Goal: Information Seeking & Learning: Learn about a topic

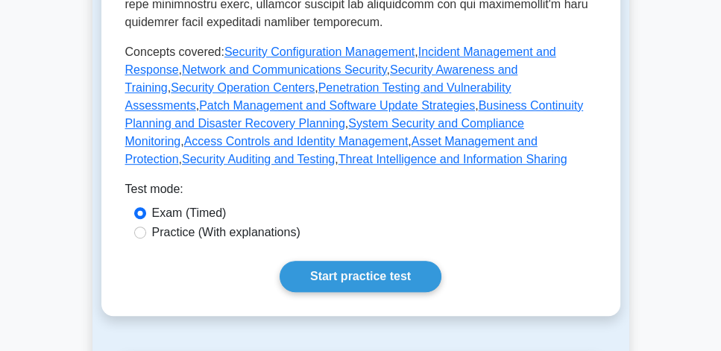
scroll to position [724, 0]
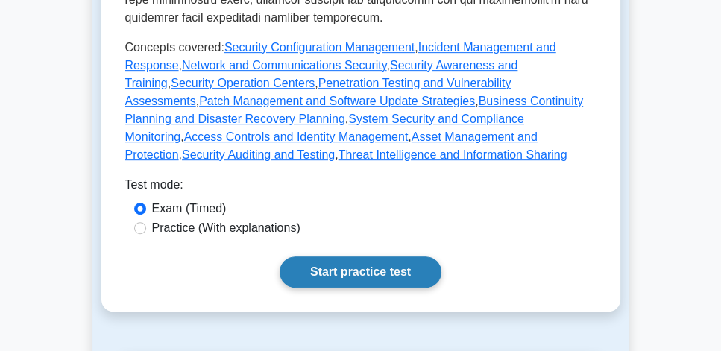
click at [407, 257] on link "Start practice test" at bounding box center [361, 272] width 162 height 31
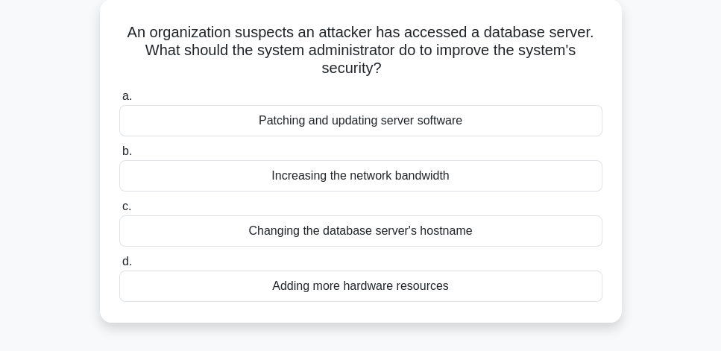
scroll to position [85, 0]
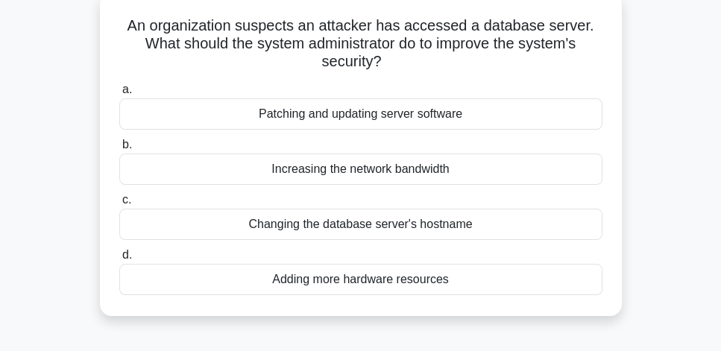
click at [477, 121] on div "Patching and updating server software" at bounding box center [360, 113] width 483 height 31
click at [119, 95] on input "a. Patching and updating server software" at bounding box center [119, 90] width 0 height 10
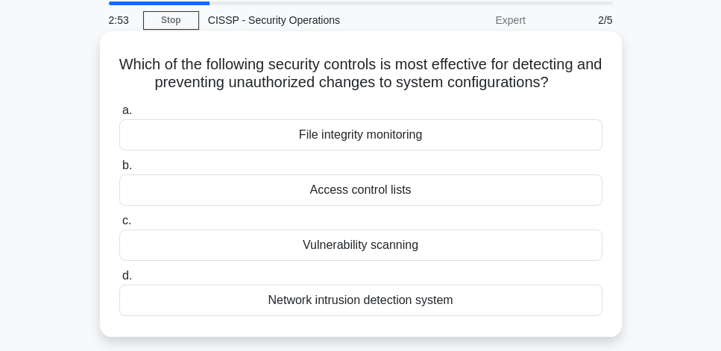
scroll to position [43, 0]
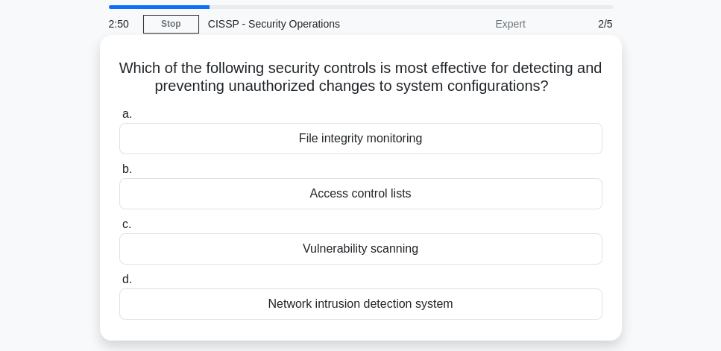
click at [421, 197] on div "Access control lists" at bounding box center [360, 193] width 483 height 31
click at [119, 175] on input "b. Access control lists" at bounding box center [119, 170] width 0 height 10
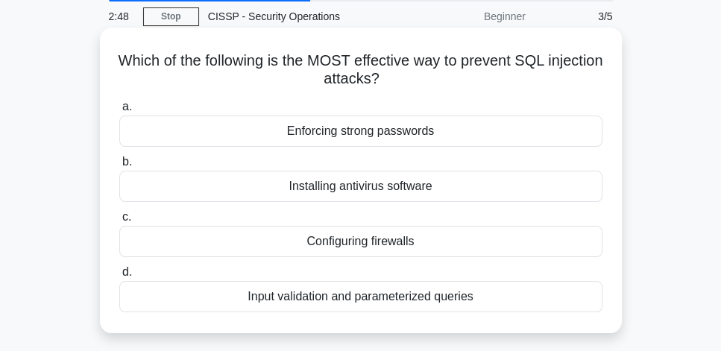
scroll to position [85, 0]
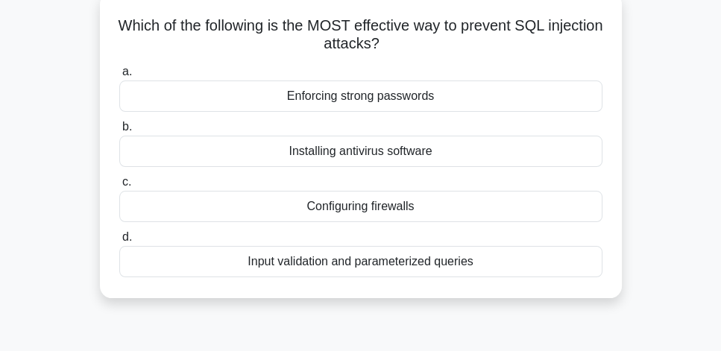
click at [429, 262] on div "Input validation and parameterized queries" at bounding box center [360, 261] width 483 height 31
click at [119, 242] on input "d. Input validation and parameterized queries" at bounding box center [119, 238] width 0 height 10
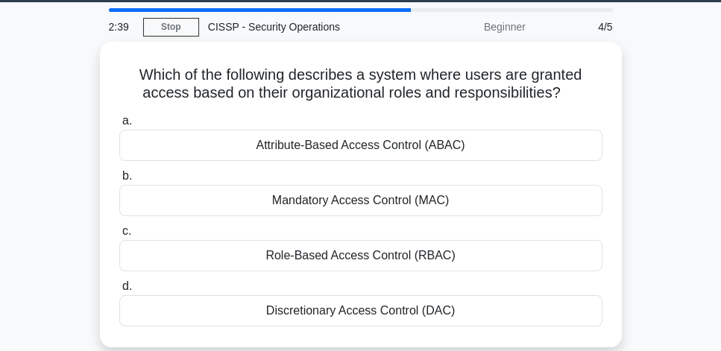
scroll to position [43, 0]
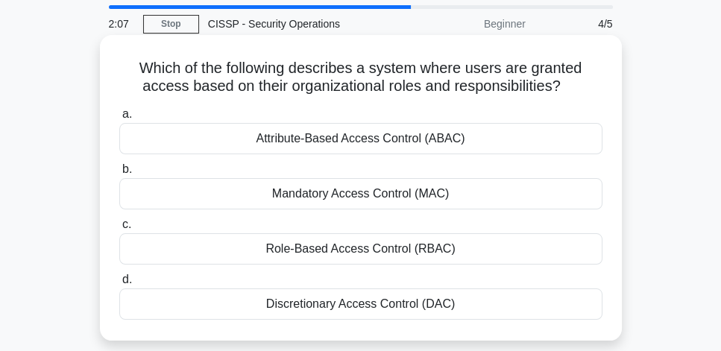
click at [410, 252] on div "Role-Based Access Control (RBAC)" at bounding box center [360, 249] width 483 height 31
click at [119, 230] on input "c. Role-Based Access Control (RBAC)" at bounding box center [119, 225] width 0 height 10
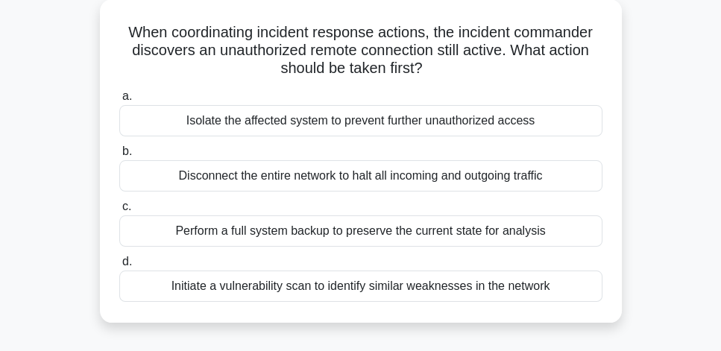
scroll to position [85, 0]
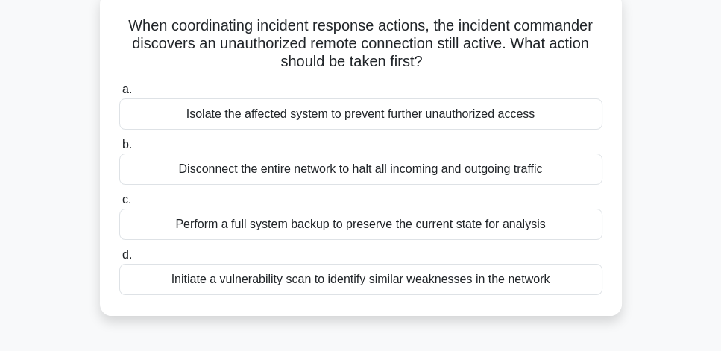
click at [533, 124] on div "Isolate the affected system to prevent further unauthorized access" at bounding box center [360, 113] width 483 height 31
click at [119, 95] on input "a. Isolate the affected system to prevent further unauthorized access" at bounding box center [119, 90] width 0 height 10
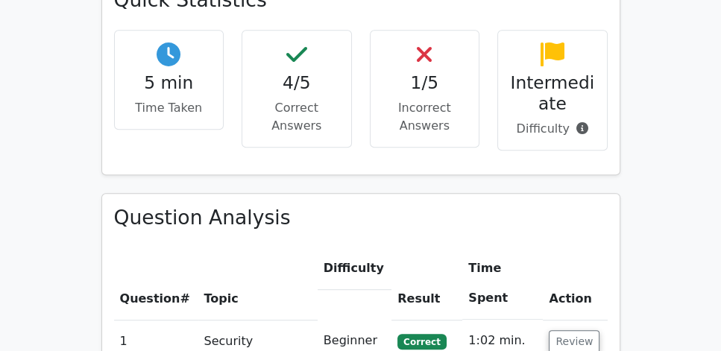
scroll to position [980, 0]
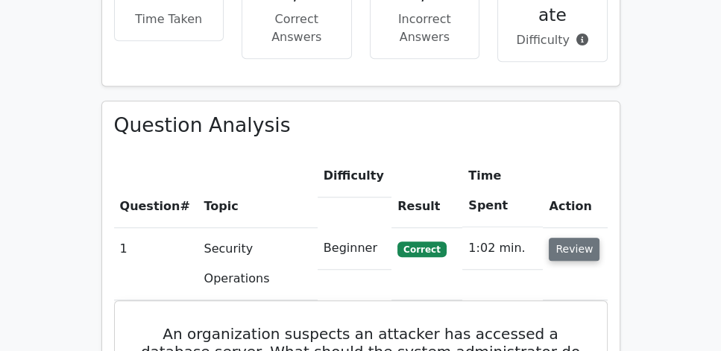
click at [583, 238] on button "Review" at bounding box center [574, 249] width 51 height 23
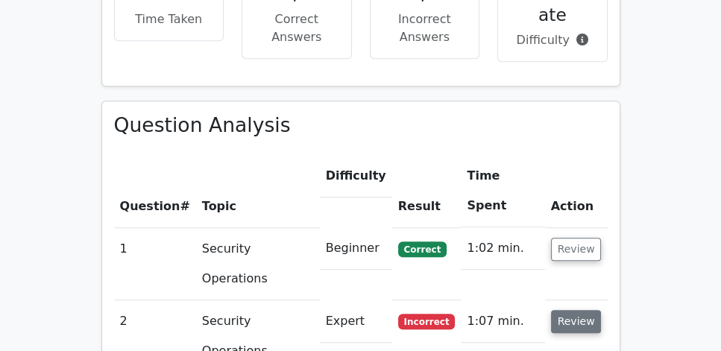
click at [576, 310] on button "Review" at bounding box center [576, 321] width 51 height 23
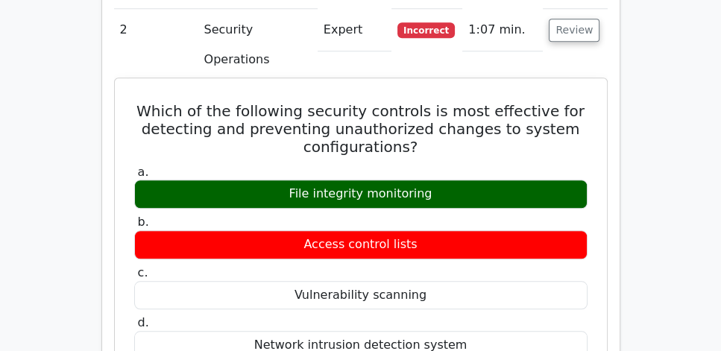
scroll to position [1449, 0]
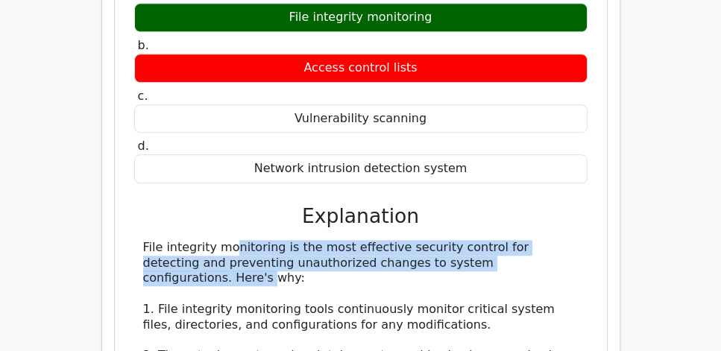
drag, startPoint x: 142, startPoint y: 113, endPoint x: 457, endPoint y: 138, distance: 315.8
copy div "File integrity monitoring is the most effective security control for detecting …"
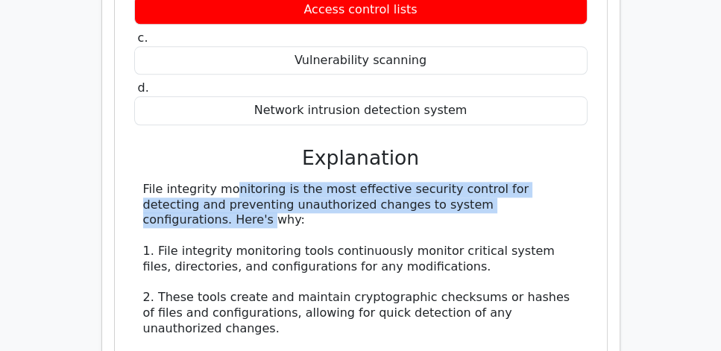
scroll to position [1535, 0]
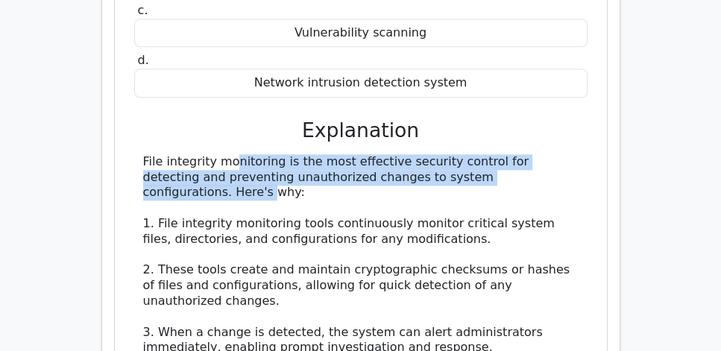
copy div "File integrity monitoring is the most effective security control for detecting …"
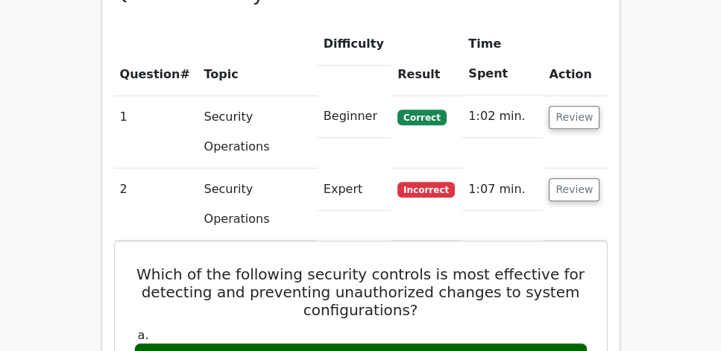
scroll to position [1108, 0]
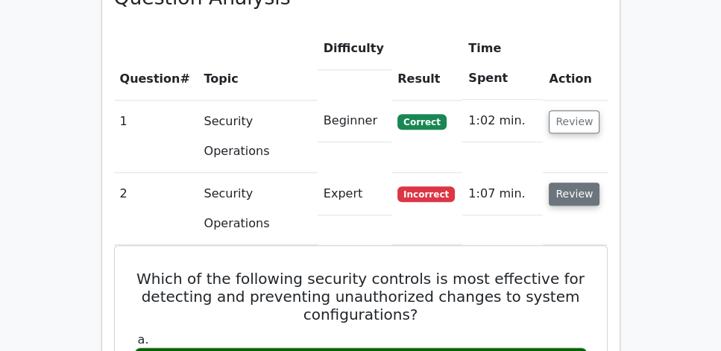
click at [569, 183] on button "Review" at bounding box center [574, 194] width 51 height 23
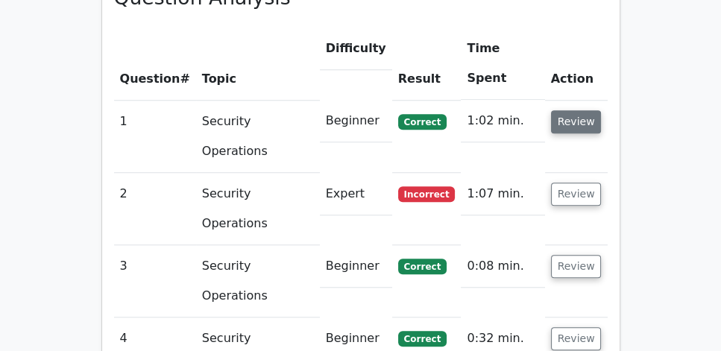
click at [568, 110] on button "Review" at bounding box center [576, 121] width 51 height 23
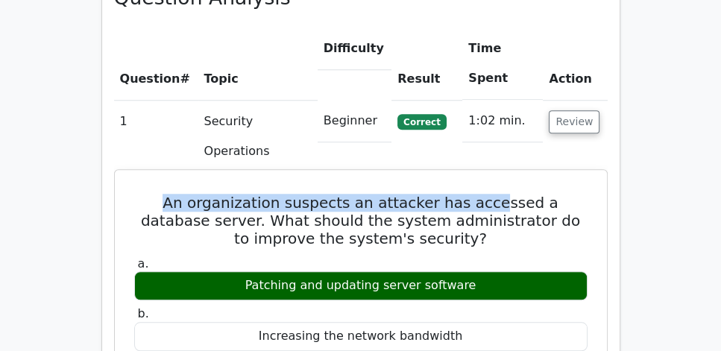
drag, startPoint x: 131, startPoint y: 101, endPoint x: 463, endPoint y: 107, distance: 332.8
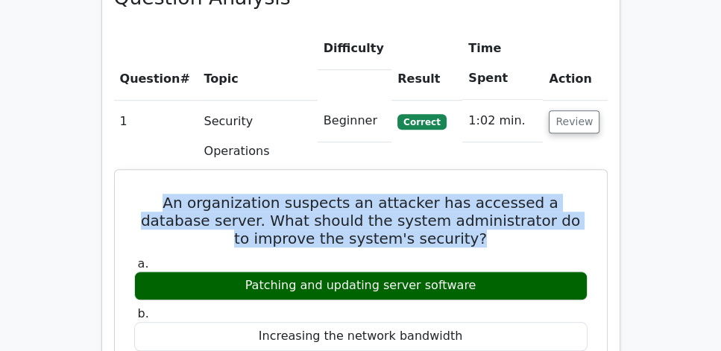
drag, startPoint x: 445, startPoint y: 143, endPoint x: 278, endPoint y: 141, distance: 166.4
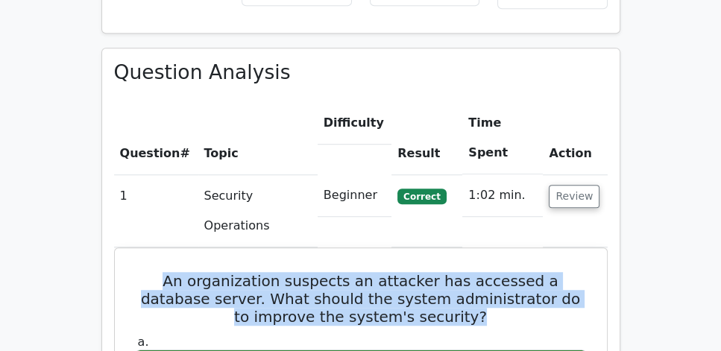
scroll to position [1023, 0]
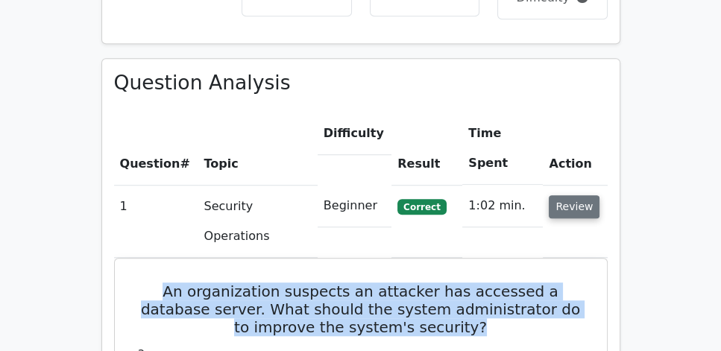
click at [568, 195] on button "Review" at bounding box center [574, 206] width 51 height 23
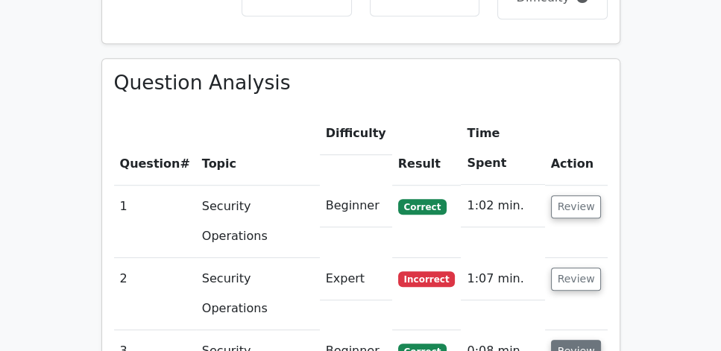
click at [583, 340] on button "Review" at bounding box center [576, 351] width 51 height 23
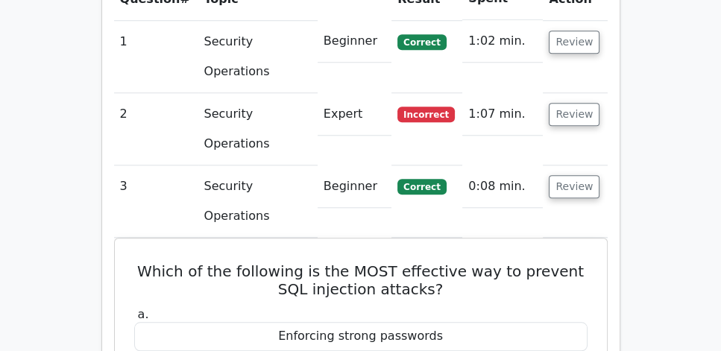
scroll to position [1194, 0]
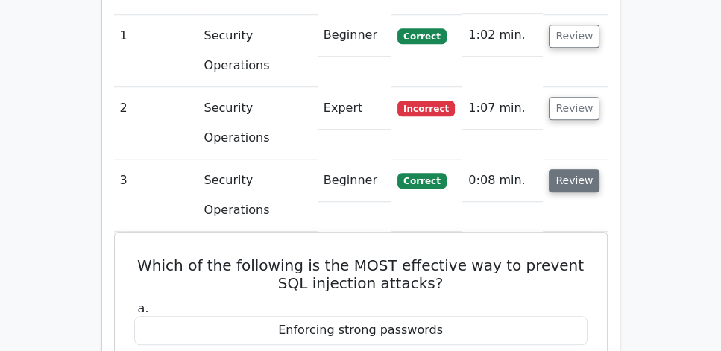
click at [566, 169] on button "Review" at bounding box center [574, 180] width 51 height 23
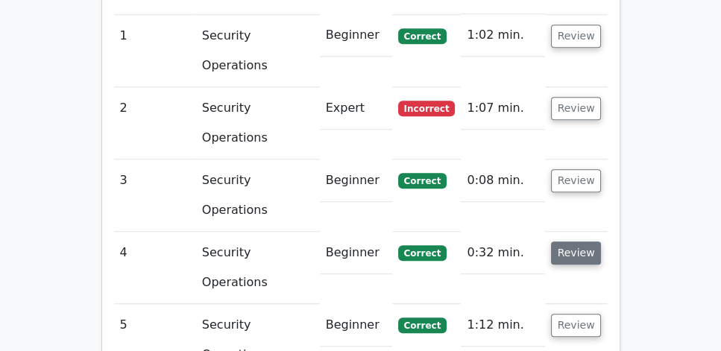
click at [569, 242] on button "Review" at bounding box center [576, 253] width 51 height 23
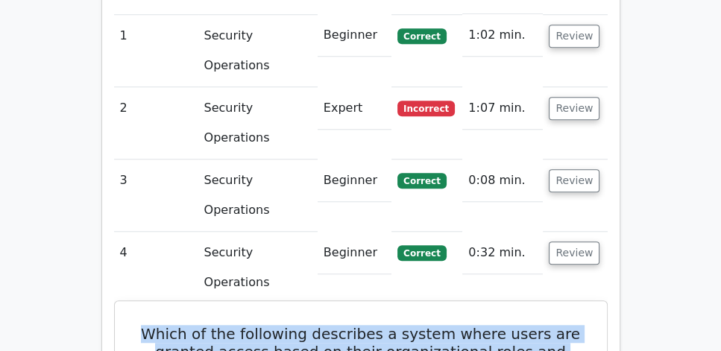
drag, startPoint x: 155, startPoint y: 151, endPoint x: 552, endPoint y: 176, distance: 397.7
click at [552, 325] on h5 "Which of the following describes a system where users are granted access based …" at bounding box center [361, 352] width 457 height 54
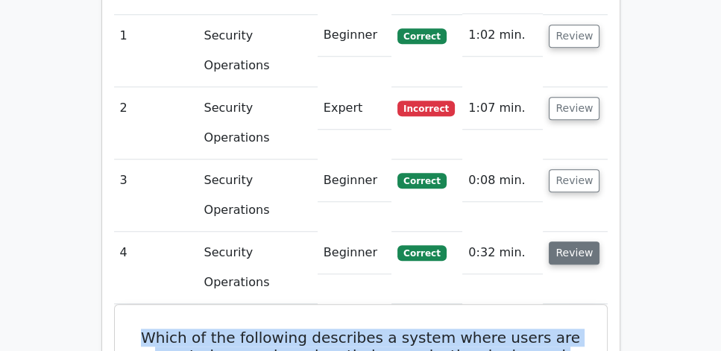
click at [557, 242] on button "Review" at bounding box center [574, 253] width 51 height 23
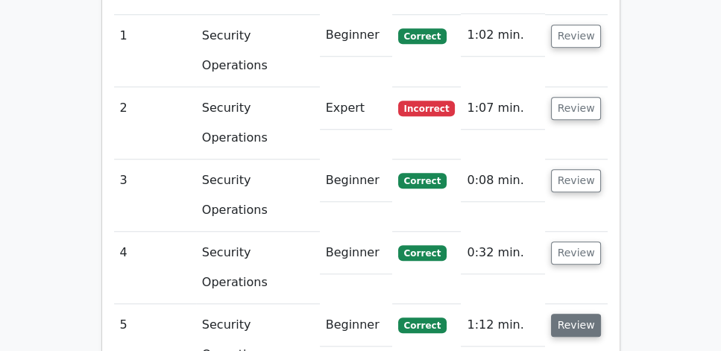
click at [571, 314] on button "Review" at bounding box center [576, 325] width 51 height 23
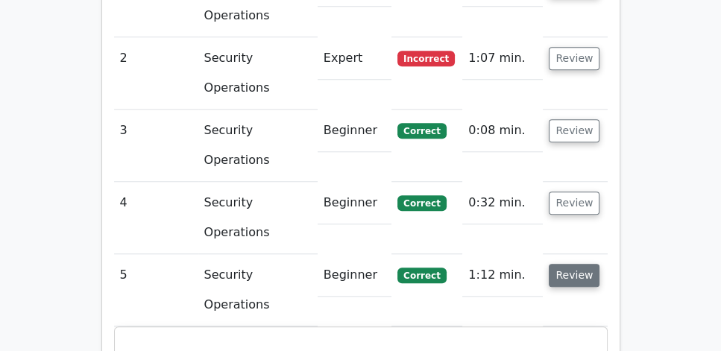
scroll to position [1279, 0]
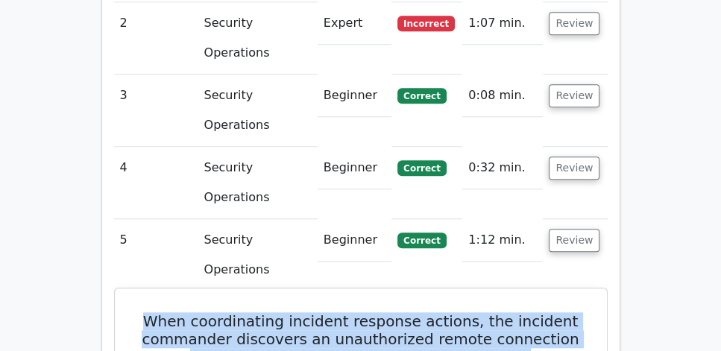
drag, startPoint x: 146, startPoint y: 104, endPoint x: 518, endPoint y: 143, distance: 373.6
click at [518, 313] on h5 "When coordinating incident response actions, the incident commander discovers a…" at bounding box center [361, 340] width 457 height 54
copy h5 "When coordinating incident response actions, the incident commander discovers a…"
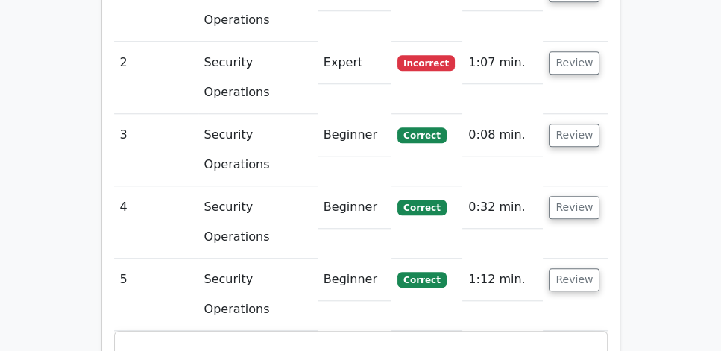
scroll to position [1236, 0]
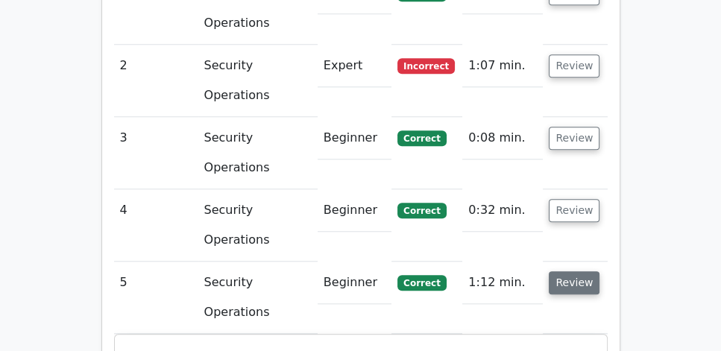
click at [569, 272] on button "Review" at bounding box center [574, 283] width 51 height 23
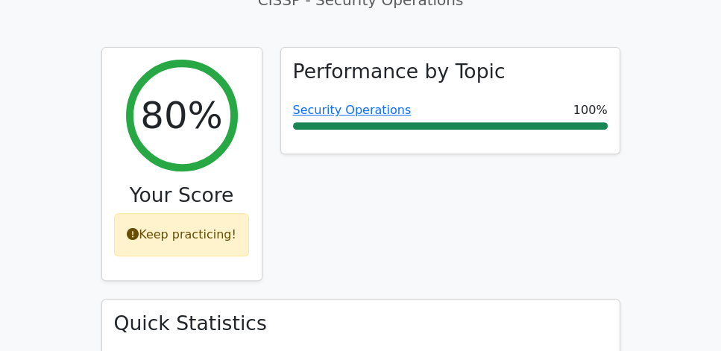
scroll to position [426, 0]
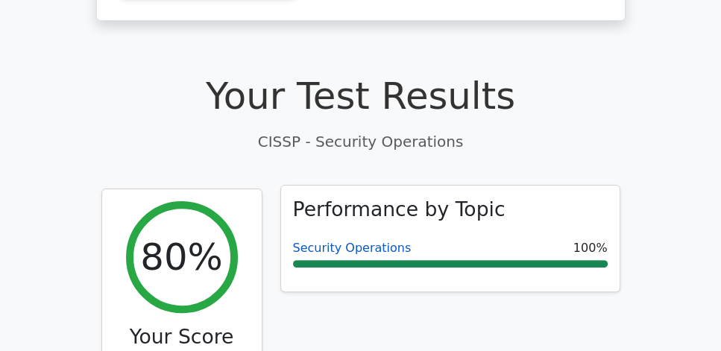
click at [342, 241] on link "Security Operations" at bounding box center [352, 248] width 119 height 14
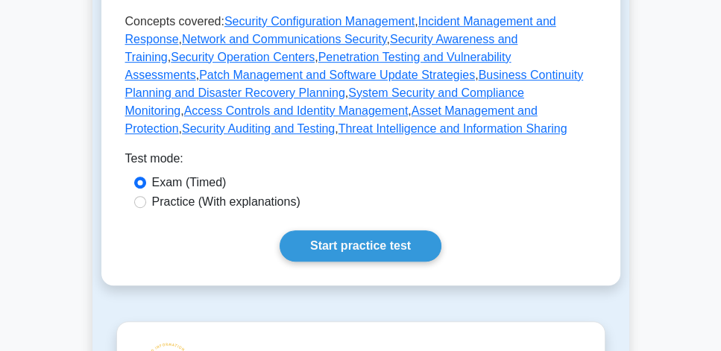
scroll to position [767, 0]
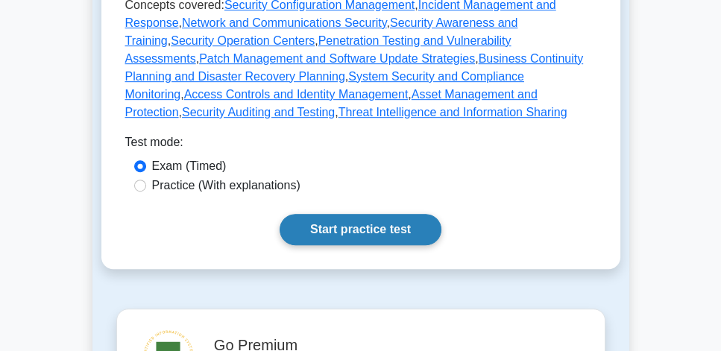
click at [353, 214] on link "Start practice test" at bounding box center [361, 229] width 162 height 31
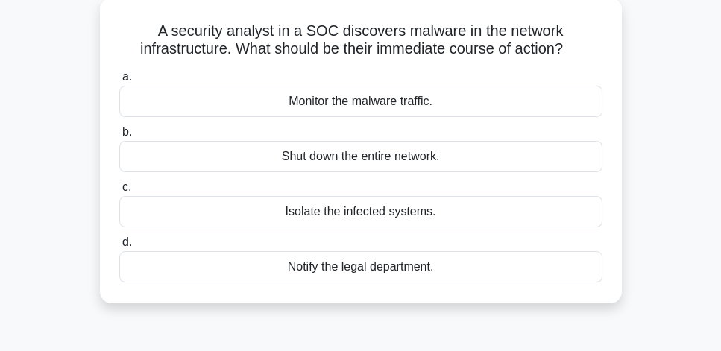
scroll to position [85, 0]
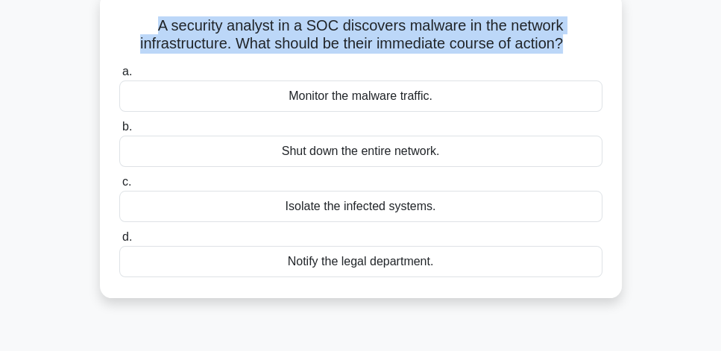
drag, startPoint x: 151, startPoint y: 25, endPoint x: 566, endPoint y: 35, distance: 415.7
click at [566, 35] on h5 "A security analyst in a SOC discovers malware in the network infrastructure. Wh…" at bounding box center [361, 34] width 486 height 37
click at [543, 46] on h5 "A security analyst in a SOC discovers malware in the network infrastructure. Wh…" at bounding box center [361, 34] width 486 height 37
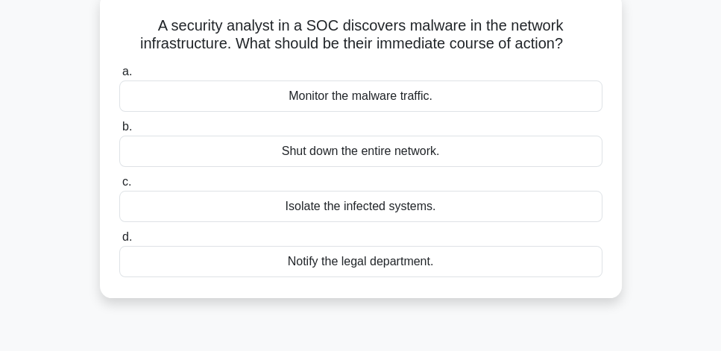
drag, startPoint x: 254, startPoint y: 201, endPoint x: 488, endPoint y: 208, distance: 233.6
click at [488, 208] on div "Isolate the infected systems." at bounding box center [360, 206] width 483 height 31
click at [453, 103] on div "Monitor the malware traffic." at bounding box center [360, 96] width 483 height 31
click at [119, 77] on input "a. Monitor the malware traffic." at bounding box center [119, 72] width 0 height 10
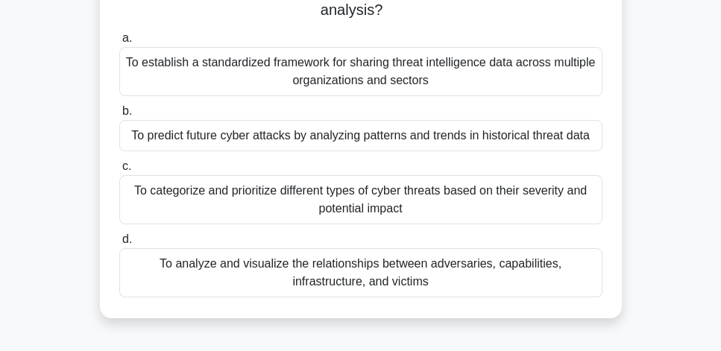
scroll to position [128, 0]
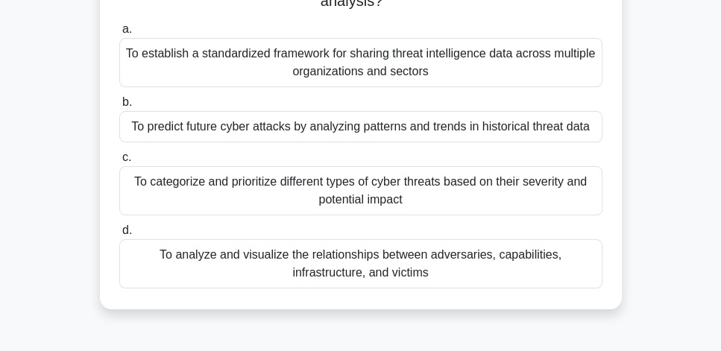
click at [506, 68] on div "To establish a standardized framework for sharing threat intelligence data acro…" at bounding box center [360, 62] width 483 height 49
click at [119, 34] on input "a. To establish a standardized framework for sharing threat intelligence data a…" at bounding box center [119, 30] width 0 height 10
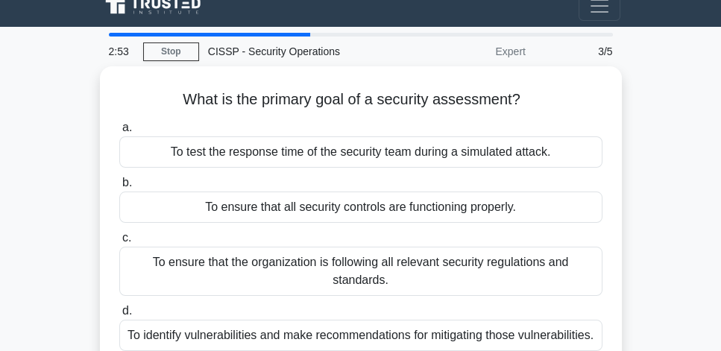
scroll to position [43, 0]
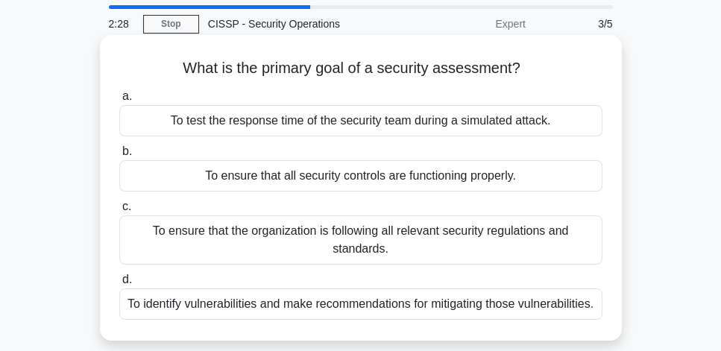
click at [554, 304] on div "To identify vulnerabilities and make recommendations for mitigating those vulne…" at bounding box center [360, 304] width 483 height 31
click at [119, 285] on input "d. To identify vulnerabilities and make recommendations for mitigating those vu…" at bounding box center [119, 280] width 0 height 10
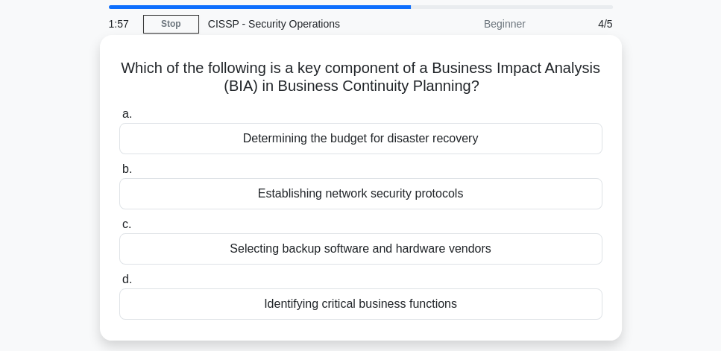
click at [489, 308] on div "Identifying critical business functions" at bounding box center [360, 304] width 483 height 31
click at [119, 285] on input "d. Identifying critical business functions" at bounding box center [119, 280] width 0 height 10
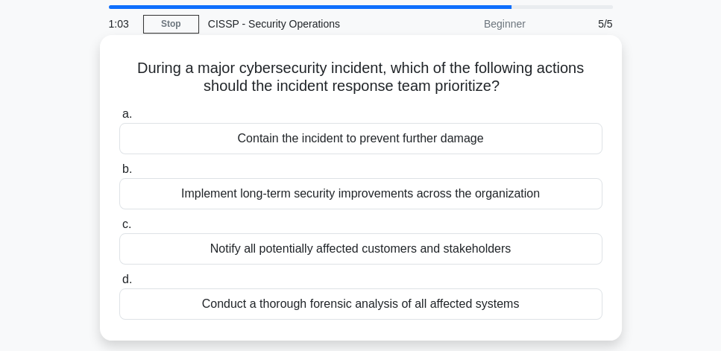
click at [443, 145] on div "Contain the incident to prevent further damage" at bounding box center [360, 138] width 483 height 31
click at [119, 119] on input "a. Contain the incident to prevent further damage" at bounding box center [119, 115] width 0 height 10
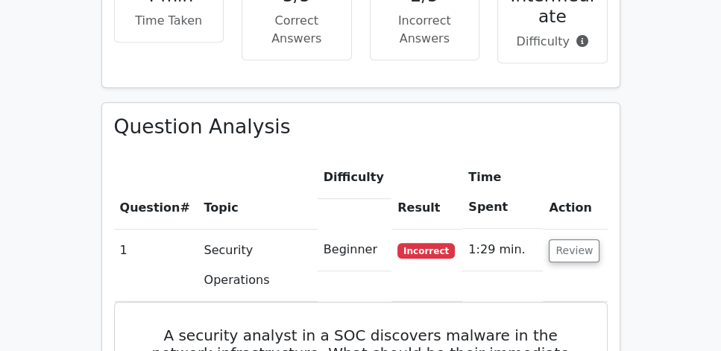
scroll to position [980, 0]
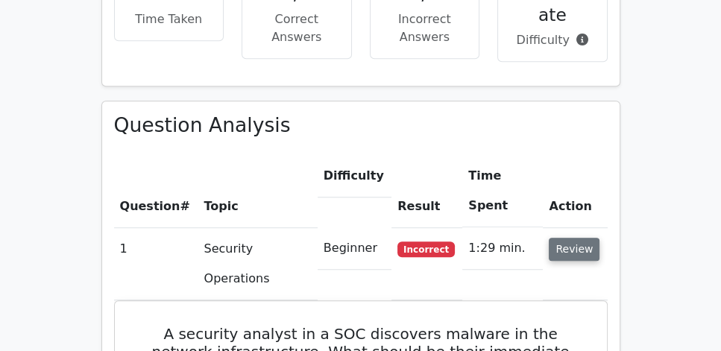
click at [594, 238] on button "Review" at bounding box center [574, 249] width 51 height 23
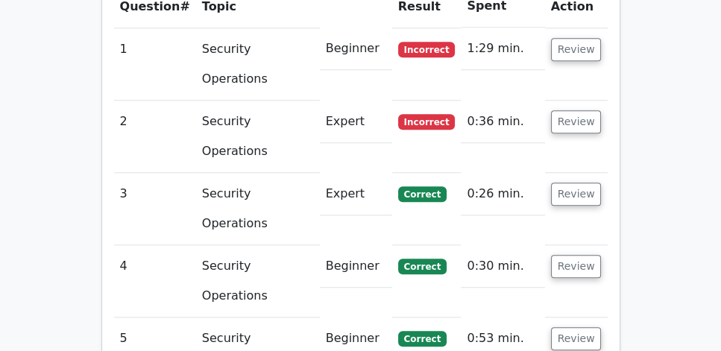
scroll to position [1194, 0]
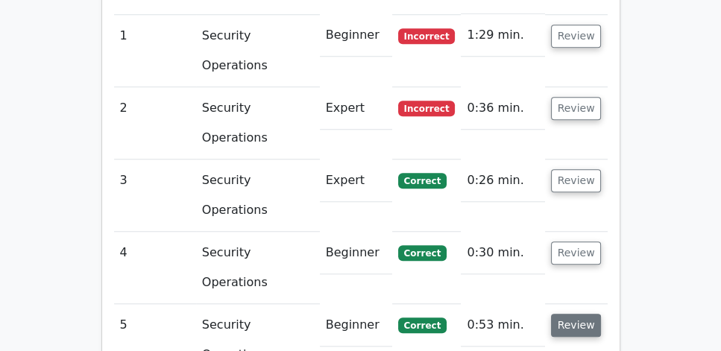
click at [583, 314] on button "Review" at bounding box center [576, 325] width 51 height 23
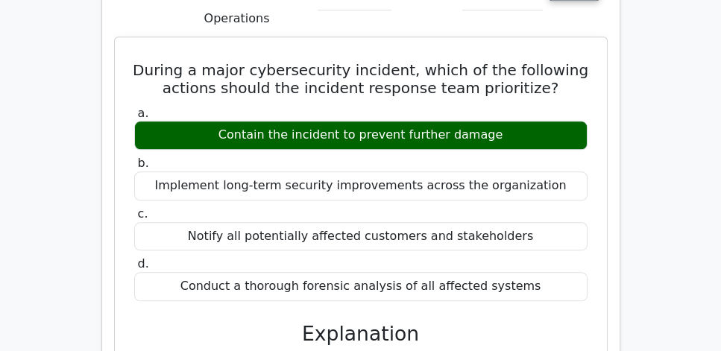
scroll to position [1535, 0]
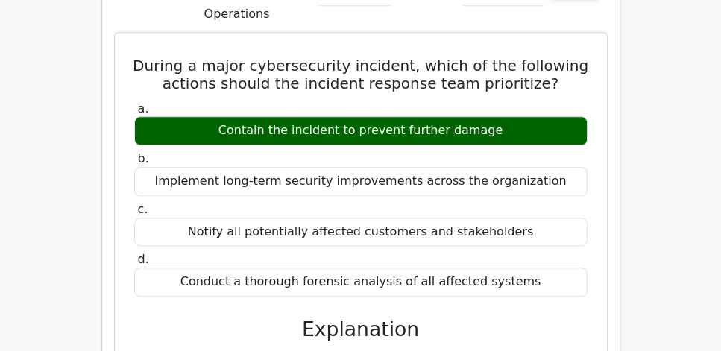
drag, startPoint x: 118, startPoint y: 146, endPoint x: 555, endPoint y: 249, distance: 449.2
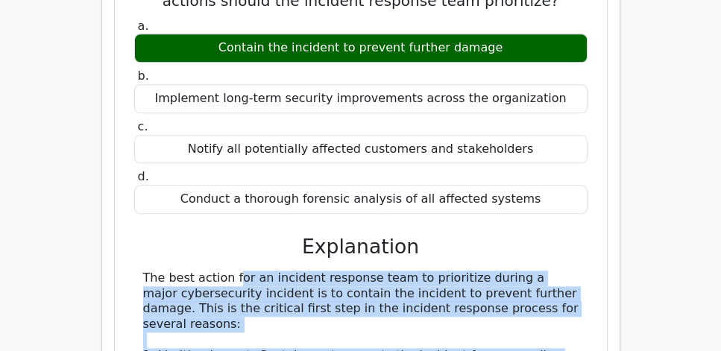
scroll to position [1620, 0]
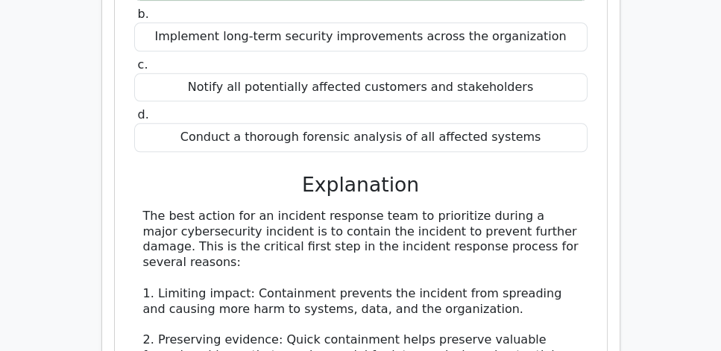
scroll to position [1705, 0]
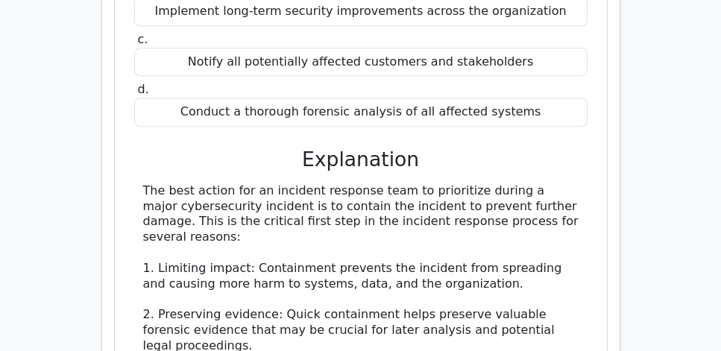
drag, startPoint x: 158, startPoint y: 206, endPoint x: 582, endPoint y: 219, distance: 424.0
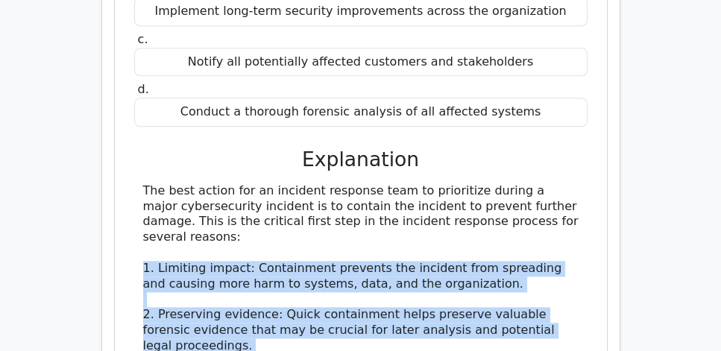
drag, startPoint x: 582, startPoint y: 219, endPoint x: 137, endPoint y: 51, distance: 475.7
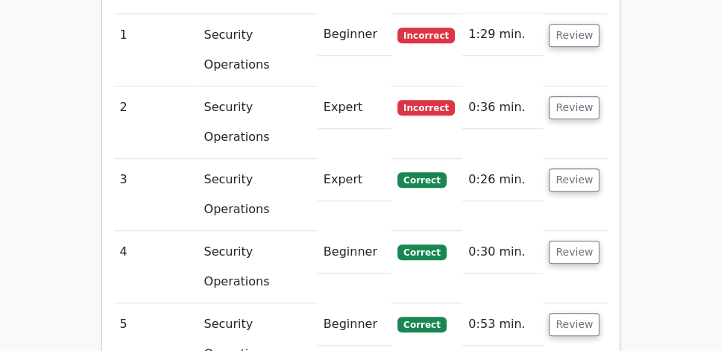
scroll to position [1194, 0]
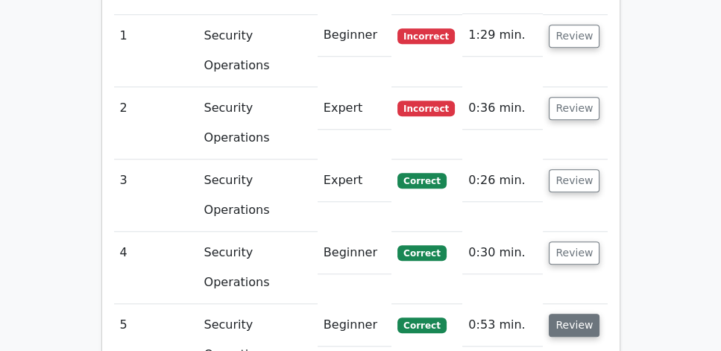
click at [569, 314] on button "Review" at bounding box center [574, 325] width 51 height 23
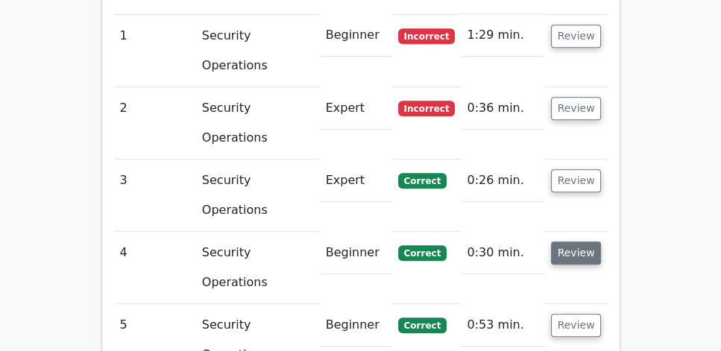
click at [575, 242] on button "Review" at bounding box center [576, 253] width 51 height 23
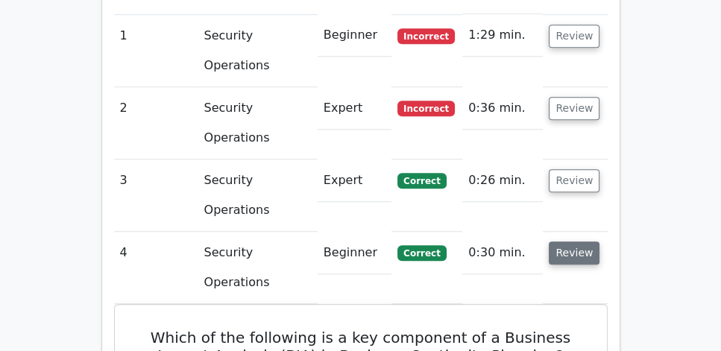
click at [577, 242] on button "Review" at bounding box center [574, 253] width 51 height 23
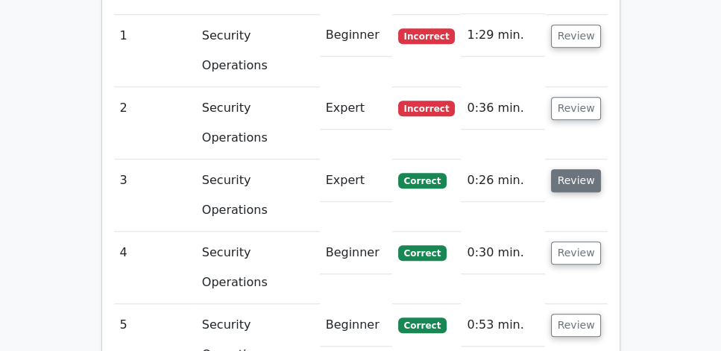
click at [573, 169] on button "Review" at bounding box center [576, 180] width 51 height 23
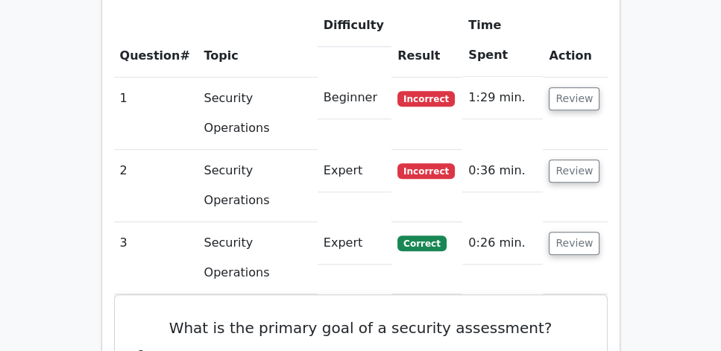
scroll to position [1108, 0]
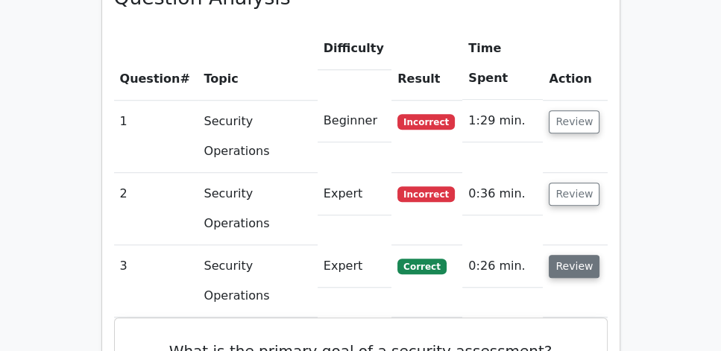
click at [584, 255] on button "Review" at bounding box center [574, 266] width 51 height 23
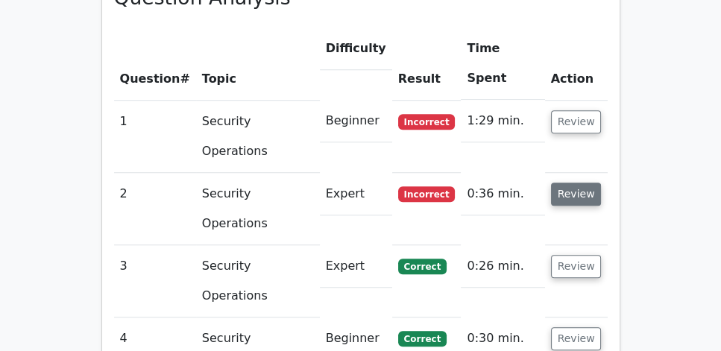
click at [566, 183] on button "Review" at bounding box center [576, 194] width 51 height 23
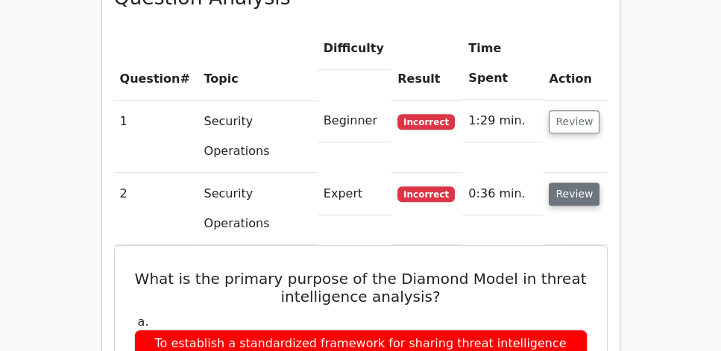
click at [566, 183] on button "Review" at bounding box center [574, 194] width 51 height 23
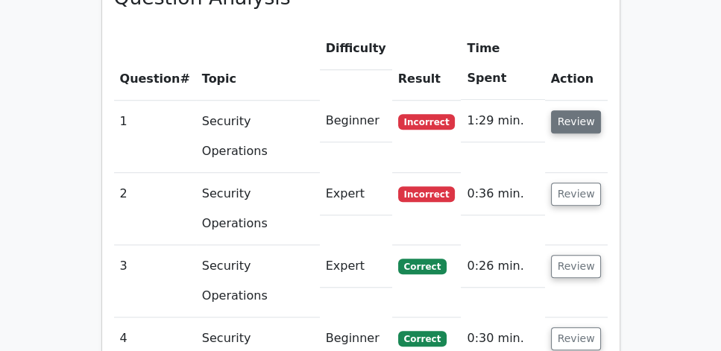
click at [574, 110] on button "Review" at bounding box center [576, 121] width 51 height 23
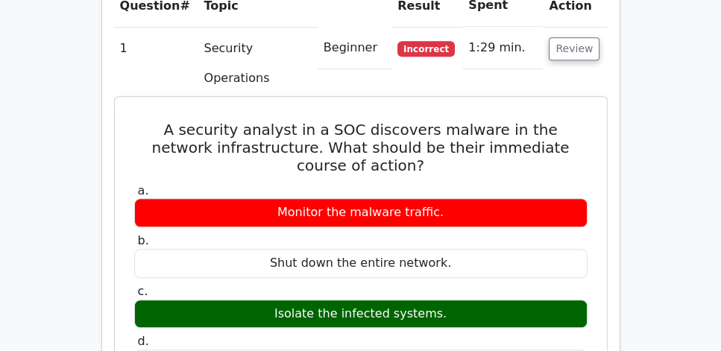
scroll to position [1150, 0]
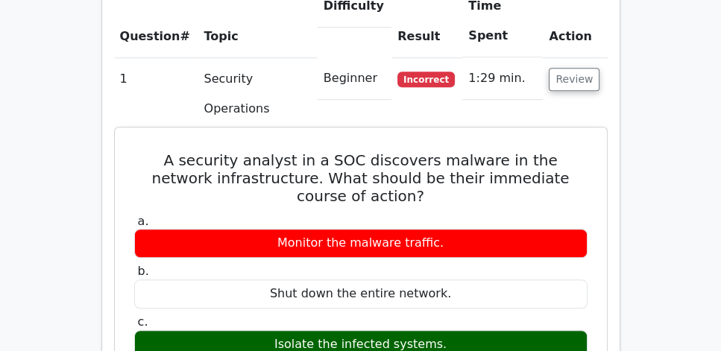
drag, startPoint x: 153, startPoint y: 64, endPoint x: 453, endPoint y: 246, distance: 350.9
copy div "A security analyst in a SOC discovers malware in the network infrastructure. Wh…"
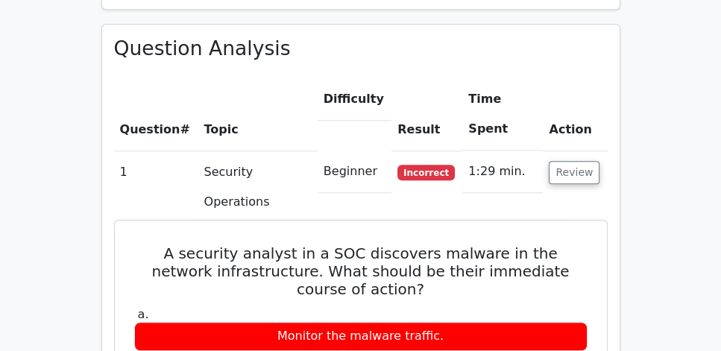
scroll to position [1023, 0]
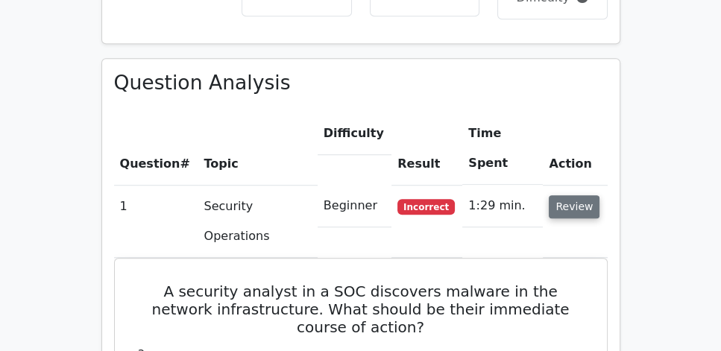
click at [571, 195] on button "Review" at bounding box center [574, 206] width 51 height 23
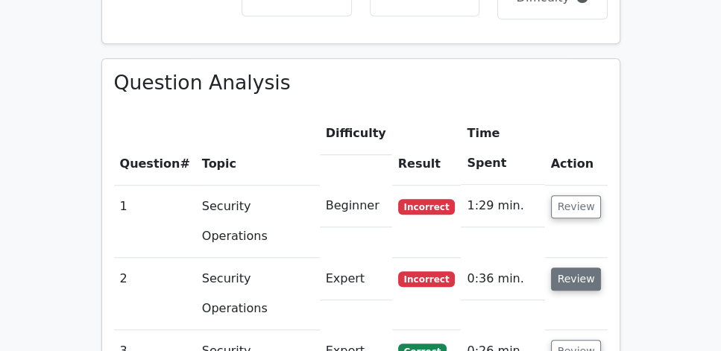
click at [567, 268] on button "Review" at bounding box center [576, 279] width 51 height 23
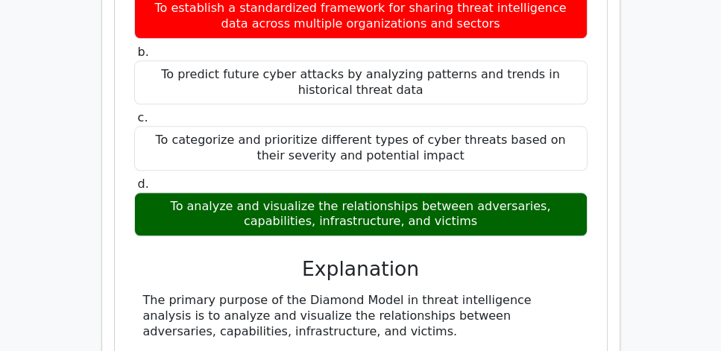
scroll to position [1449, 0]
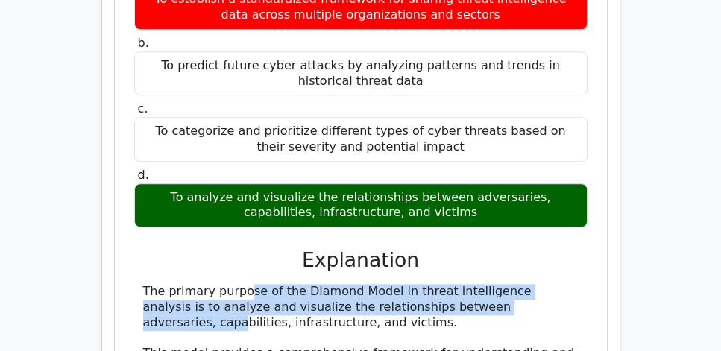
drag, startPoint x: 126, startPoint y: 154, endPoint x: 433, endPoint y: 182, distance: 307.9
click at [433, 182] on div "What is the primary purpose of the Diamond Model in threat intelligence analysi…" at bounding box center [361, 348] width 480 height 882
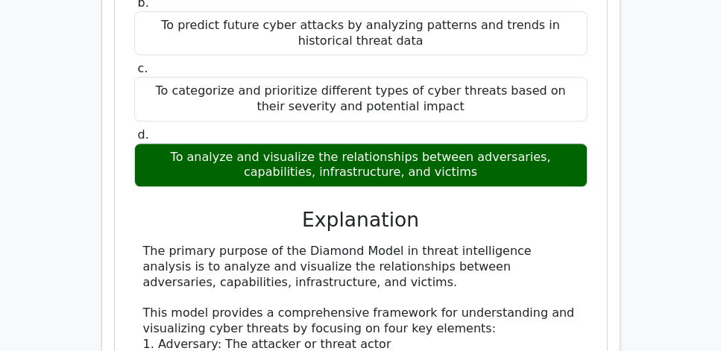
scroll to position [1492, 0]
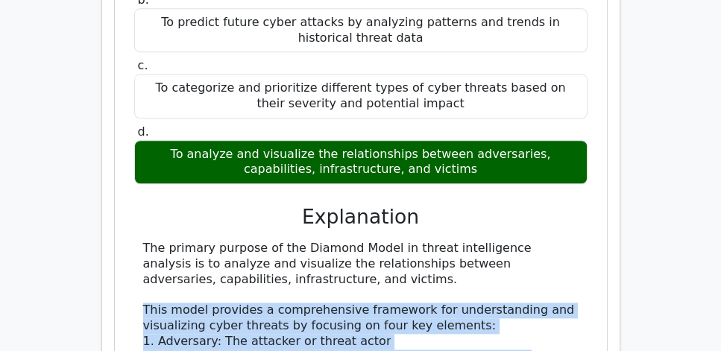
drag, startPoint x: 143, startPoint y: 182, endPoint x: 550, endPoint y: 272, distance: 416.4
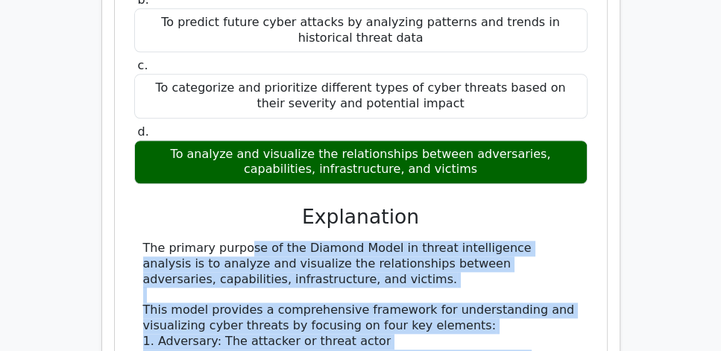
drag, startPoint x: 341, startPoint y: 274, endPoint x: 135, endPoint y: 124, distance: 254.7
drag, startPoint x: 358, startPoint y: 276, endPoint x: 134, endPoint y: 122, distance: 272.6
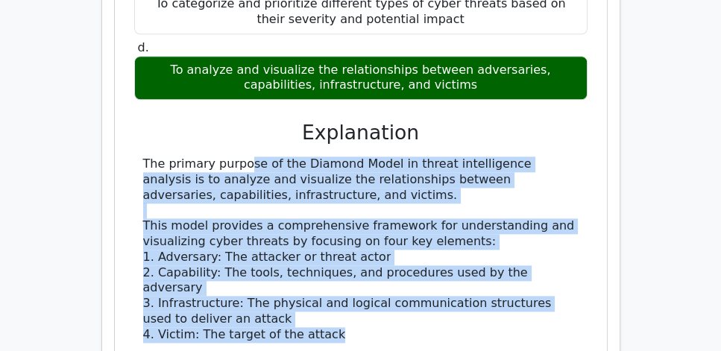
scroll to position [1577, 0]
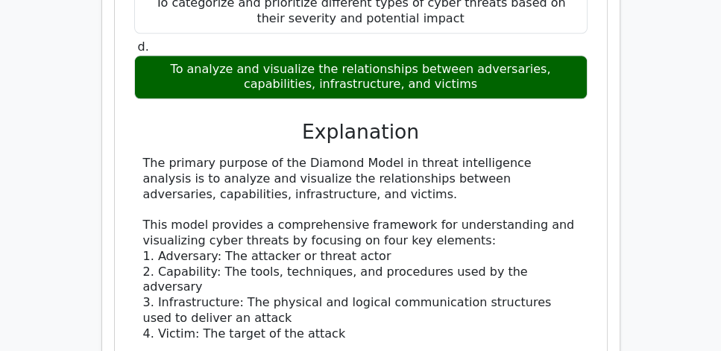
drag, startPoint x: 144, startPoint y: 222, endPoint x: 567, endPoint y: 248, distance: 423.8
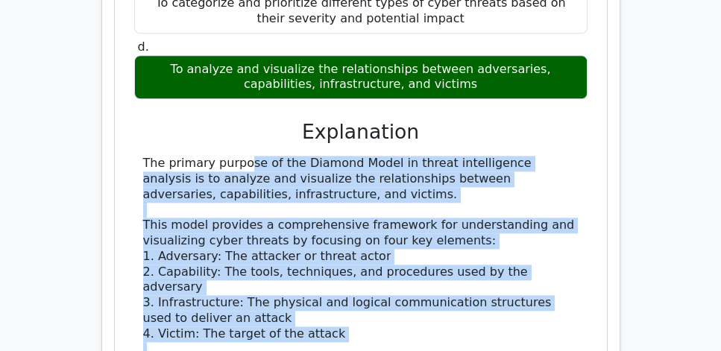
drag, startPoint x: 133, startPoint y: 247, endPoint x: 131, endPoint y: 35, distance: 211.9
click at [131, 35] on div "What is the primary purpose of the Diamond Model in threat intelligence analysi…" at bounding box center [361, 220] width 480 height 882
copy div "The primary purpose of the Diamond Model in threat intelligence analysis is to …"
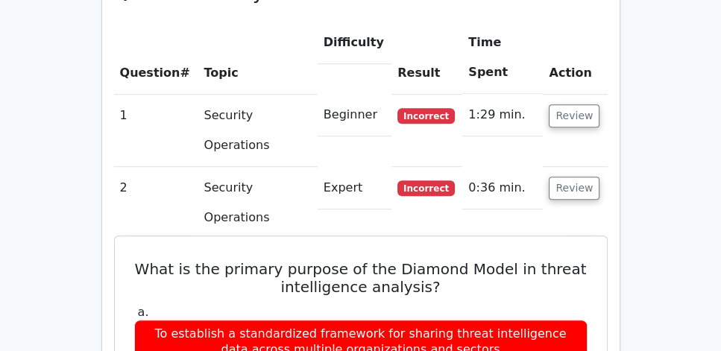
scroll to position [1108, 0]
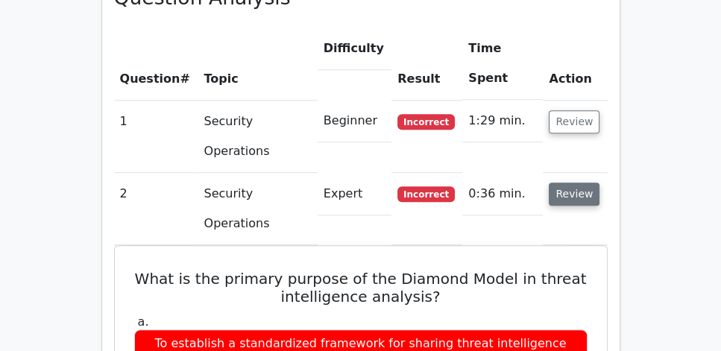
click at [557, 183] on button "Review" at bounding box center [574, 194] width 51 height 23
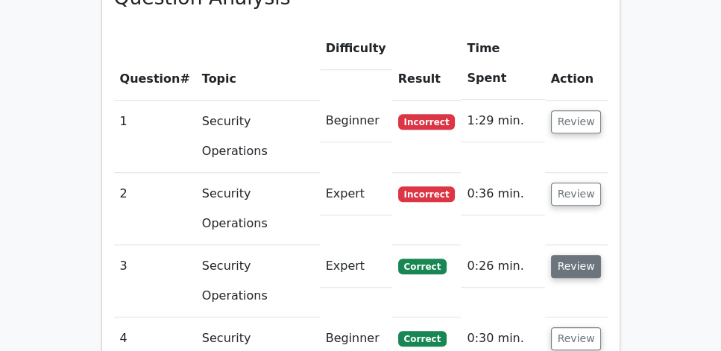
click at [566, 255] on button "Review" at bounding box center [576, 266] width 51 height 23
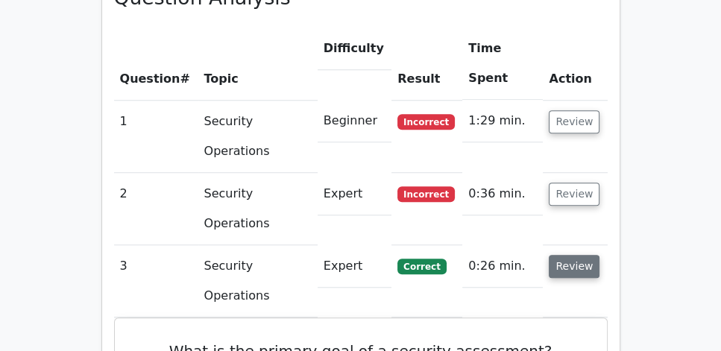
click at [566, 255] on button "Review" at bounding box center [574, 266] width 51 height 23
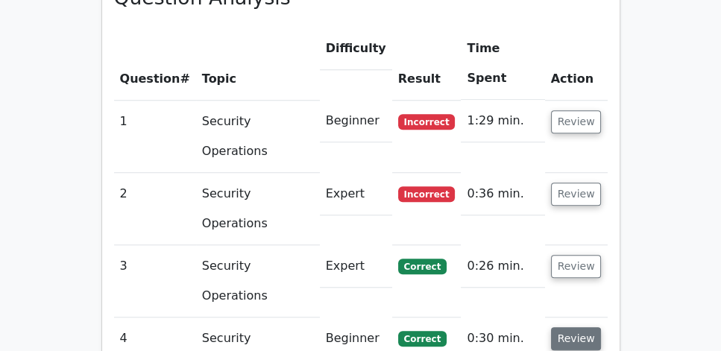
click at [580, 328] on button "Review" at bounding box center [576, 339] width 51 height 23
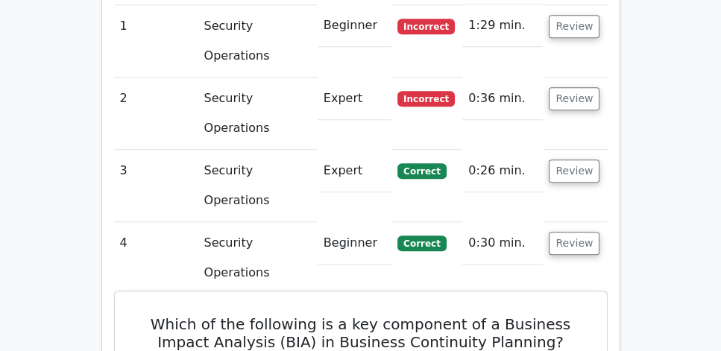
scroll to position [1194, 0]
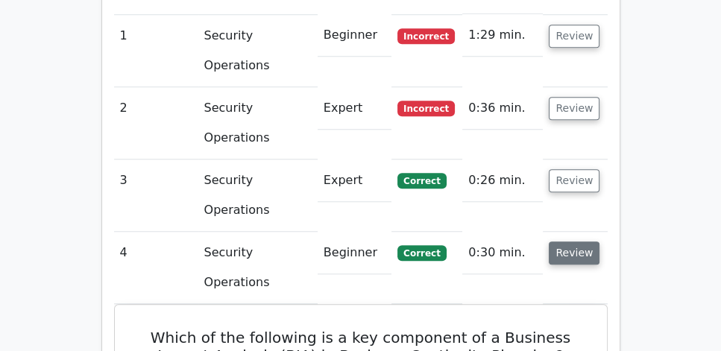
click at [552, 242] on button "Review" at bounding box center [574, 253] width 51 height 23
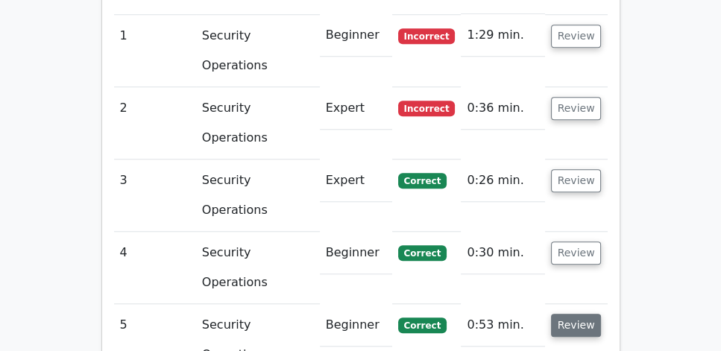
click at [564, 314] on button "Review" at bounding box center [576, 325] width 51 height 23
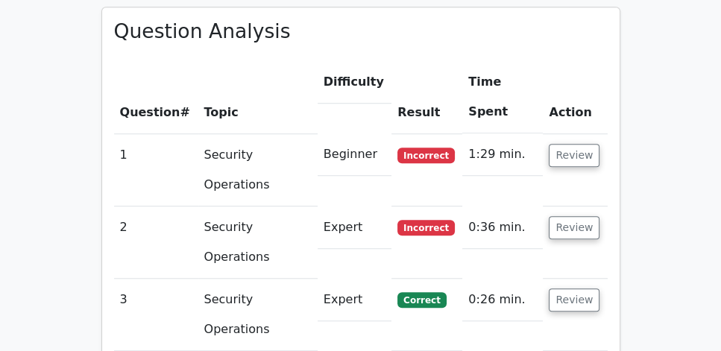
scroll to position [1065, 0]
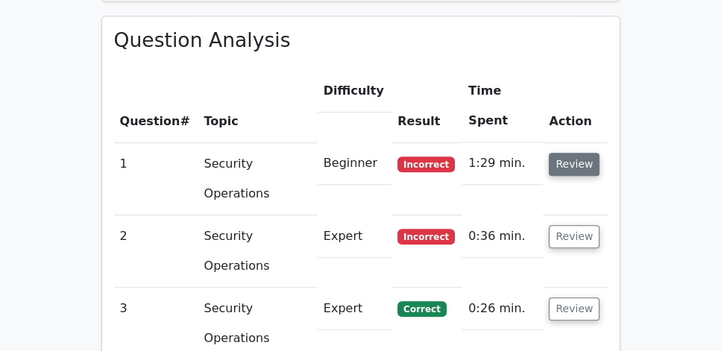
click at [569, 153] on button "Review" at bounding box center [574, 164] width 51 height 23
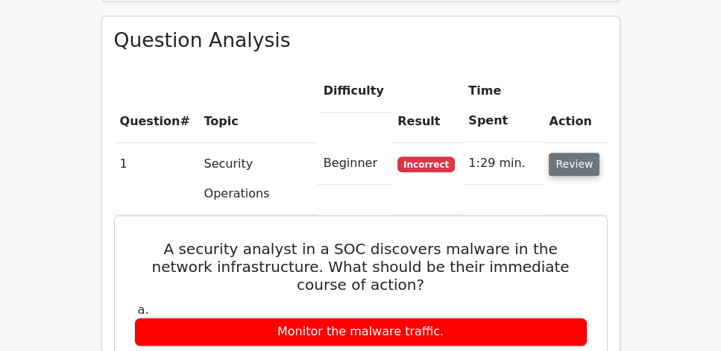
click at [570, 153] on button "Review" at bounding box center [574, 164] width 51 height 23
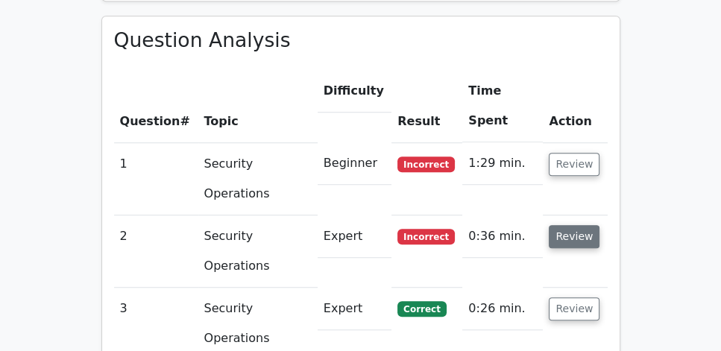
click at [572, 225] on button "Review" at bounding box center [574, 236] width 51 height 23
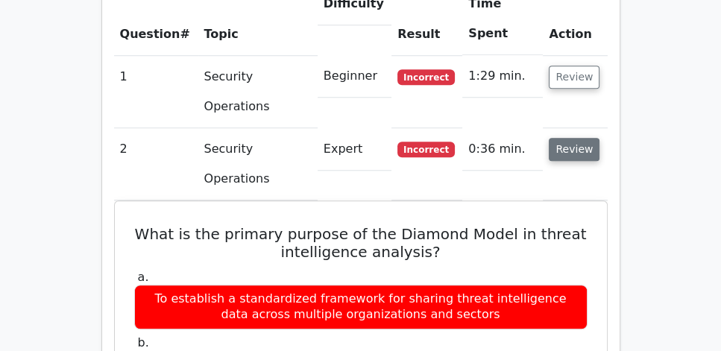
scroll to position [1150, 0]
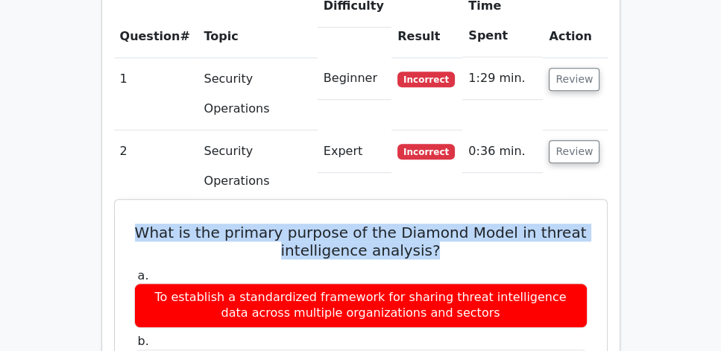
drag, startPoint x: 483, startPoint y: 127, endPoint x: 136, endPoint y: 99, distance: 348.0
click at [136, 224] on h5 "What is the primary purpose of the Diamond Model in threat intelligence analysi…" at bounding box center [361, 242] width 457 height 36
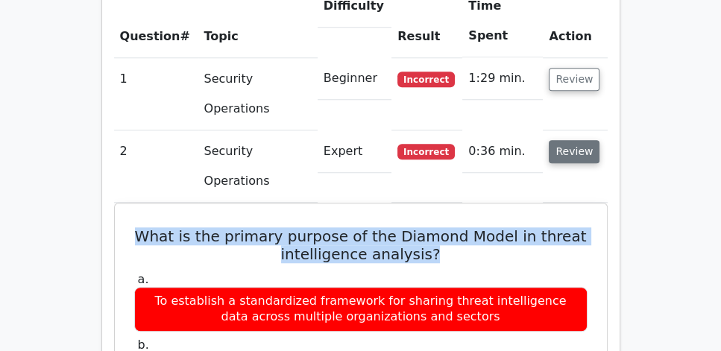
click at [571, 140] on button "Review" at bounding box center [574, 151] width 51 height 23
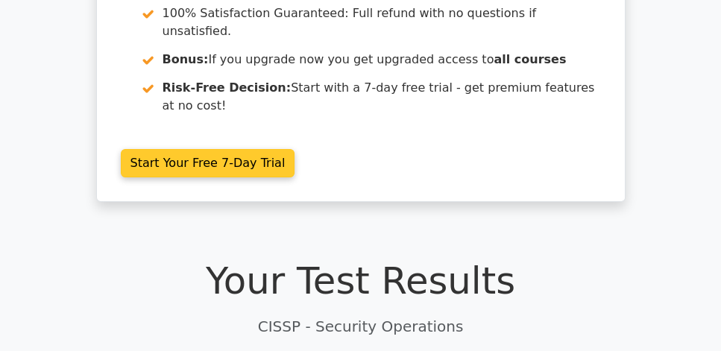
scroll to position [213, 0]
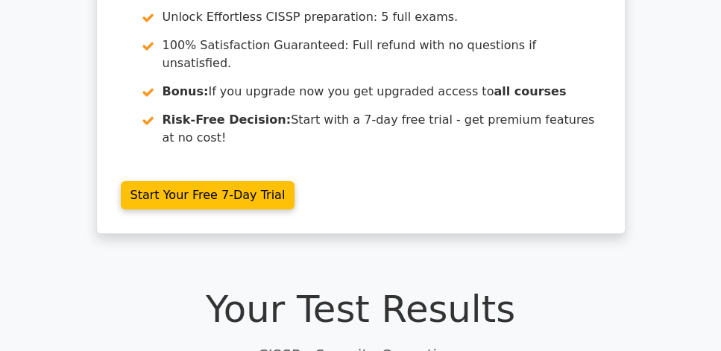
click at [62, 90] on div "Go Premium CISSP Preparation Package (2025) 5693 Superior-grade CISSP practice …" at bounding box center [360, 47] width 721 height 410
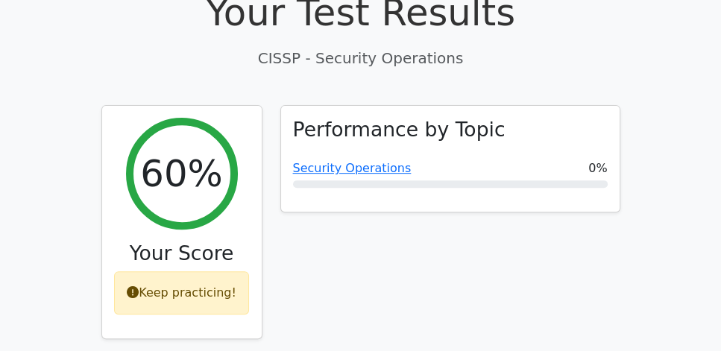
scroll to position [511, 0]
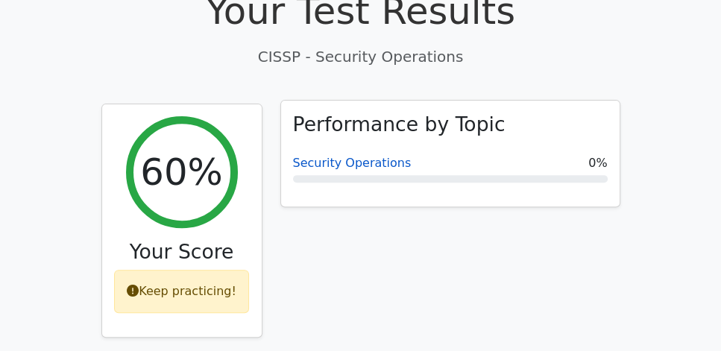
click at [381, 156] on link "Security Operations" at bounding box center [352, 163] width 119 height 14
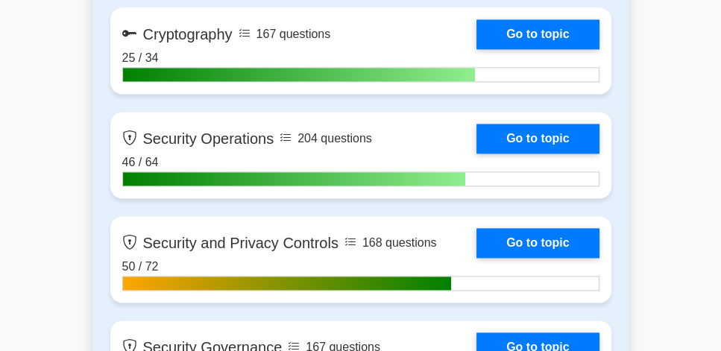
scroll to position [1826, 0]
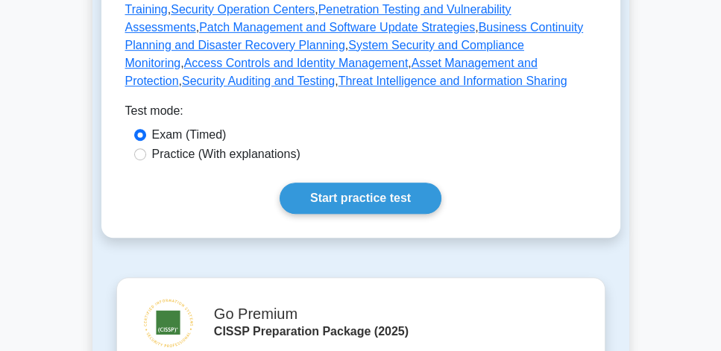
scroll to position [810, 0]
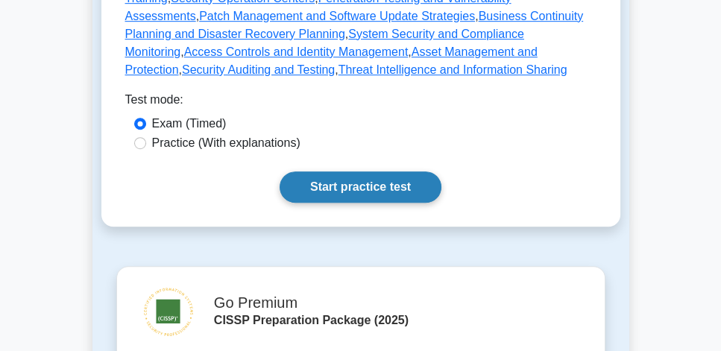
click at [386, 176] on link "Start practice test" at bounding box center [361, 187] width 162 height 31
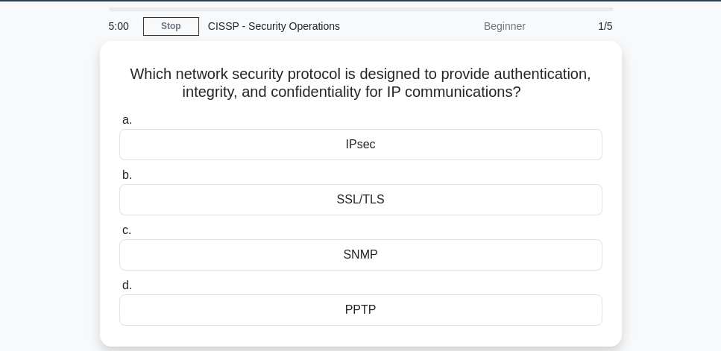
scroll to position [43, 0]
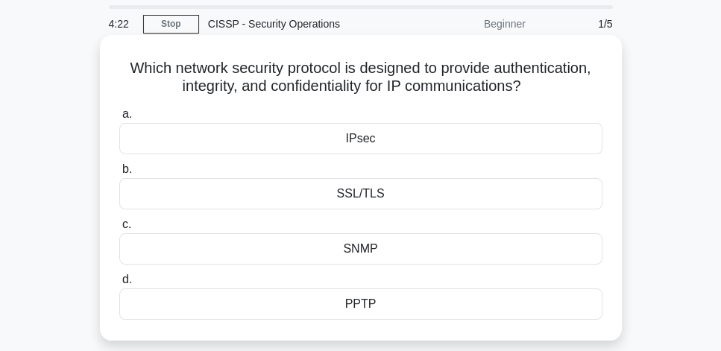
click at [363, 203] on div "SSL/TLS" at bounding box center [360, 193] width 483 height 31
click at [119, 175] on input "b. SSL/TLS" at bounding box center [119, 170] width 0 height 10
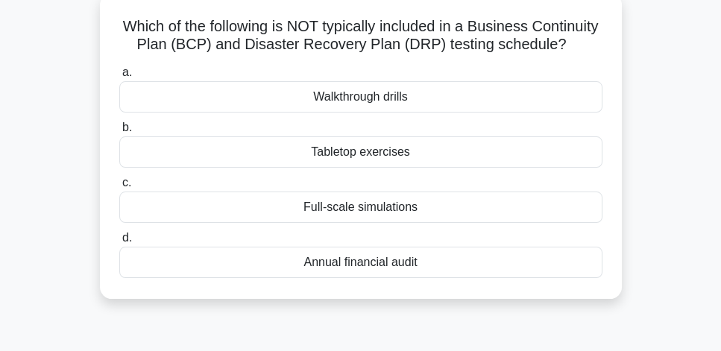
scroll to position [88, 0]
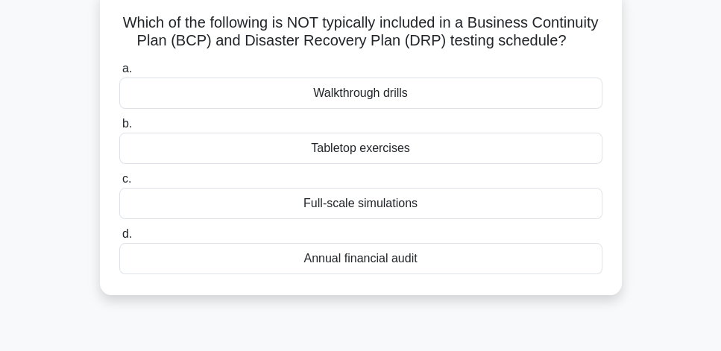
click at [438, 109] on div "Walkthrough drills" at bounding box center [360, 93] width 483 height 31
click at [119, 74] on input "a. Walkthrough drills" at bounding box center [119, 69] width 0 height 10
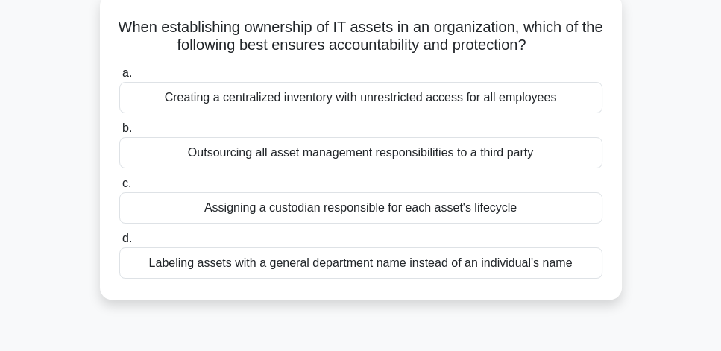
scroll to position [85, 0]
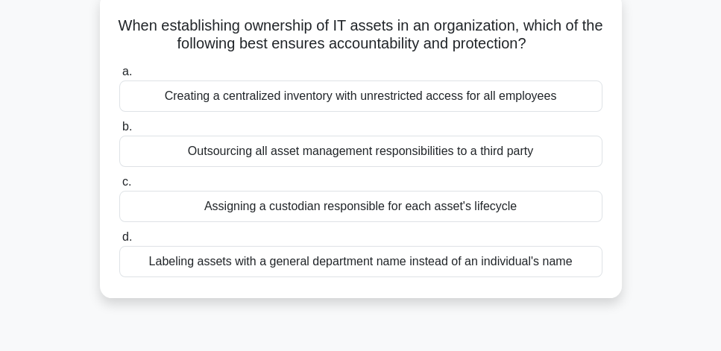
click at [513, 209] on div "Assigning a custodian responsible for each asset's lifecycle" at bounding box center [360, 206] width 483 height 31
click at [119, 187] on input "c. Assigning a custodian responsible for each asset's lifecycle" at bounding box center [119, 183] width 0 height 10
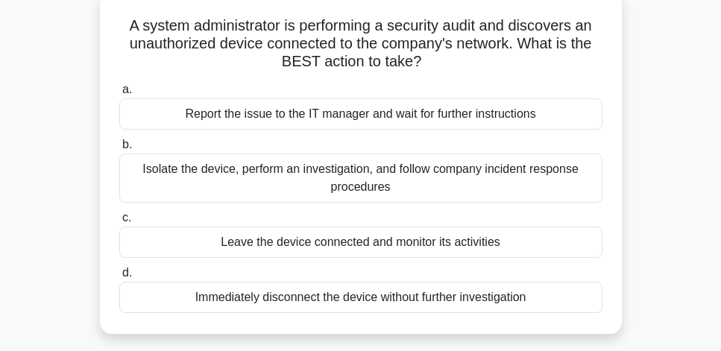
click at [485, 118] on div "Report the issue to the IT manager and wait for further instructions" at bounding box center [360, 113] width 483 height 31
click at [119, 95] on input "a. Report the issue to the IT manager and wait for further instructions" at bounding box center [119, 90] width 0 height 10
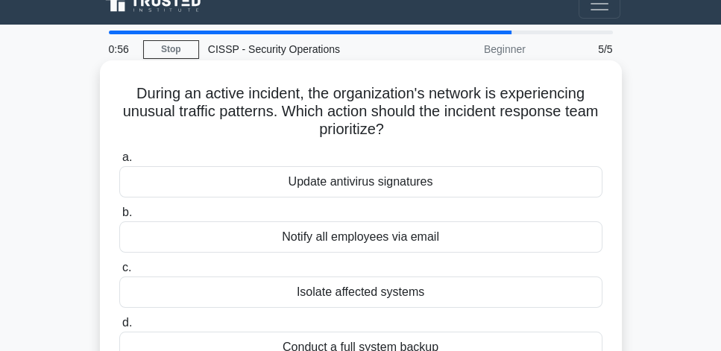
scroll to position [43, 0]
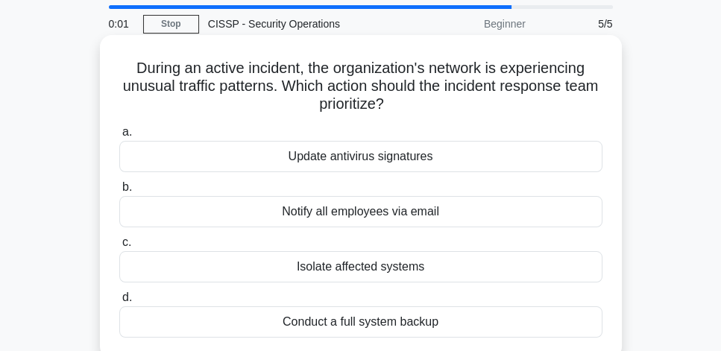
click at [448, 274] on div "Isolate affected systems" at bounding box center [360, 266] width 483 height 31
click at [119, 248] on input "c. Isolate affected systems" at bounding box center [119, 243] width 0 height 10
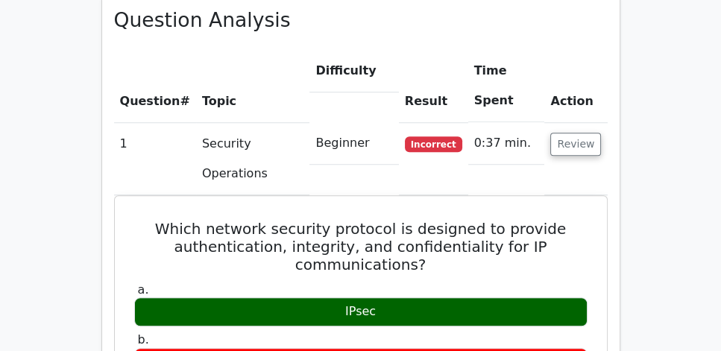
scroll to position [1108, 0]
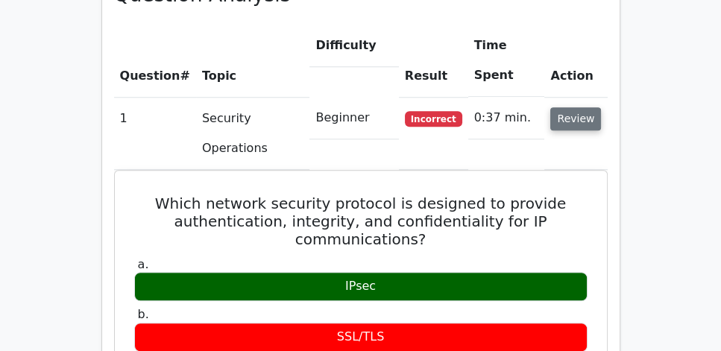
click at [572, 107] on button "Review" at bounding box center [576, 118] width 51 height 23
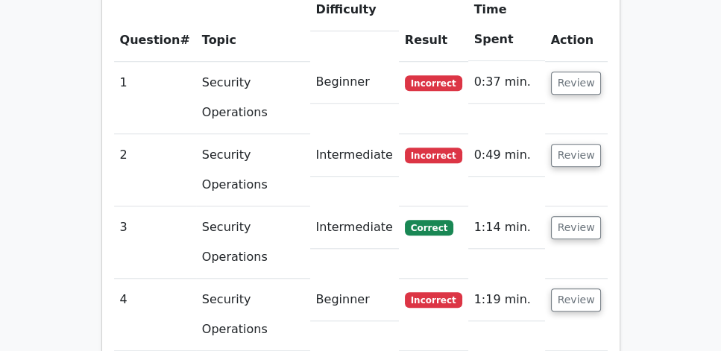
scroll to position [1164, 0]
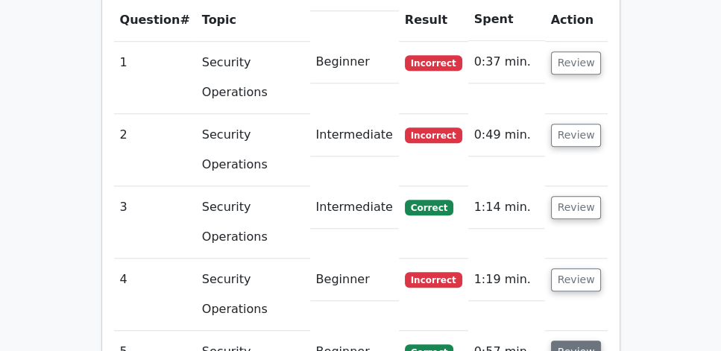
click at [582, 341] on button "Review" at bounding box center [576, 352] width 51 height 23
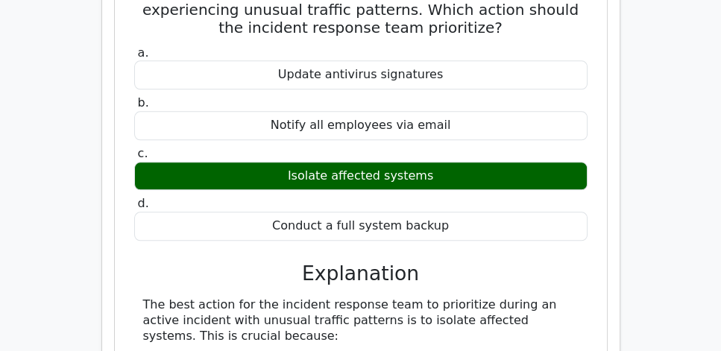
scroll to position [1662, 0]
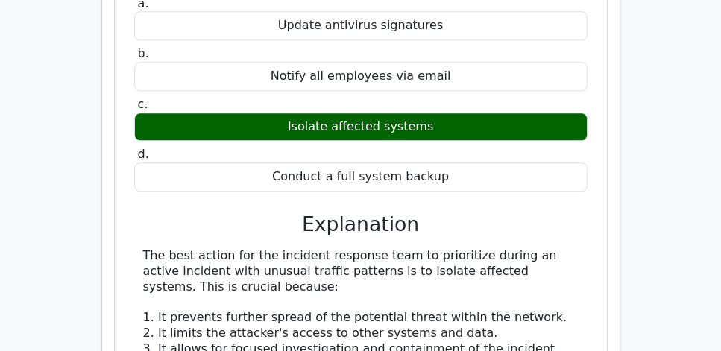
click at [628, 184] on div "Question Analysis Question # Topic Difficulty Result Time Spent Action 1 Securi…" at bounding box center [361, 106] width 537 height 1372
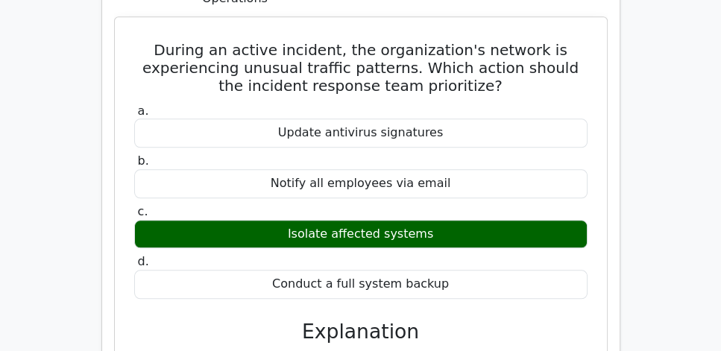
scroll to position [1535, 0]
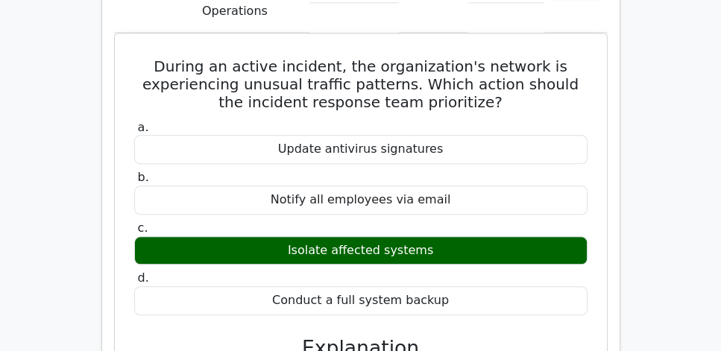
click at [613, 143] on div "Question Analysis Question # Topic Difficulty Result Time Spent Action 1 Securi…" at bounding box center [361, 220] width 518 height 1353
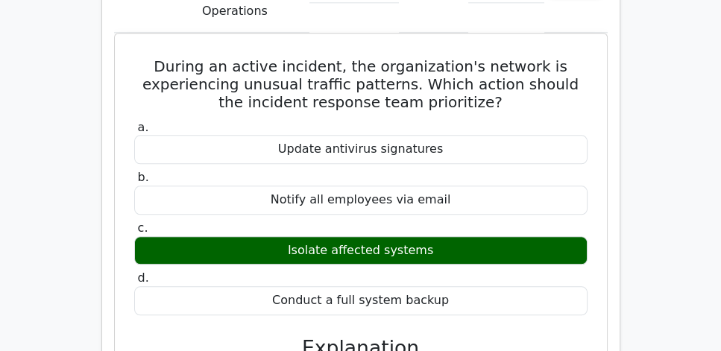
click at [619, 170] on div "Question Analysis Question # Topic Difficulty Result Time Spent Action 1 Securi…" at bounding box center [360, 220] width 519 height 1354
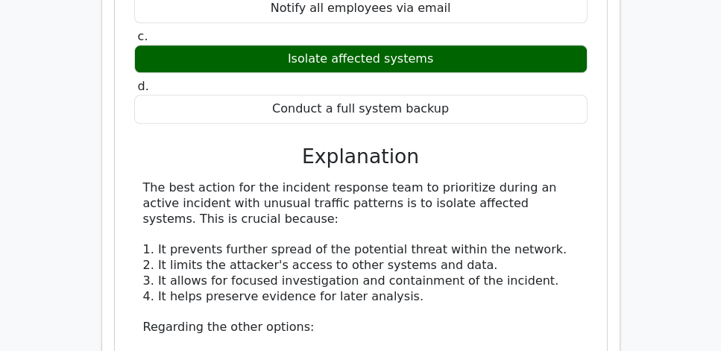
scroll to position [1747, 0]
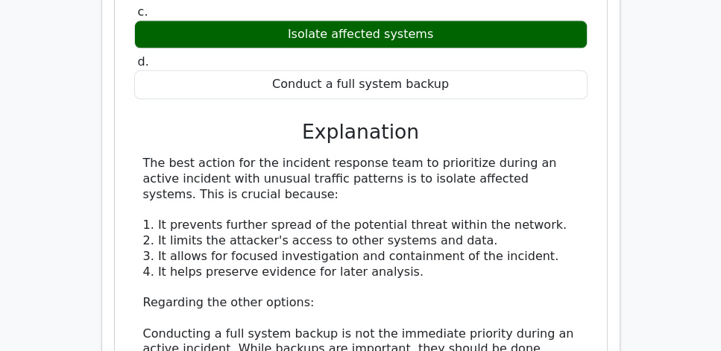
click at [598, 168] on div "During an active incident, the organization's network is experiencing unusual t…" at bounding box center [361, 211] width 480 height 776
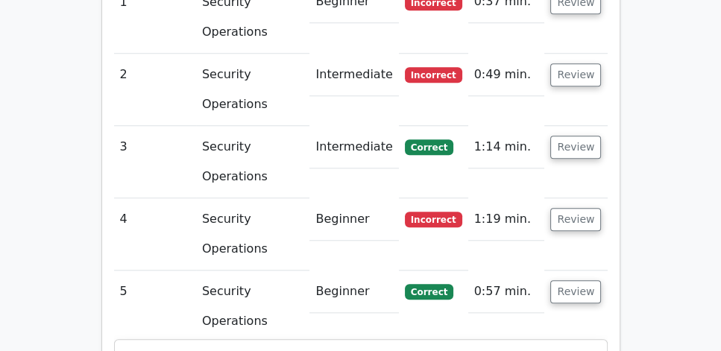
scroll to position [1194, 0]
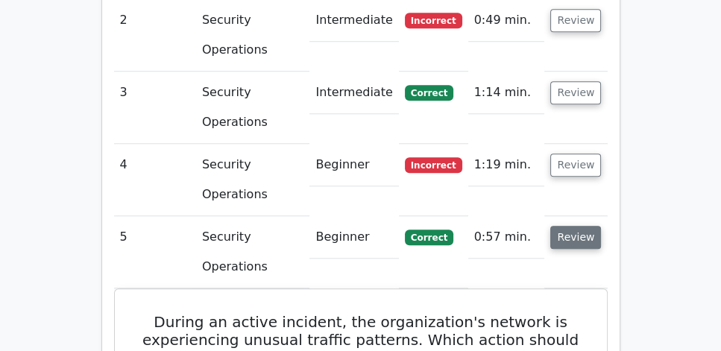
click at [577, 226] on button "Review" at bounding box center [576, 237] width 51 height 23
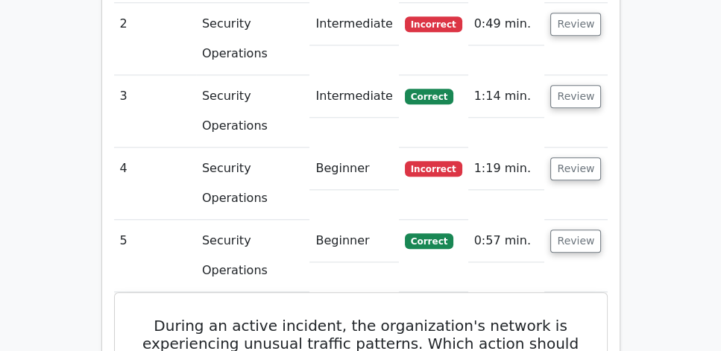
scroll to position [1219, 0]
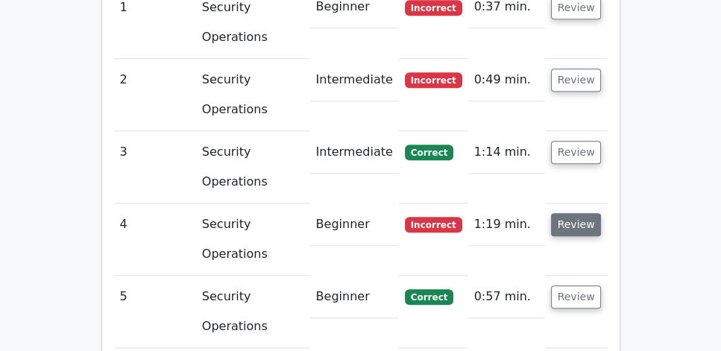
click at [586, 213] on button "Review" at bounding box center [576, 224] width 51 height 23
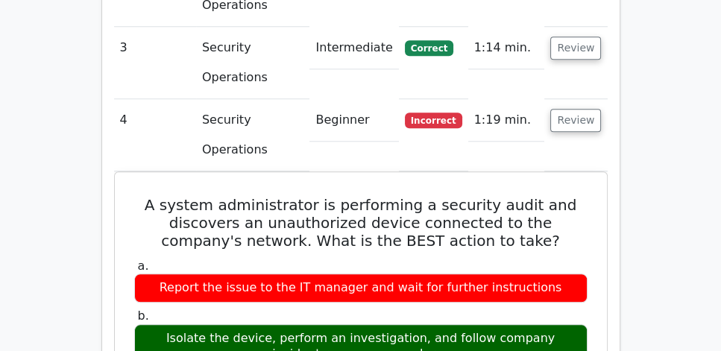
scroll to position [1321, 0]
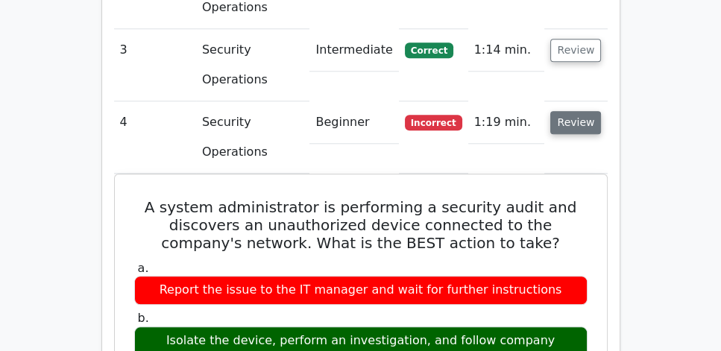
click at [577, 111] on button "Review" at bounding box center [576, 122] width 51 height 23
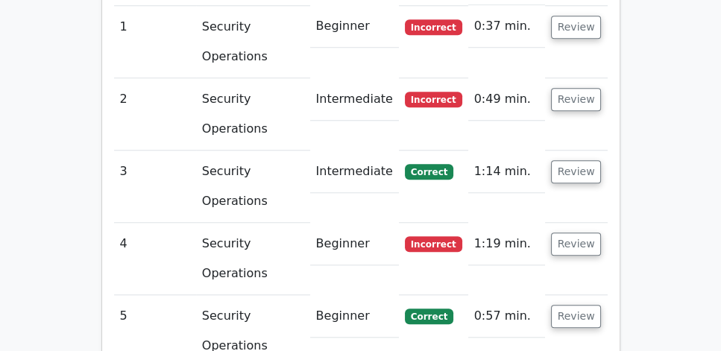
scroll to position [1062, 0]
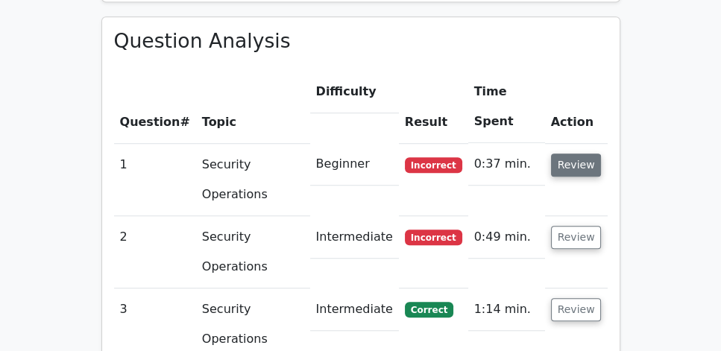
click at [582, 154] on button "Review" at bounding box center [576, 165] width 51 height 23
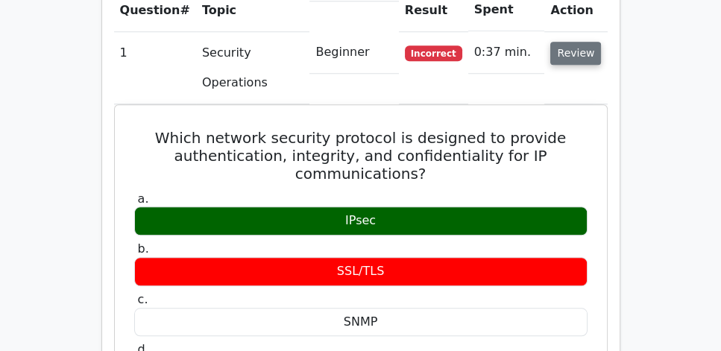
scroll to position [1189, 0]
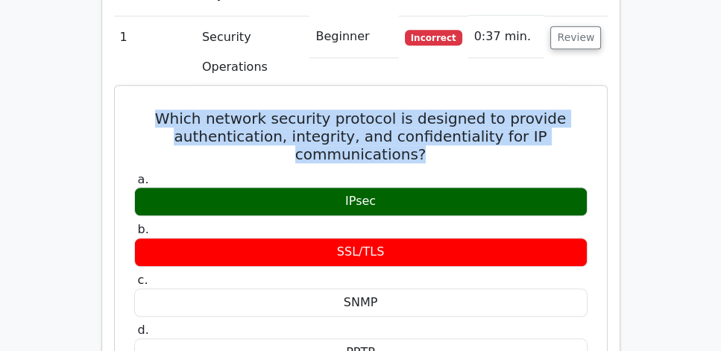
drag, startPoint x: 157, startPoint y: 74, endPoint x: 568, endPoint y: 107, distance: 412.4
click at [568, 110] on h5 "Which network security protocol is designed to provide authentication, integrit…" at bounding box center [361, 137] width 457 height 54
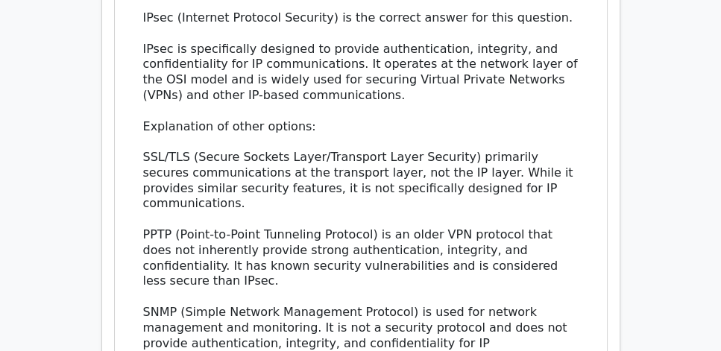
scroll to position [1616, 0]
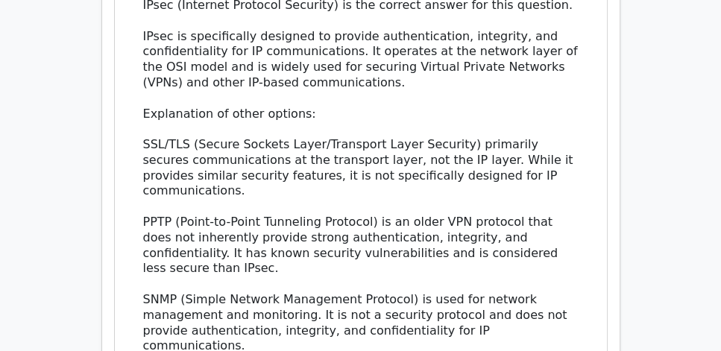
click at [207, 169] on div "IPsec (Internet Protocol Security) is the correct answer for this question. IPs…" at bounding box center [361, 176] width 436 height 357
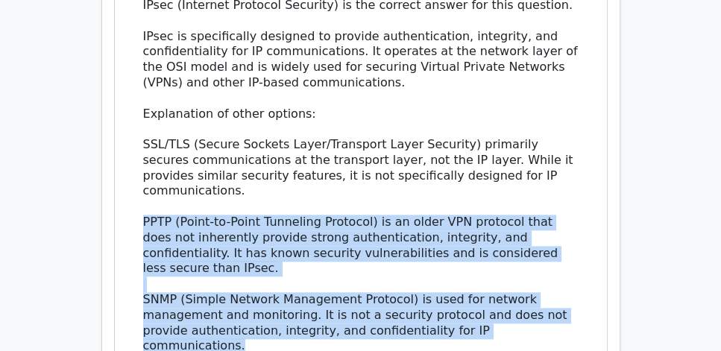
drag, startPoint x: 144, startPoint y: 183, endPoint x: 577, endPoint y: 277, distance: 442.8
click at [577, 277] on div "IPsec (Internet Protocol Security) is the correct answer for this question. IPs…" at bounding box center [361, 176] width 436 height 357
click at [583, 280] on div "IPsec (Internet Protocol Security) is the correct answer for this question. IPs…" at bounding box center [361, 176] width 454 height 357
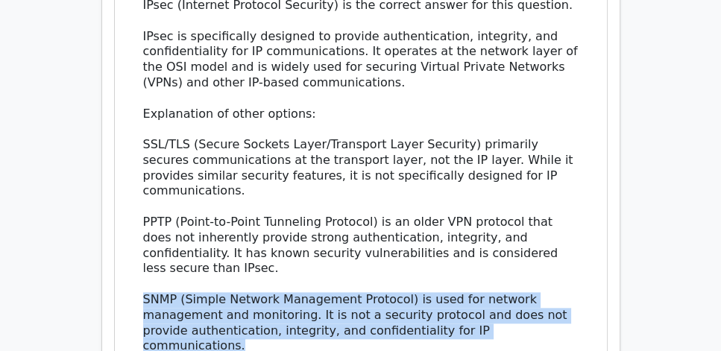
drag, startPoint x: 588, startPoint y: 280, endPoint x: 134, endPoint y: 245, distance: 454.9
click at [134, 245] on div "a. IPsec b. SSL/TLS c." at bounding box center [361, 70] width 457 height 655
click at [134, 245] on div "IPsec (Internet Protocol Security) is the correct answer for this question. IPs…" at bounding box center [361, 176] width 454 height 357
drag, startPoint x: 136, startPoint y: 244, endPoint x: 581, endPoint y: 281, distance: 446.9
click at [581, 281] on div "IPsec (Internet Protocol Security) is the correct answer for this question. IPs…" at bounding box center [361, 176] width 454 height 357
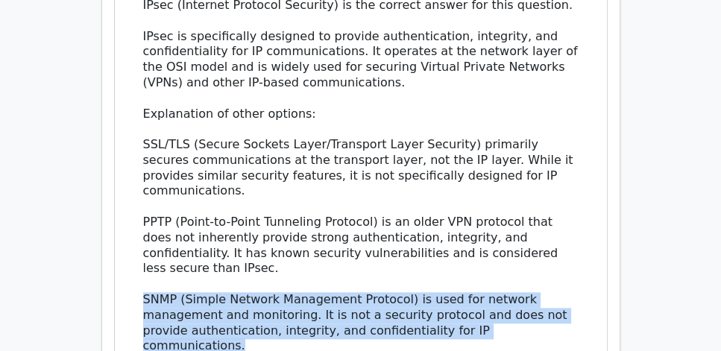
click at [581, 281] on div "IPsec (Internet Protocol Security) is the correct answer for this question. IPs…" at bounding box center [361, 176] width 454 height 357
drag, startPoint x: 581, startPoint y: 281, endPoint x: 137, endPoint y: 239, distance: 445.8
click at [137, 239] on div "IPsec (Internet Protocol Security) is the correct answer for this question. IPs…" at bounding box center [361, 176] width 454 height 357
drag, startPoint x: 137, startPoint y: 245, endPoint x: 577, endPoint y: 276, distance: 441.3
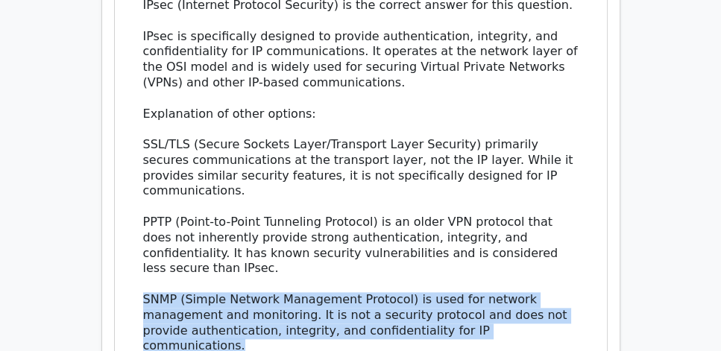
click at [577, 276] on div "IPsec (Internet Protocol Security) is the correct answer for this question. IPs…" at bounding box center [361, 176] width 454 height 357
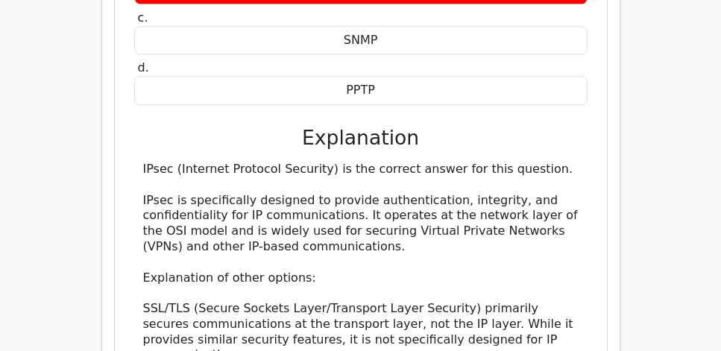
scroll to position [1445, 0]
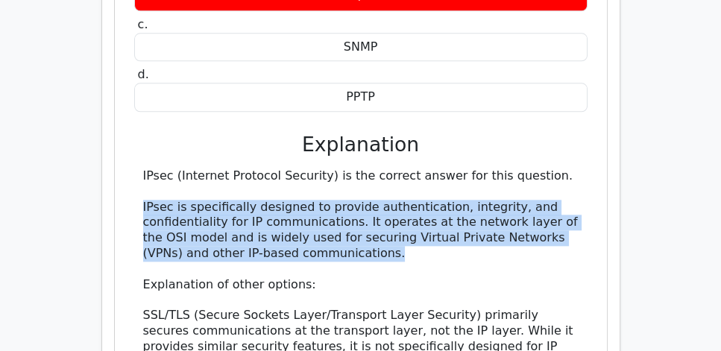
drag, startPoint x: 136, startPoint y: 167, endPoint x: 573, endPoint y: 210, distance: 439.4
click at [573, 210] on div "IPsec (Internet Protocol Security) is the correct answer for this question. IPs…" at bounding box center [361, 347] width 454 height 357
copy div "IPsec is specifically designed to provide authentication, integrity, and confid…"
click at [360, 218] on div "IPsec (Internet Protocol Security) is the correct answer for this question. IPs…" at bounding box center [361, 347] width 436 height 357
drag, startPoint x: 372, startPoint y: 213, endPoint x: 140, endPoint y: 170, distance: 236.6
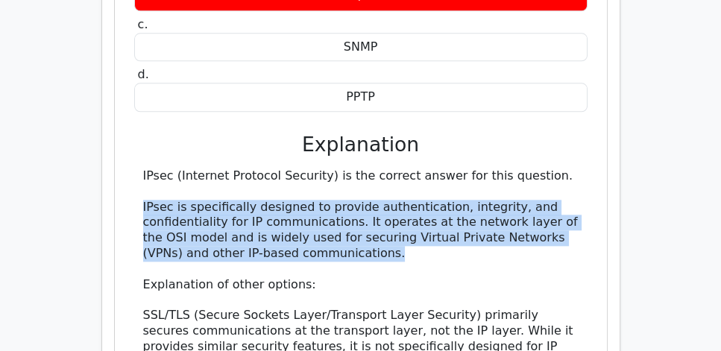
click at [140, 170] on div "IPsec (Internet Protocol Security) is the correct answer for this question. IPs…" at bounding box center [361, 347] width 454 height 357
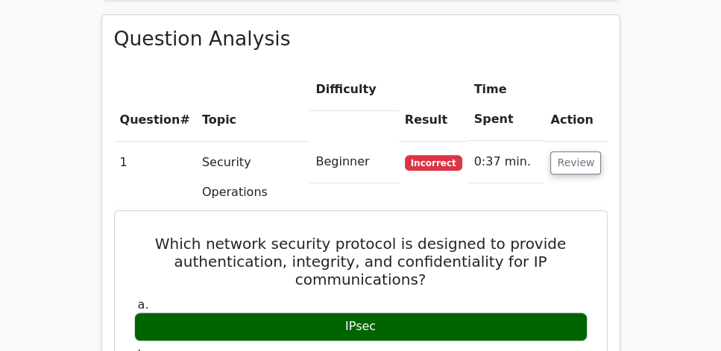
scroll to position [1062, 0]
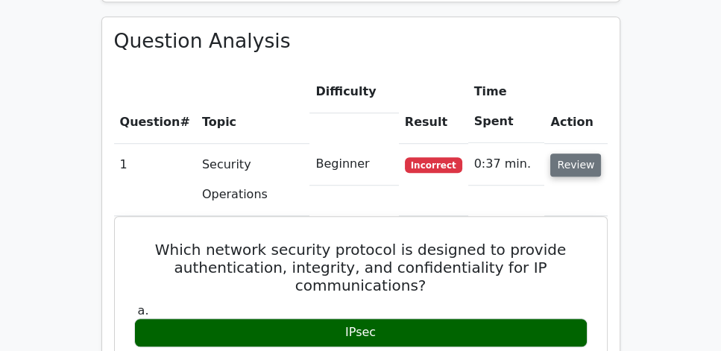
click at [574, 154] on button "Review" at bounding box center [576, 165] width 51 height 23
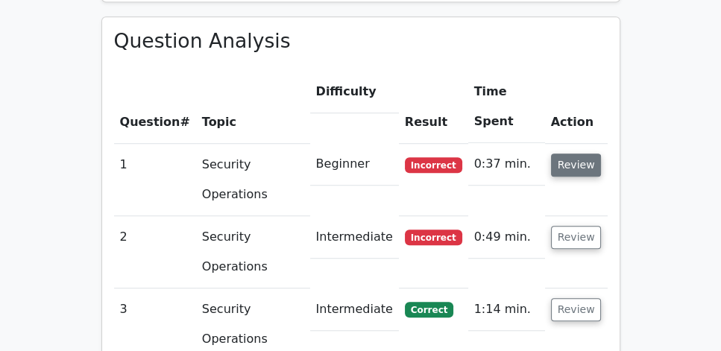
click at [583, 154] on button "Review" at bounding box center [576, 165] width 51 height 23
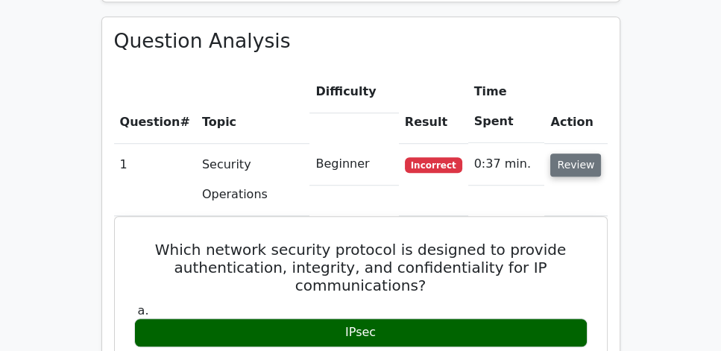
click at [575, 154] on button "Review" at bounding box center [576, 165] width 51 height 23
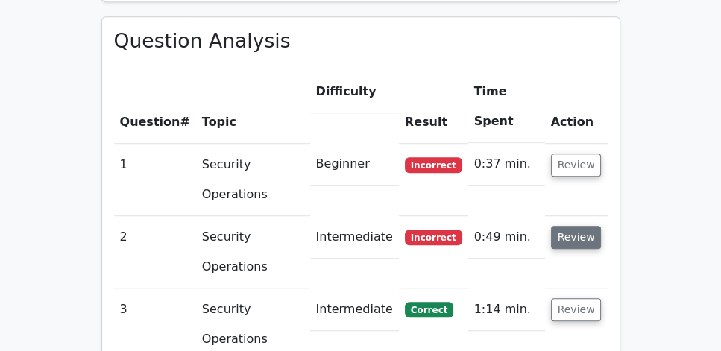
click at [580, 226] on button "Review" at bounding box center [576, 237] width 51 height 23
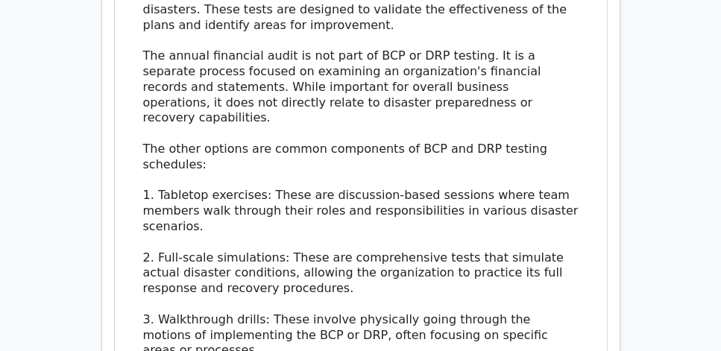
scroll to position [1786, 0]
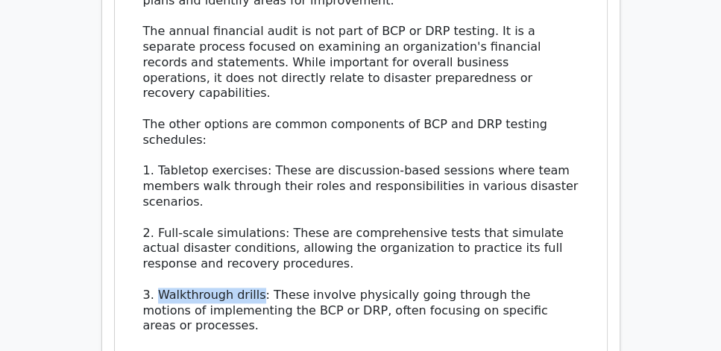
drag, startPoint x: 160, startPoint y: 238, endPoint x: 261, endPoint y: 242, distance: 100.8
click at [261, 242] on div "The correct answer is 'Annual financial audit'. A Business Continuity Plan (BCP…" at bounding box center [361, 148] width 436 height 497
copy div "Walkthrough drills"
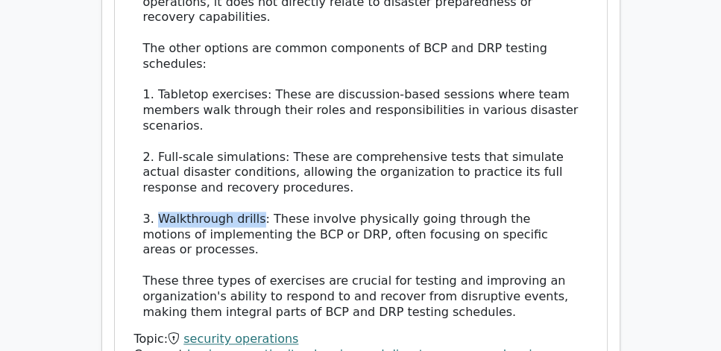
scroll to position [1871, 0]
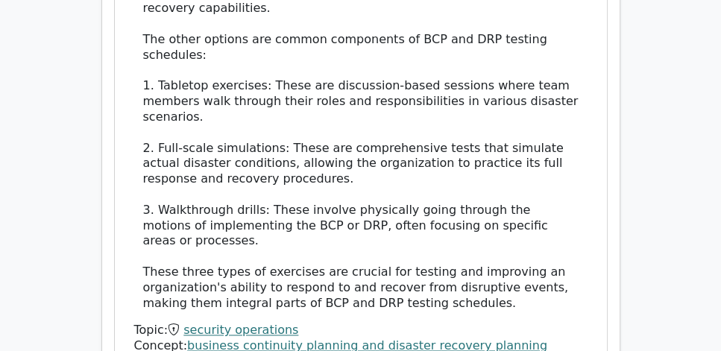
click at [262, 161] on div "The correct answer is 'Annual financial audit'. A Business Continuity Plan (BCP…" at bounding box center [361, 63] width 436 height 497
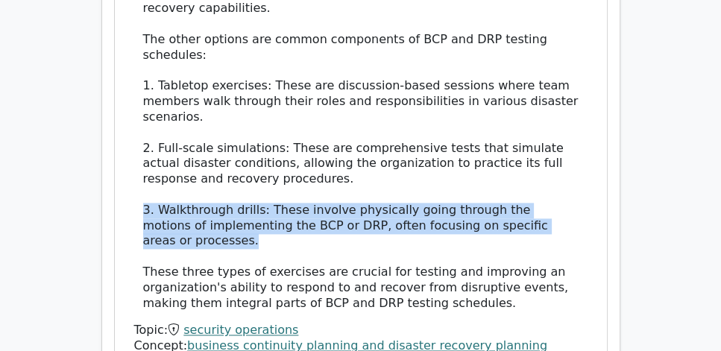
drag, startPoint x: 184, startPoint y: 151, endPoint x: 586, endPoint y: 166, distance: 402.5
click at [586, 166] on div "The correct answer is 'Annual financial audit'. A Business Continuity Plan (BCP…" at bounding box center [361, 63] width 454 height 497
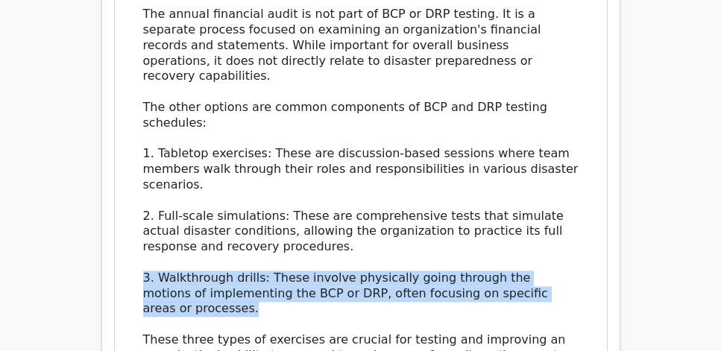
scroll to position [1829, 0]
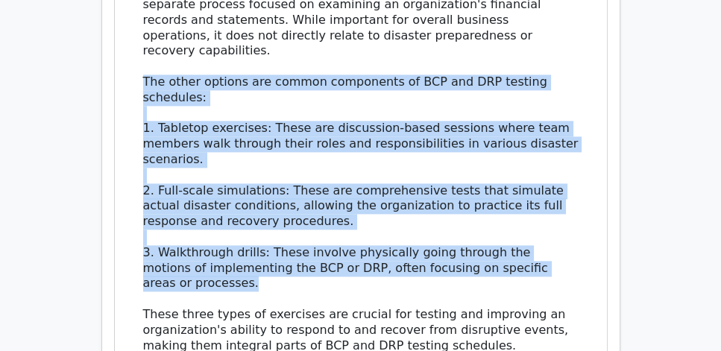
drag, startPoint x: 143, startPoint y: 28, endPoint x: 580, endPoint y: 218, distance: 476.8
click at [580, 218] on div "The correct answer is 'Annual financial audit'. A Business Continuity Plan (BCP…" at bounding box center [361, 105] width 454 height 497
copy div "The other options are common components of BCP and DRP testing schedules: 1. Ta…"
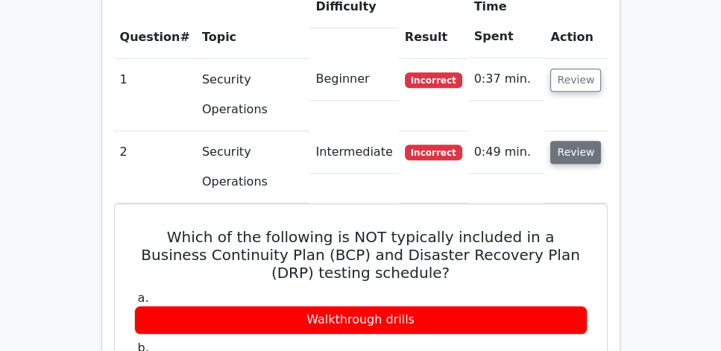
click at [573, 141] on button "Review" at bounding box center [576, 152] width 51 height 23
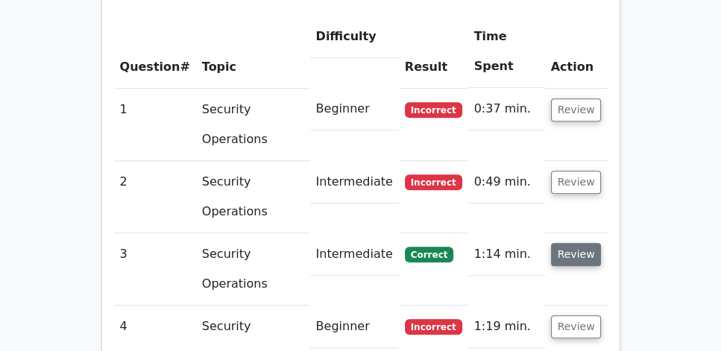
click at [580, 243] on button "Review" at bounding box center [576, 254] width 51 height 23
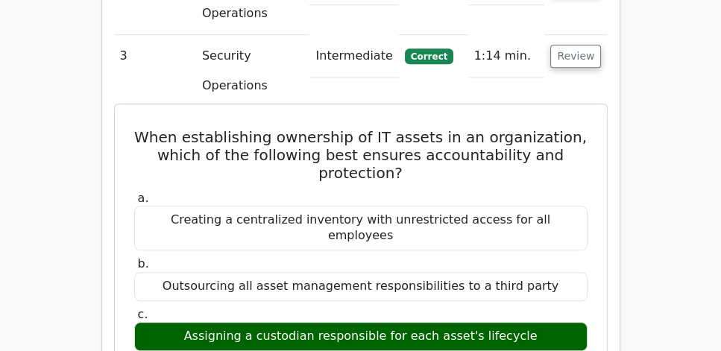
scroll to position [1360, 0]
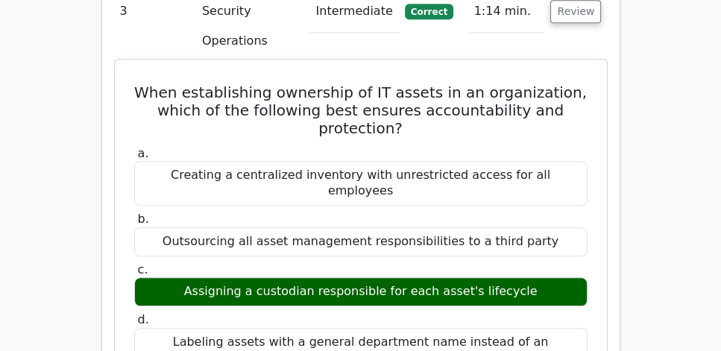
click at [351, 278] on div "Assigning a custodian responsible for each asset's lifecycle" at bounding box center [361, 292] width 454 height 29
copy div "Assigning a custodian responsible for each asset's lifecycle"
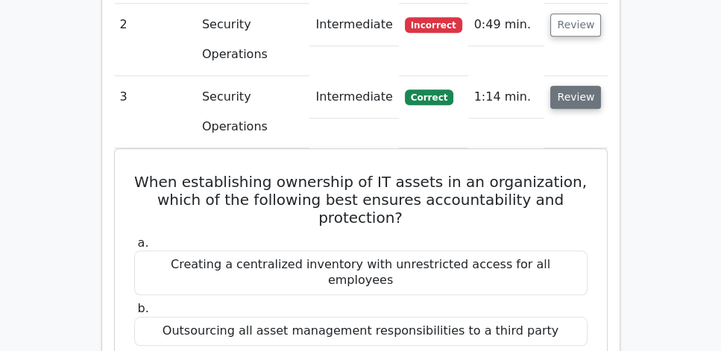
click at [569, 86] on button "Review" at bounding box center [576, 97] width 51 height 23
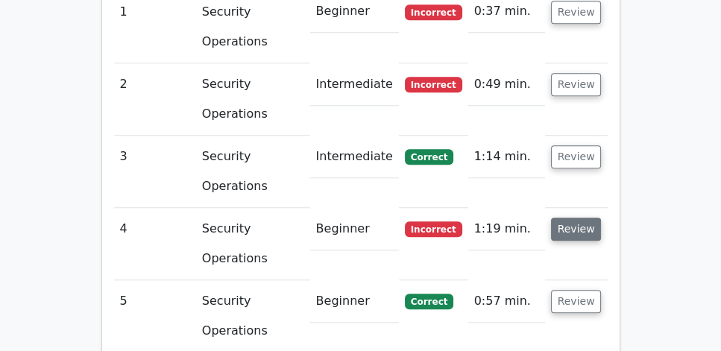
click at [576, 218] on button "Review" at bounding box center [576, 229] width 51 height 23
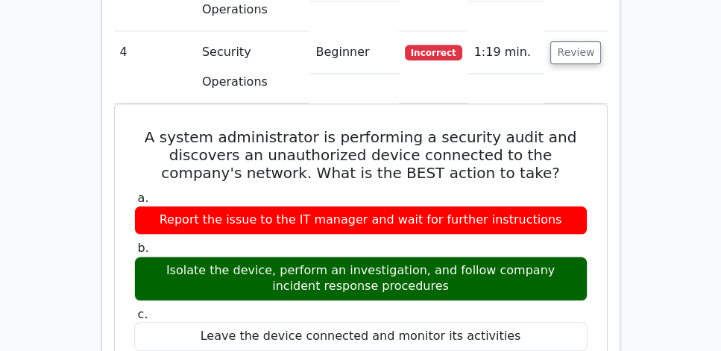
scroll to position [1403, 0]
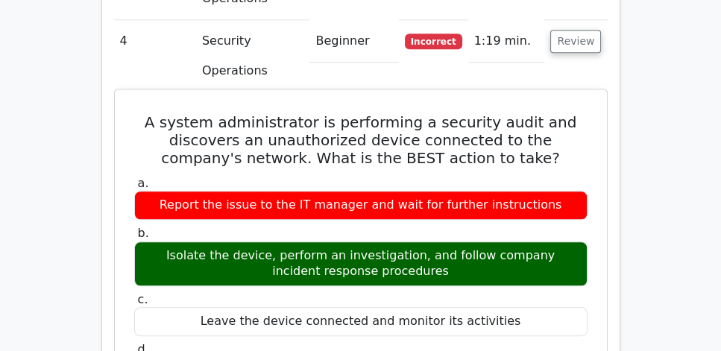
drag, startPoint x: 146, startPoint y: 86, endPoint x: 548, endPoint y: 237, distance: 428.8
click at [548, 242] on div "Isolate the device, perform an investigation, and follow company incident respo…" at bounding box center [361, 264] width 454 height 45
drag, startPoint x: 472, startPoint y: 234, endPoint x: 138, endPoint y: 80, distance: 367.2
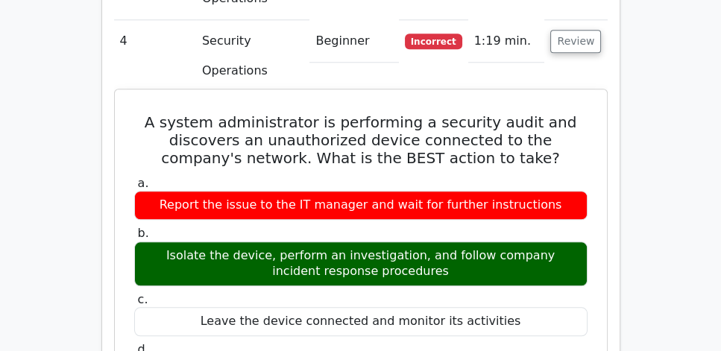
click at [138, 113] on h5 "A system administrator is performing a security audit and discovers an unauthor…" at bounding box center [361, 140] width 457 height 54
drag, startPoint x: 138, startPoint y: 80, endPoint x: 457, endPoint y: 242, distance: 358.0
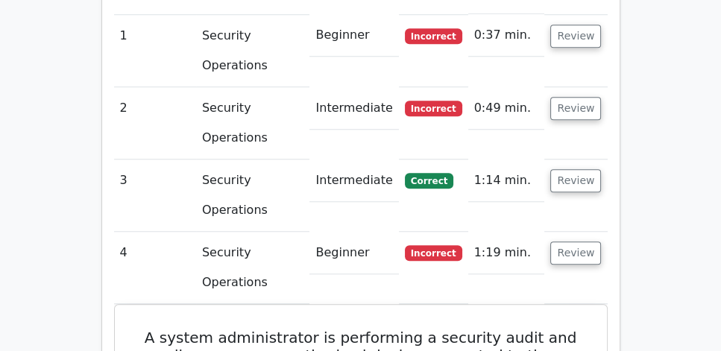
scroll to position [1189, 0]
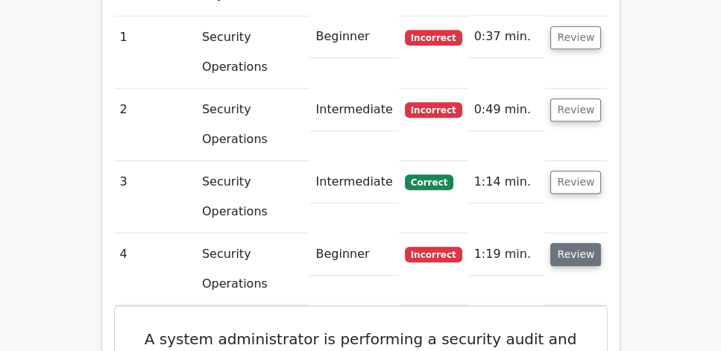
click at [577, 243] on button "Review" at bounding box center [576, 254] width 51 height 23
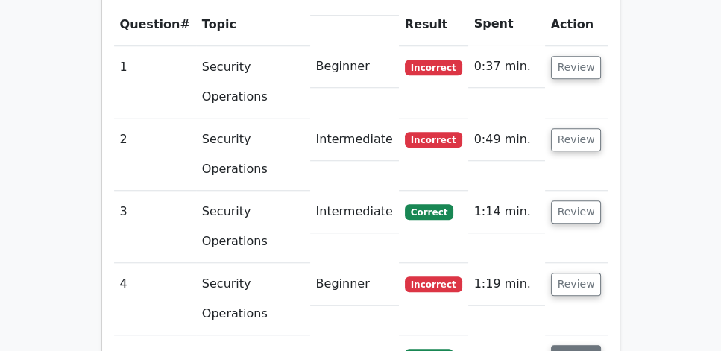
click at [589, 345] on button "Review" at bounding box center [576, 356] width 51 height 23
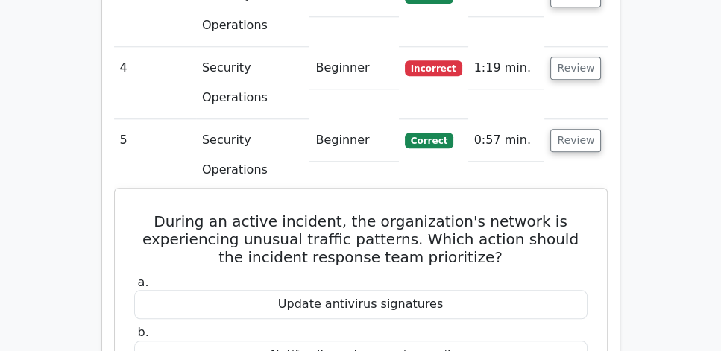
scroll to position [1500, 0]
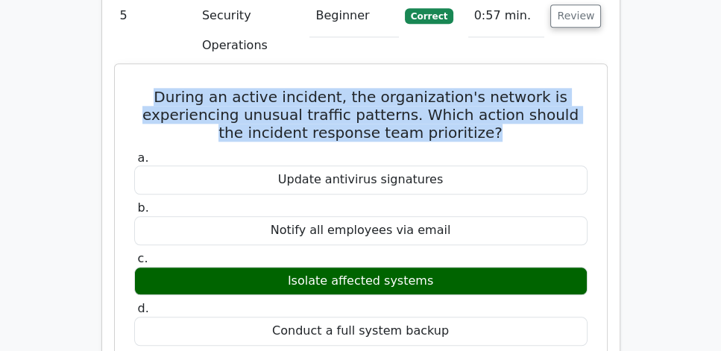
drag, startPoint x: 136, startPoint y: 55, endPoint x: 554, endPoint y: 93, distance: 419.5
click at [554, 93] on h5 "During an active incident, the organization's network is experiencing unusual t…" at bounding box center [361, 115] width 457 height 54
drag, startPoint x: 428, startPoint y: 101, endPoint x: 181, endPoint y: 63, distance: 249.8
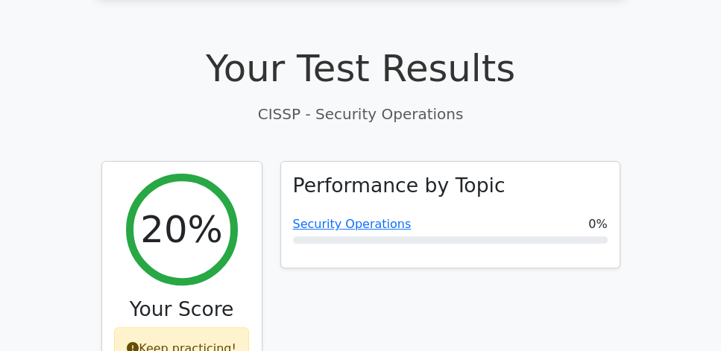
scroll to position [435, 0]
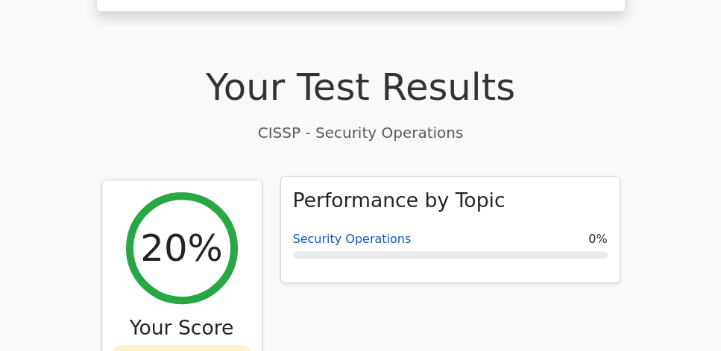
click at [349, 232] on link "Security Operations" at bounding box center [352, 239] width 119 height 14
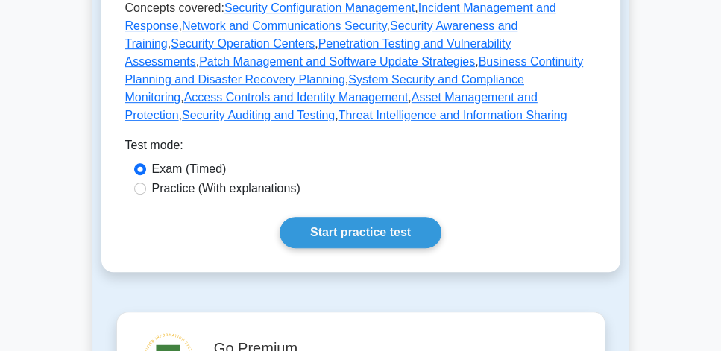
scroll to position [767, 0]
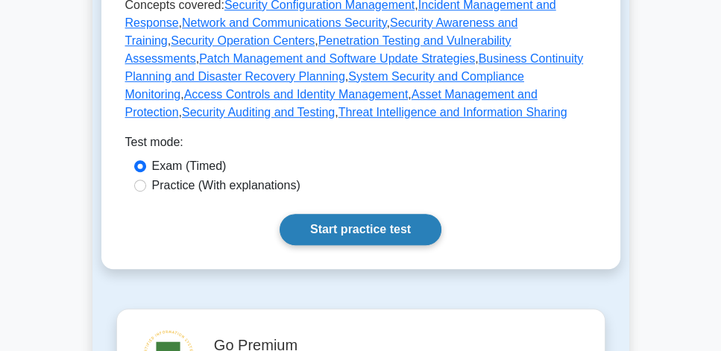
click at [328, 216] on link "Start practice test" at bounding box center [361, 229] width 162 height 31
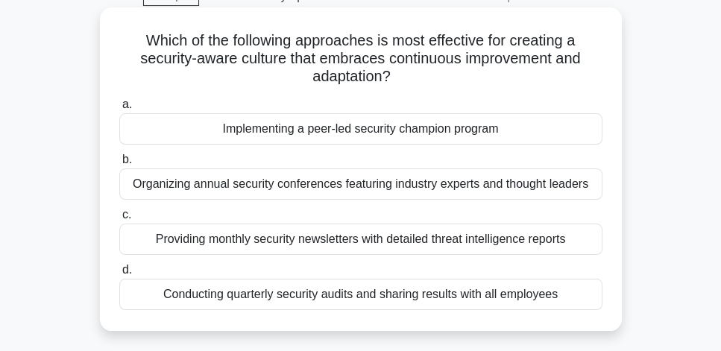
scroll to position [85, 0]
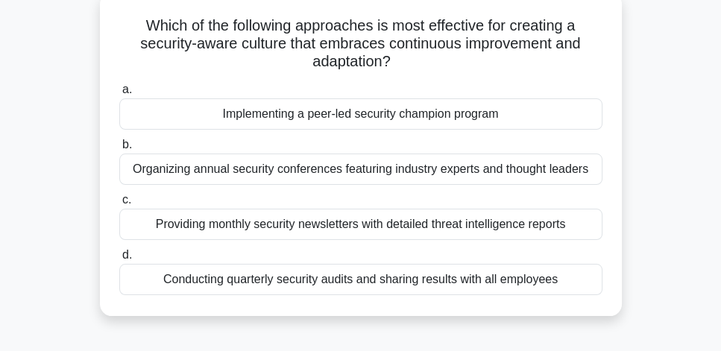
click at [552, 121] on div "Implementing a peer-led security champion program" at bounding box center [360, 113] width 483 height 31
click at [119, 95] on input "a. Implementing a peer-led security champion program" at bounding box center [119, 90] width 0 height 10
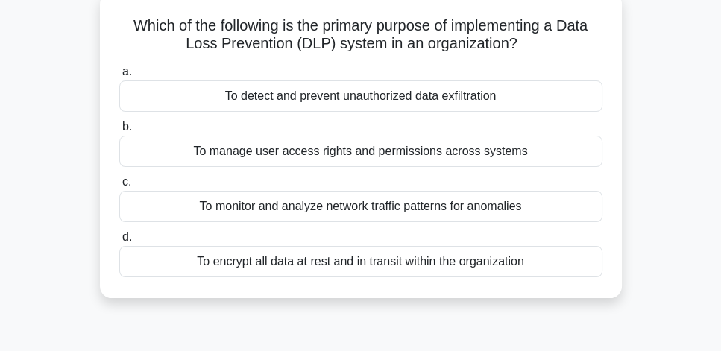
click at [548, 163] on div "To manage user access rights and permissions across systems" at bounding box center [360, 151] width 483 height 31
click at [119, 132] on input "b. To manage user access rights and permissions across systems" at bounding box center [119, 127] width 0 height 10
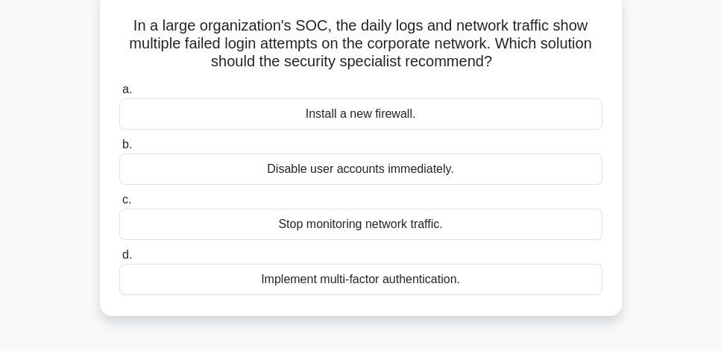
click at [443, 283] on div "Implement multi-factor authentication." at bounding box center [360, 279] width 483 height 31
click at [119, 260] on input "d. Implement multi-factor authentication." at bounding box center [119, 256] width 0 height 10
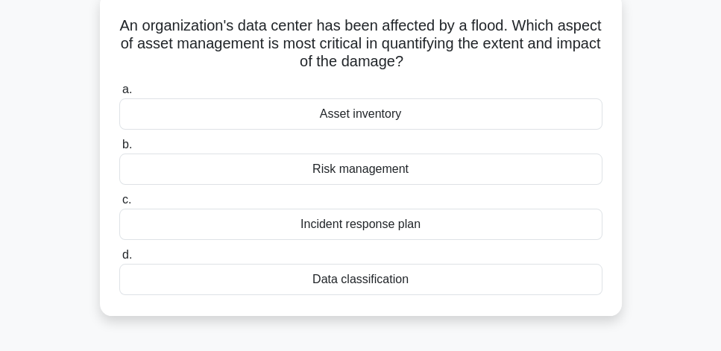
click at [436, 119] on div "Asset inventory" at bounding box center [360, 113] width 483 height 31
click at [119, 95] on input "a. Asset inventory" at bounding box center [119, 90] width 0 height 10
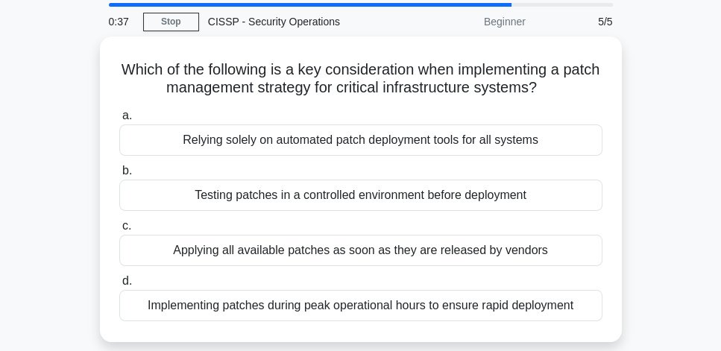
scroll to position [43, 0]
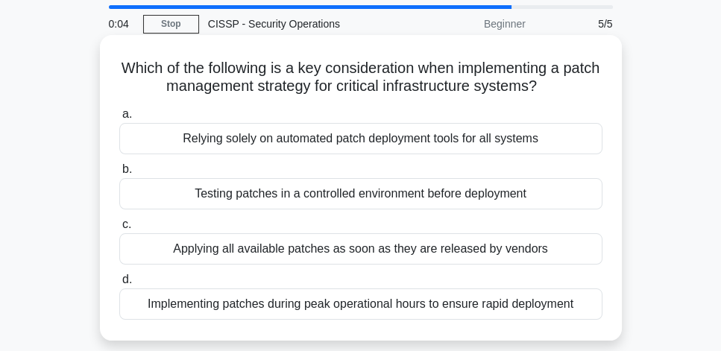
click at [494, 187] on div "Testing patches in a controlled environment before deployment" at bounding box center [360, 193] width 483 height 31
click at [119, 175] on input "b. Testing patches in a controlled environment before deployment" at bounding box center [119, 170] width 0 height 10
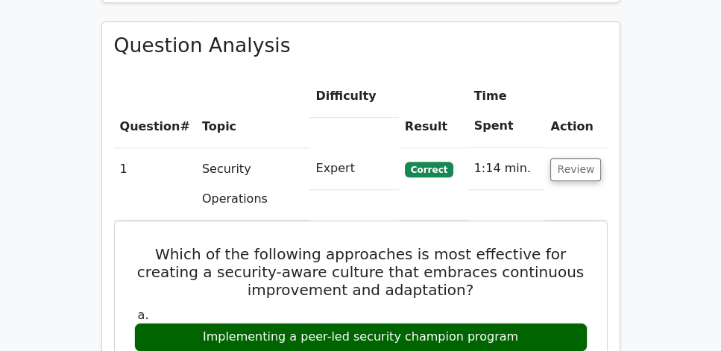
scroll to position [1065, 0]
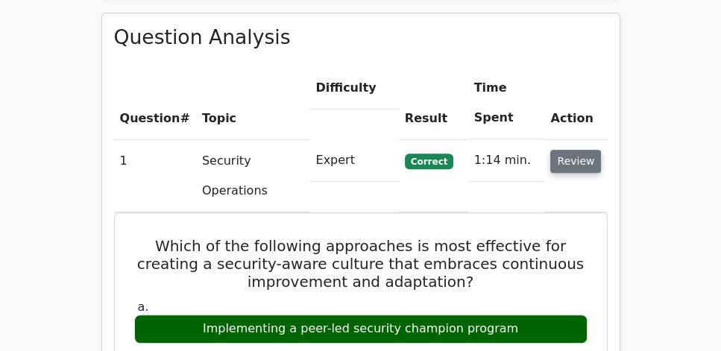
click at [570, 150] on button "Review" at bounding box center [576, 161] width 51 height 23
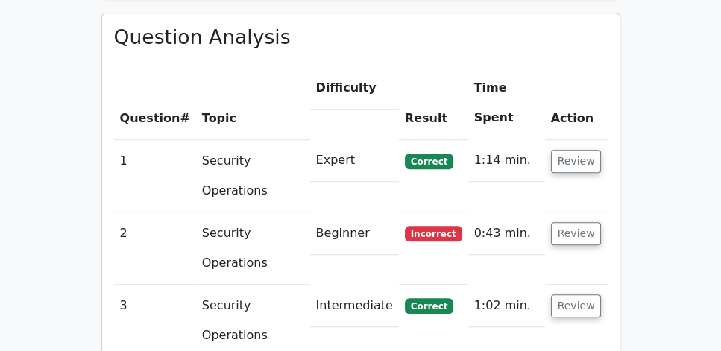
drag, startPoint x: 589, startPoint y: 267, endPoint x: 592, endPoint y: 254, distance: 13.0
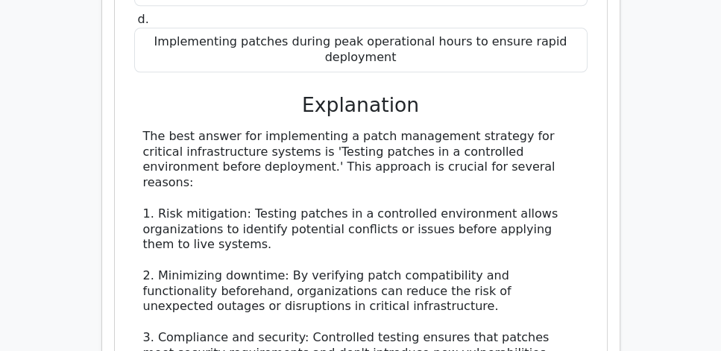
scroll to position [1791, 0]
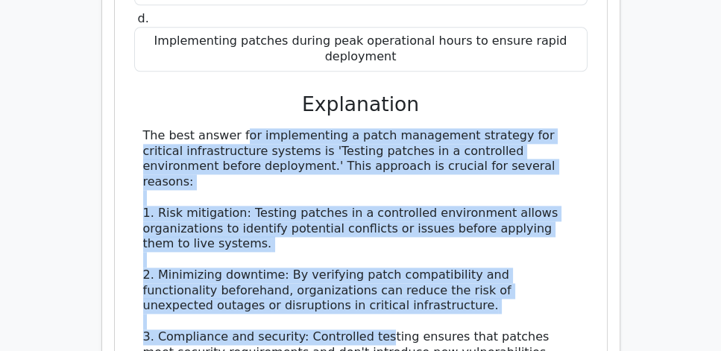
drag, startPoint x: 139, startPoint y: 92, endPoint x: 384, endPoint y: 280, distance: 309.2
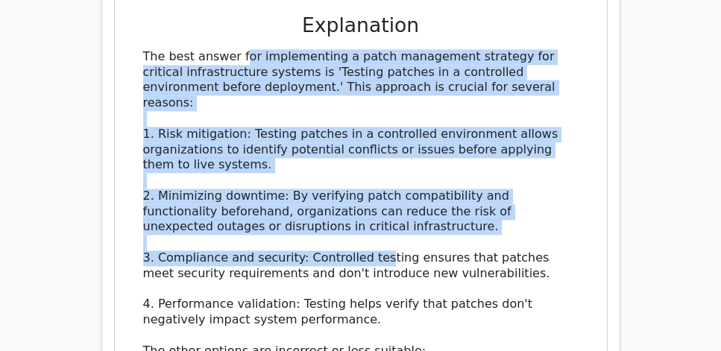
scroll to position [1876, 0]
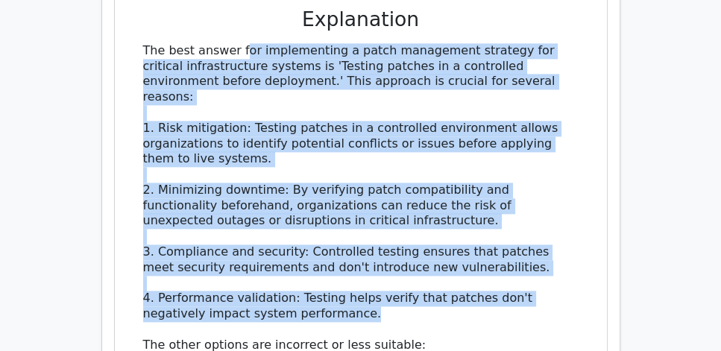
click at [343, 265] on div "The best answer for implementing a patch management strategy for critical infra…" at bounding box center [361, 276] width 436 height 466
copy div "The best answer for implementing a patch management strategy for critical infra…"
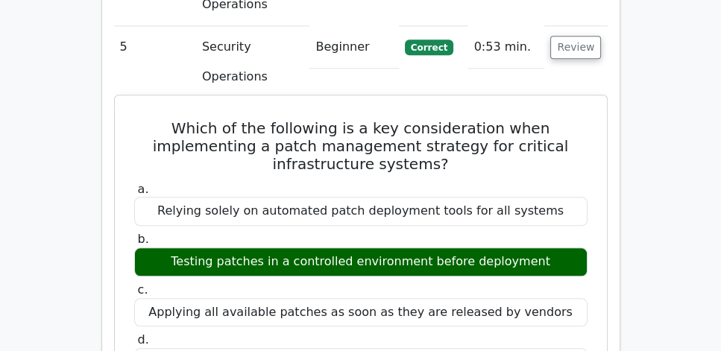
scroll to position [1449, 0]
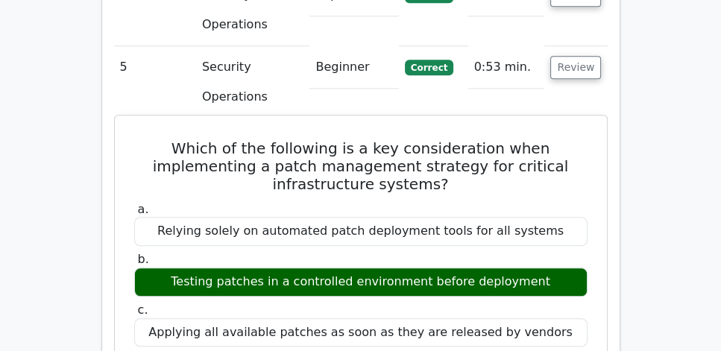
drag, startPoint x: 155, startPoint y: 105, endPoint x: 412, endPoint y: 190, distance: 270.4
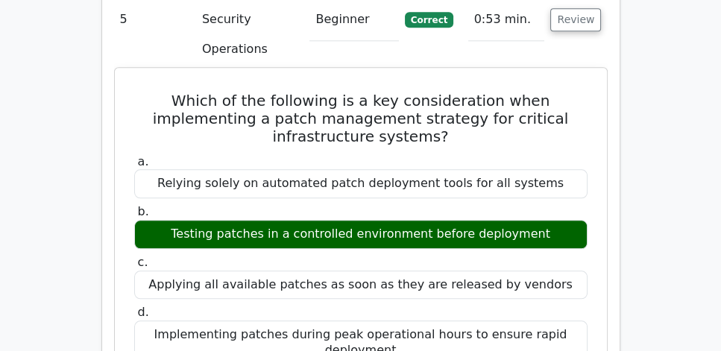
scroll to position [1577, 0]
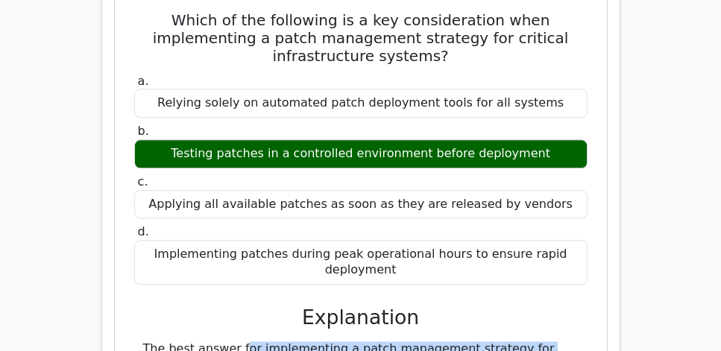
click at [419, 240] on div "Implementing patches during peak operational hours to ensure rapid deployment" at bounding box center [361, 262] width 454 height 45
copy div "Which of the following is a key consideration when implementing a patch managem…"
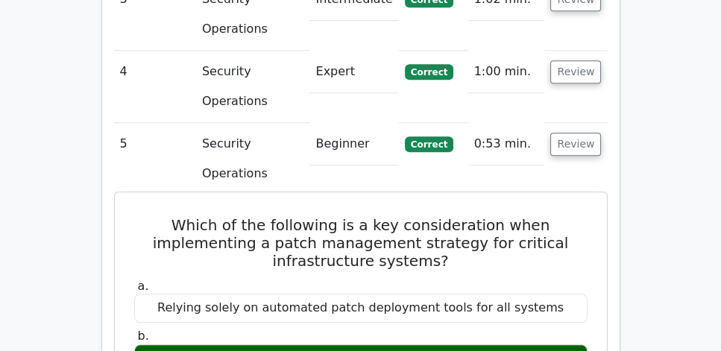
scroll to position [1321, 0]
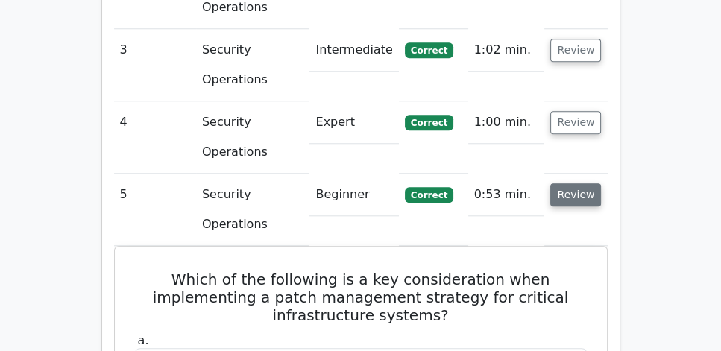
click at [583, 184] on button "Review" at bounding box center [576, 195] width 51 height 23
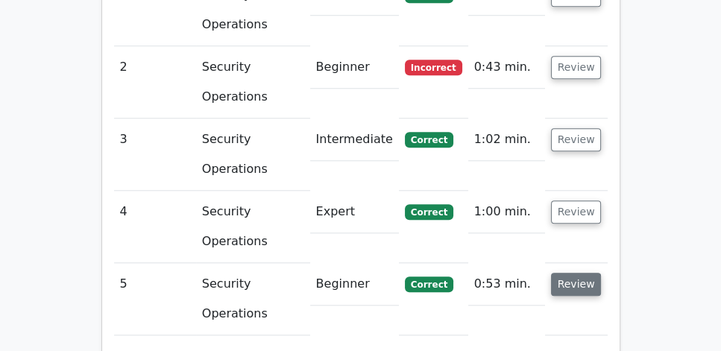
click at [578, 273] on button "Review" at bounding box center [576, 284] width 51 height 23
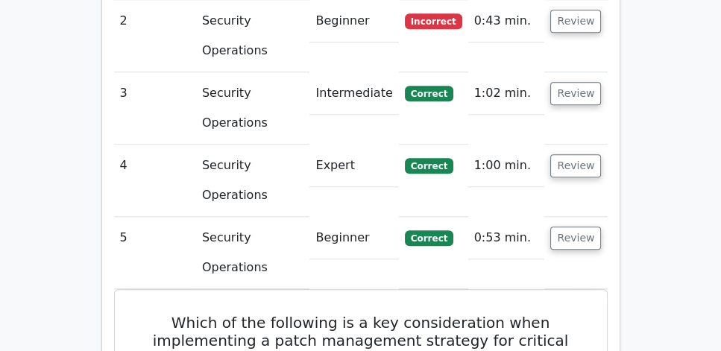
scroll to position [1445, 0]
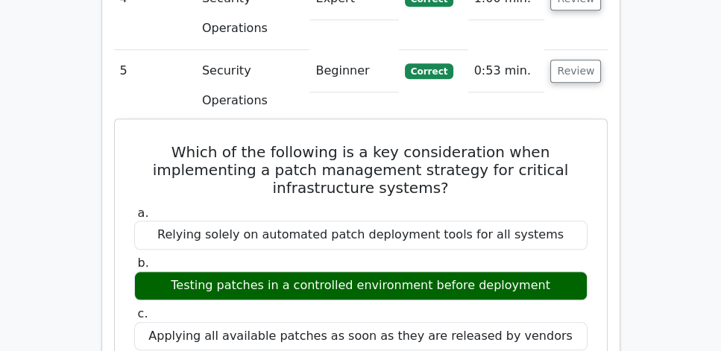
click at [438, 157] on h5 "Which of the following is a key consideration when implementing a patch managem…" at bounding box center [361, 170] width 457 height 54
click at [457, 152] on h5 "Which of the following is a key consideration when implementing a patch managem…" at bounding box center [361, 170] width 457 height 54
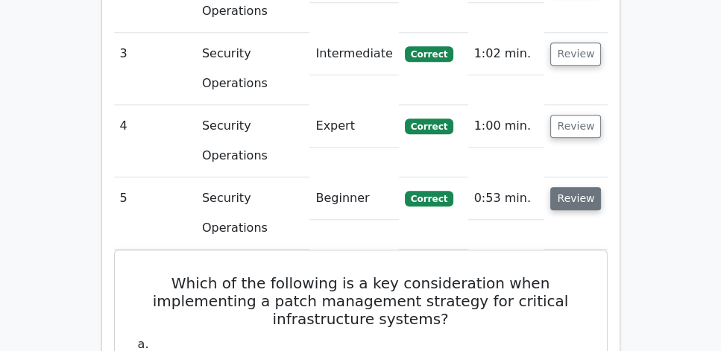
click at [581, 187] on button "Review" at bounding box center [576, 198] width 51 height 23
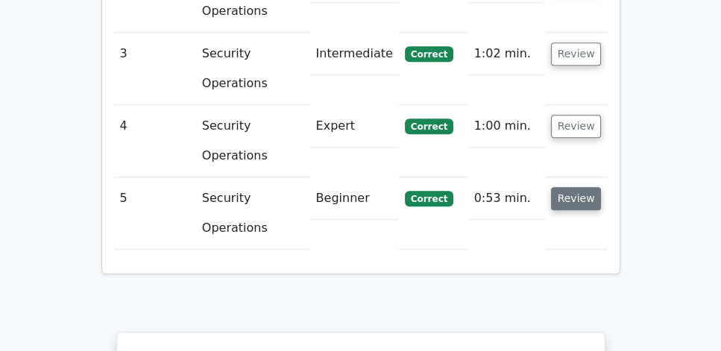
scroll to position [1228, 0]
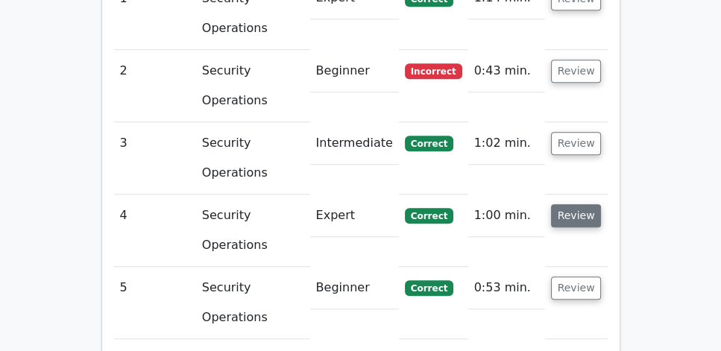
click at [577, 204] on button "Review" at bounding box center [576, 215] width 51 height 23
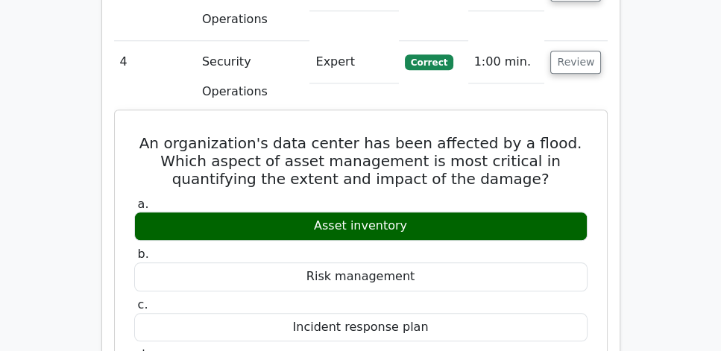
scroll to position [1356, 0]
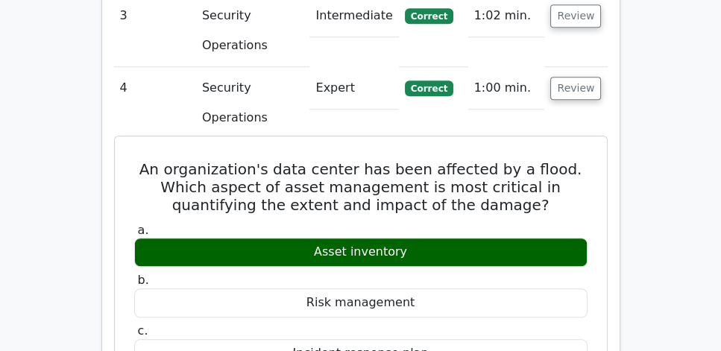
click at [407, 160] on h5 "An organization's data center has been affected by a flood. Which aspect of ass…" at bounding box center [361, 187] width 457 height 54
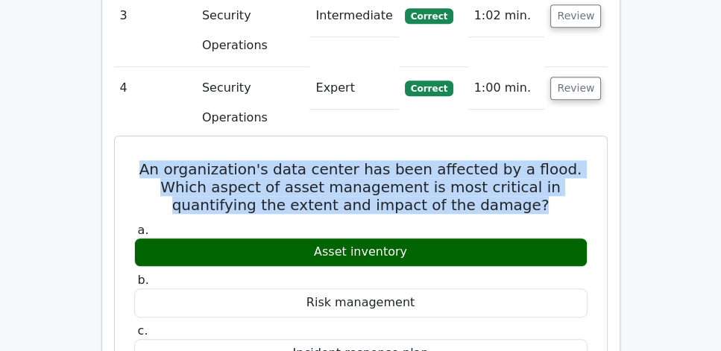
click at [407, 160] on h5 "An organization's data center has been affected by a flood. Which aspect of ass…" at bounding box center [361, 187] width 457 height 54
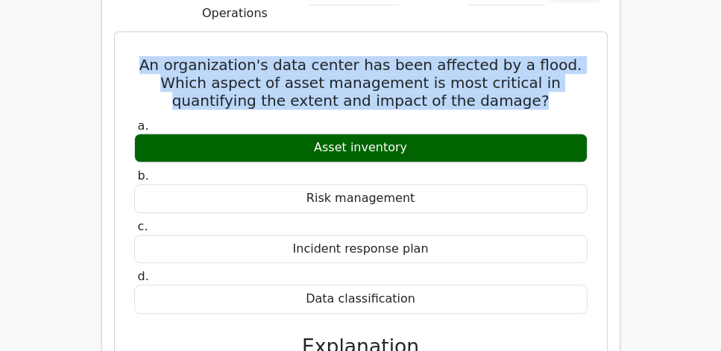
scroll to position [1484, 0]
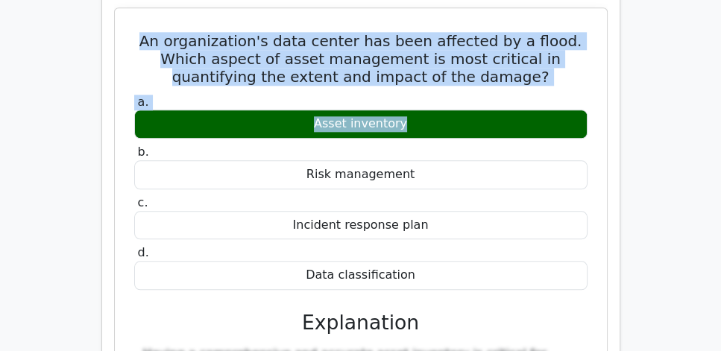
click at [421, 110] on div "Asset inventory" at bounding box center [361, 124] width 454 height 29
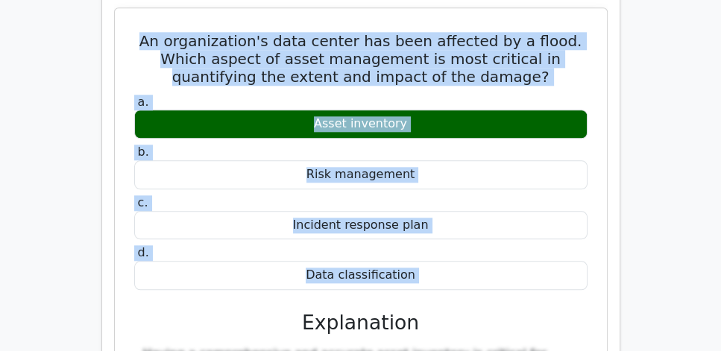
click at [433, 261] on div "Data classification" at bounding box center [361, 275] width 454 height 29
copy div "An organization's data center has been affected by a flood. Which aspect of ass…"
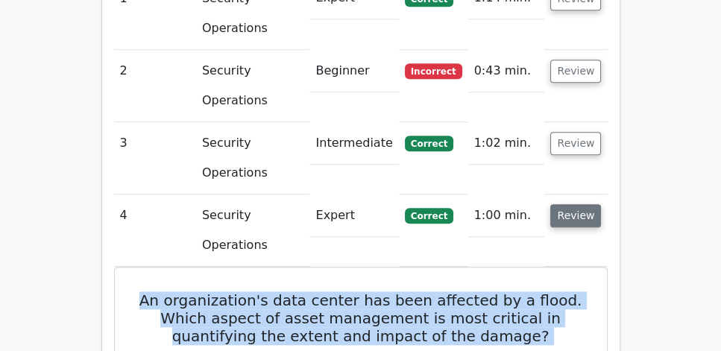
click at [570, 204] on button "Review" at bounding box center [576, 215] width 51 height 23
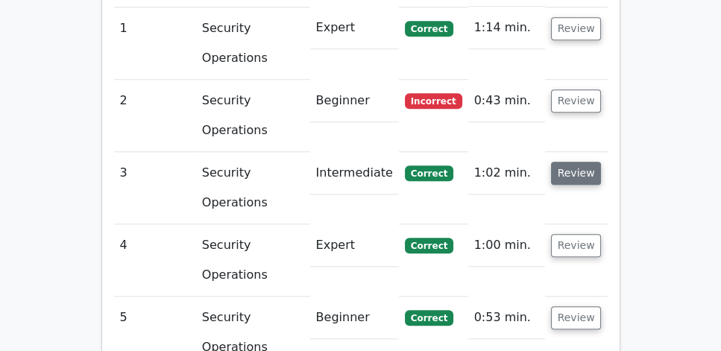
click at [581, 162] on button "Review" at bounding box center [576, 173] width 51 height 23
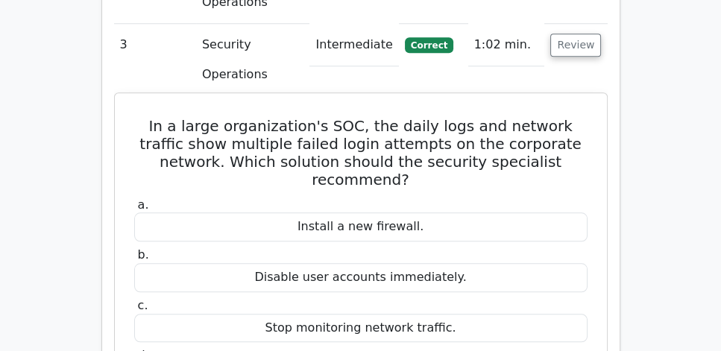
scroll to position [1343, 0]
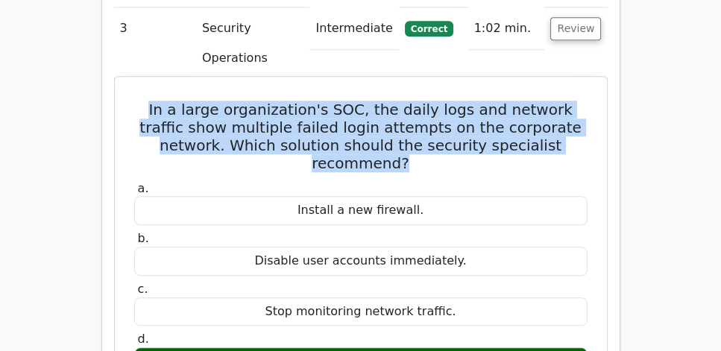
drag, startPoint x: 131, startPoint y: 69, endPoint x: 583, endPoint y: 98, distance: 453.0
click at [390, 106] on h5 "In a large organization's SOC, the daily logs and network traffic show multiple…" at bounding box center [361, 137] width 457 height 72
drag, startPoint x: 122, startPoint y: 69, endPoint x: 577, endPoint y: 101, distance: 455.6
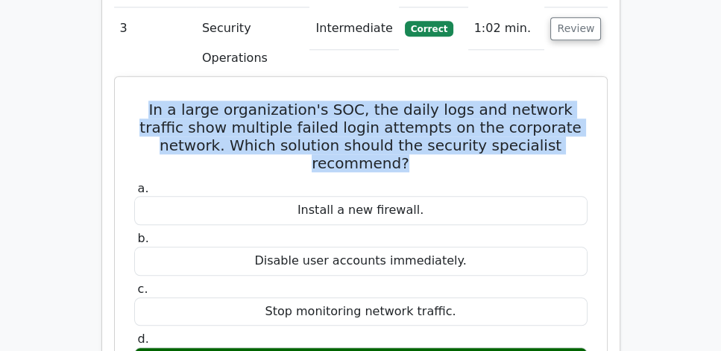
copy h5 "In a large organization's SOC, the daily logs and network traffic show multiple…"
click at [233, 101] on h5 "In a large organization's SOC, the daily logs and network traffic show multiple…" at bounding box center [361, 137] width 457 height 72
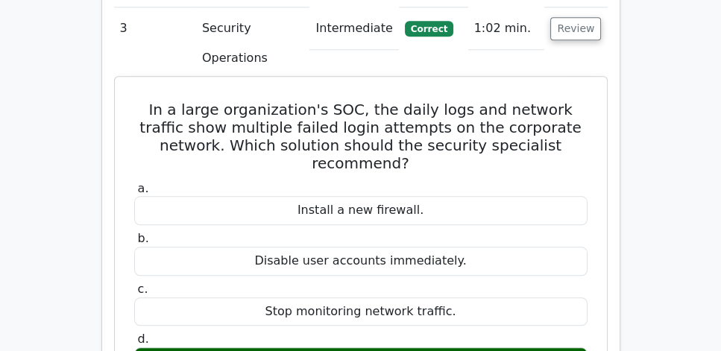
drag, startPoint x: 131, startPoint y: 69, endPoint x: 501, endPoint y: 310, distance: 442.2
copy div "In a large organization's SOC, the daily logs and network traffic show multiple…"
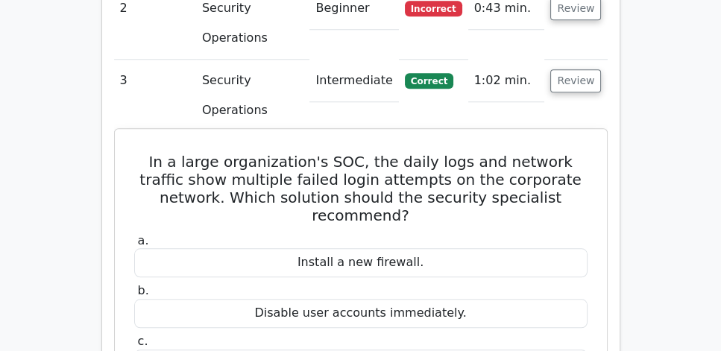
scroll to position [1258, 0]
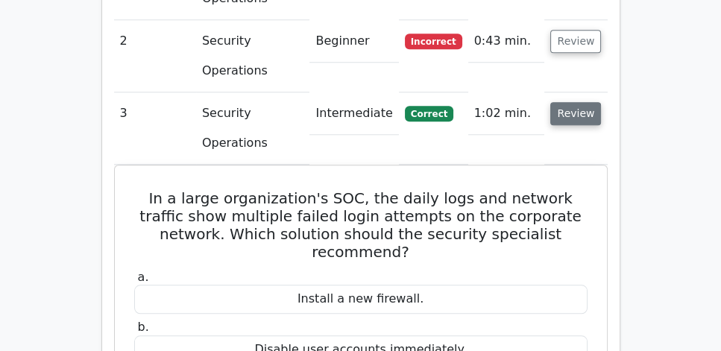
click at [581, 102] on button "Review" at bounding box center [576, 113] width 51 height 23
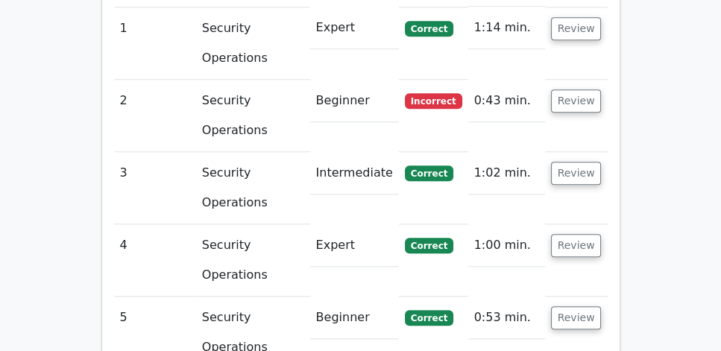
scroll to position [1071, 0]
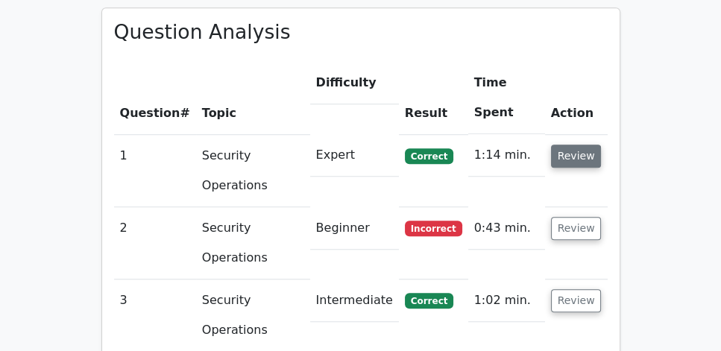
click at [572, 145] on button "Review" at bounding box center [576, 156] width 51 height 23
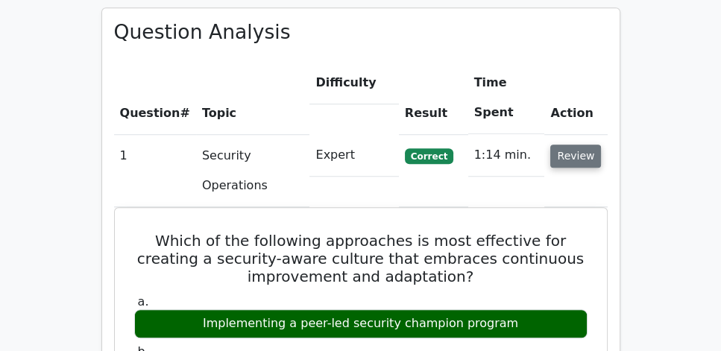
click at [584, 145] on button "Review" at bounding box center [576, 156] width 51 height 23
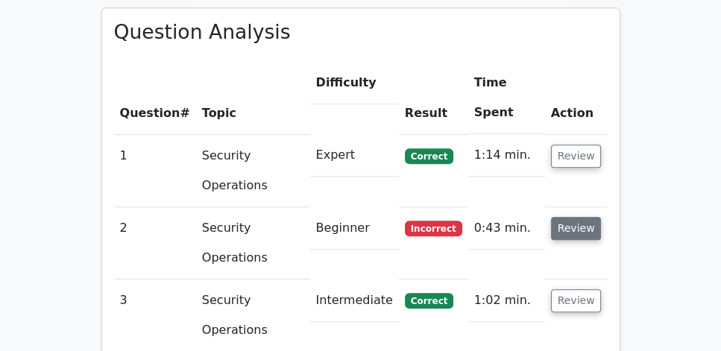
click at [583, 217] on button "Review" at bounding box center [576, 228] width 51 height 23
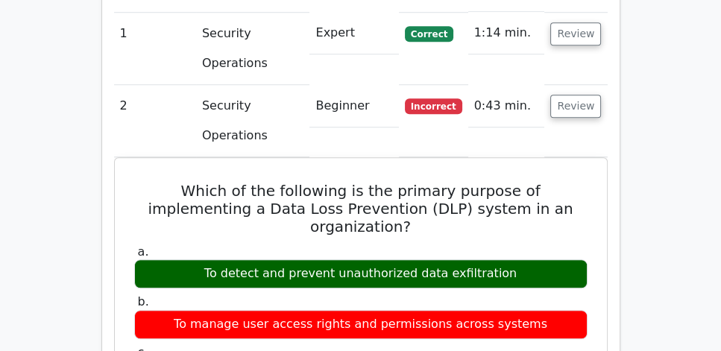
scroll to position [1198, 0]
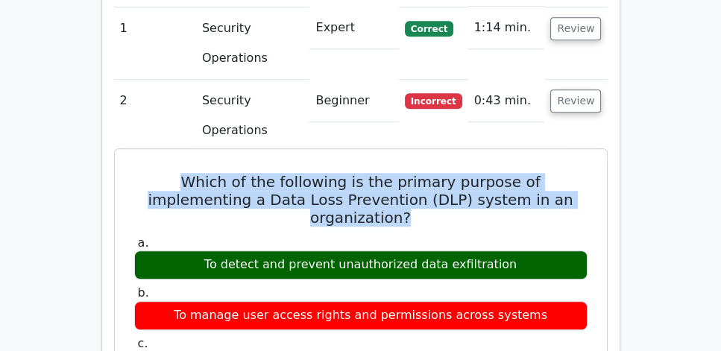
drag, startPoint x: 136, startPoint y: 143, endPoint x: 562, endPoint y: 160, distance: 426.4
click at [562, 173] on h5 "Which of the following is the primary purpose of implementing a Data Loss Preve…" at bounding box center [361, 200] width 457 height 54
click at [516, 251] on div "To detect and prevent unauthorized data exfiltration" at bounding box center [361, 265] width 454 height 29
copy div "Which of the following is the primary purpose of implementing a Data Loss Preve…"
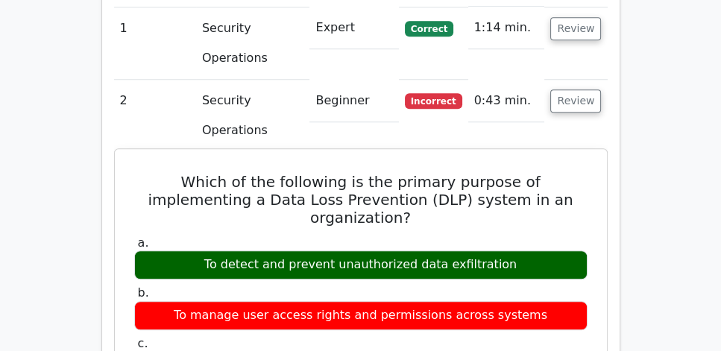
click at [367, 173] on h5 "Which of the following is the primary purpose of implementing a Data Loss Preve…" at bounding box center [361, 200] width 457 height 54
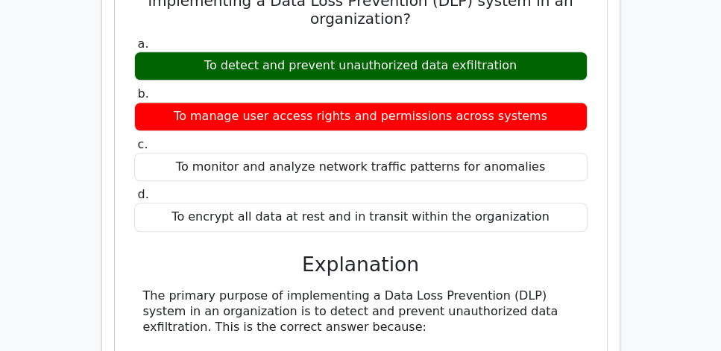
scroll to position [1369, 0]
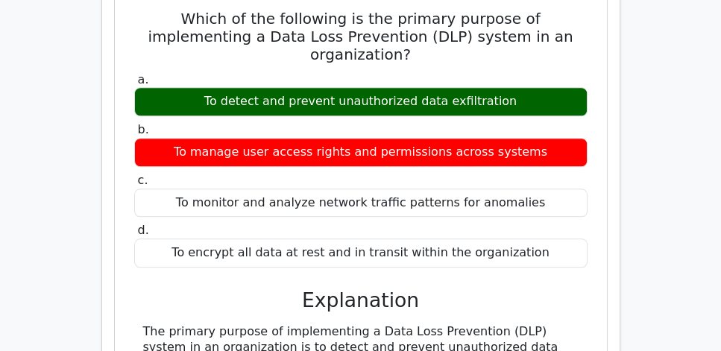
click at [90, 158] on main "Go Premium CISSP Preparation Package (2025) 5693 Superior-grade CISSP practice …" at bounding box center [360, 191] width 721 height 3037
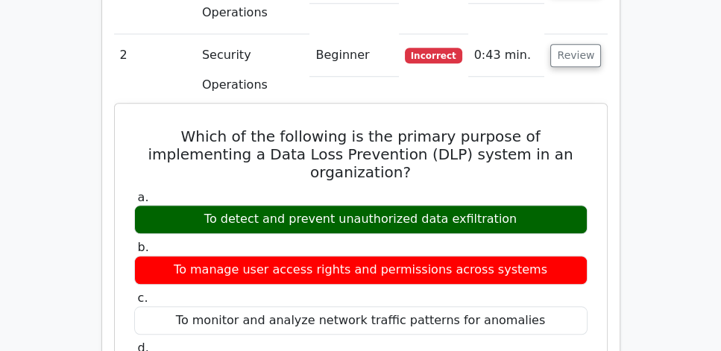
scroll to position [1241, 0]
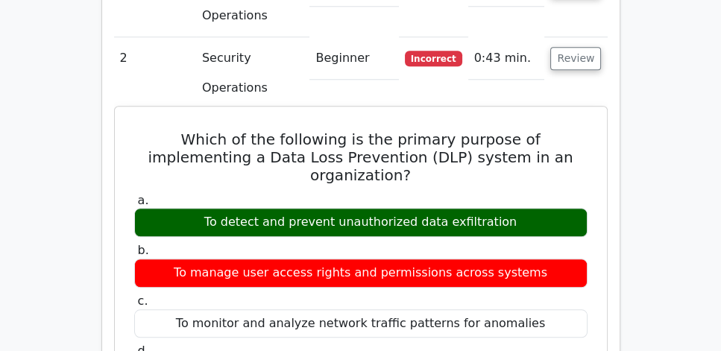
drag, startPoint x: 131, startPoint y: 101, endPoint x: 520, endPoint y: 160, distance: 393.1
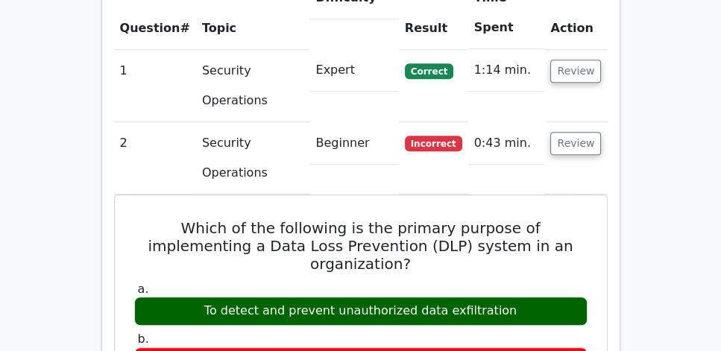
scroll to position [1156, 0]
click at [585, 132] on button "Review" at bounding box center [576, 143] width 51 height 23
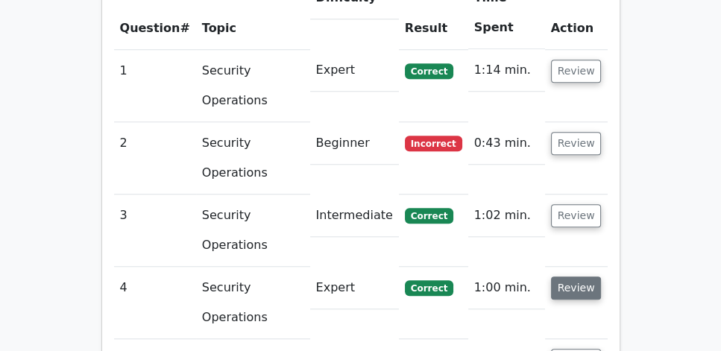
click at [580, 277] on button "Review" at bounding box center [576, 288] width 51 height 23
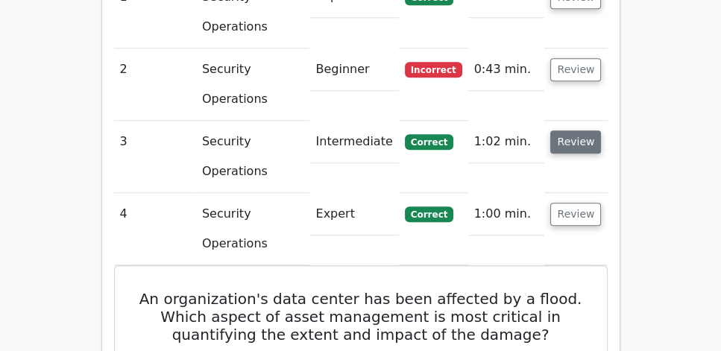
scroll to position [1186, 0]
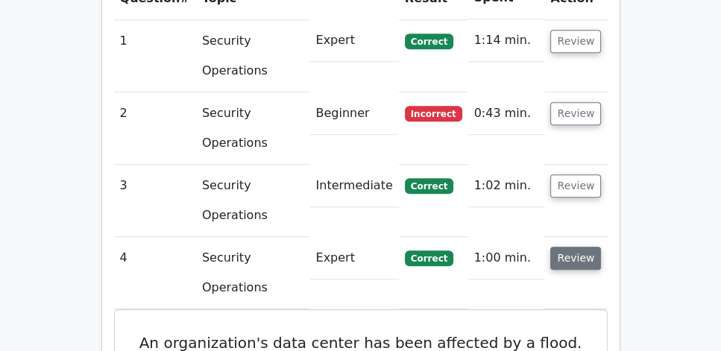
click at [574, 247] on button "Review" at bounding box center [576, 258] width 51 height 23
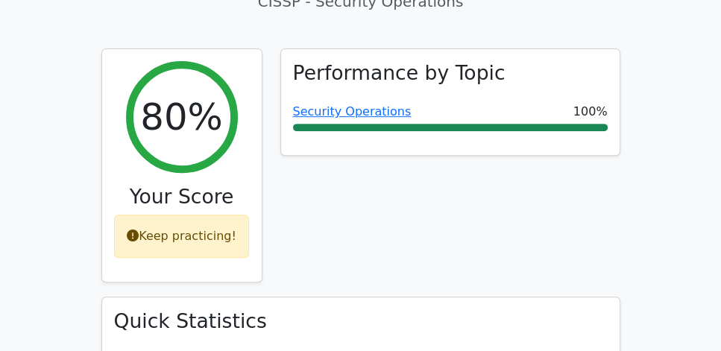
scroll to position [559, 0]
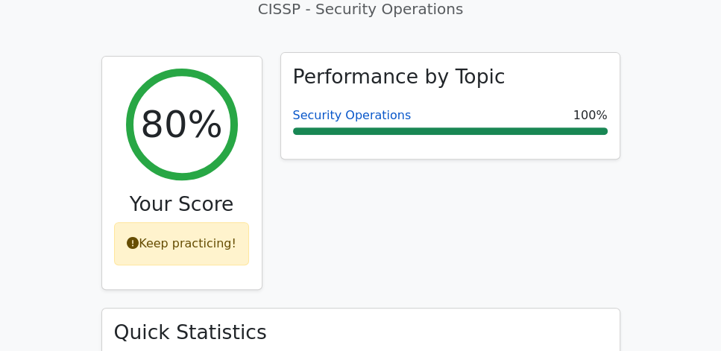
click at [335, 108] on link "Security Operations" at bounding box center [352, 115] width 119 height 14
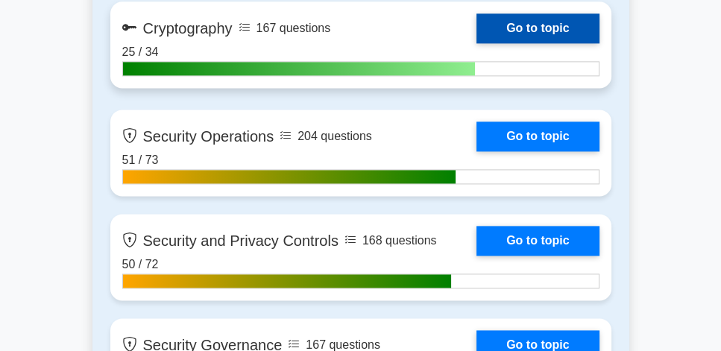
scroll to position [1826, 0]
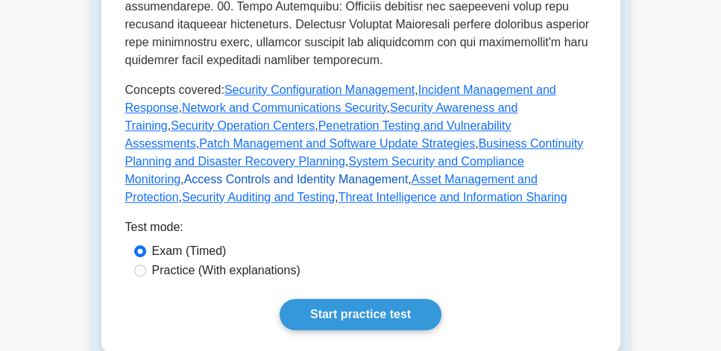
scroll to position [852, 0]
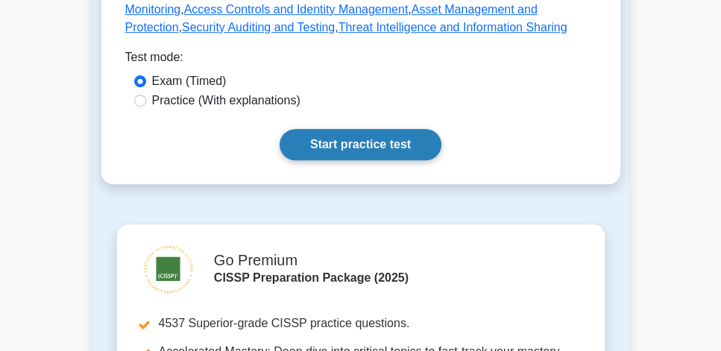
click at [360, 129] on link "Start practice test" at bounding box center [361, 144] width 162 height 31
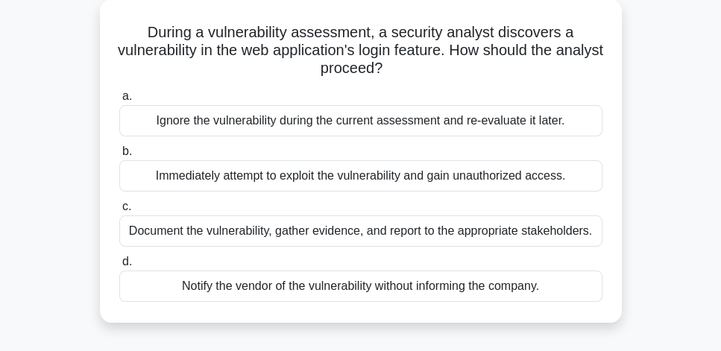
scroll to position [85, 0]
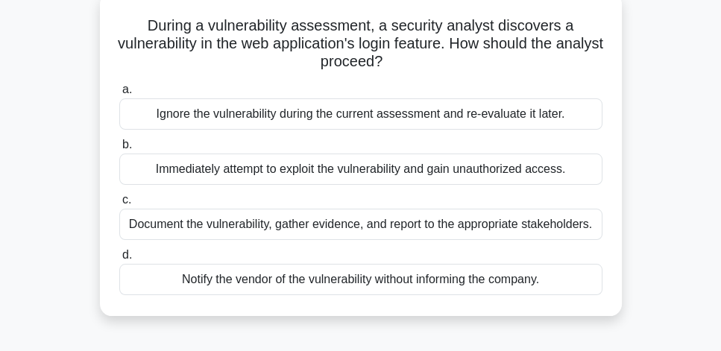
click at [581, 228] on div "Document the vulnerability, gather evidence, and report to the appropriate stak…" at bounding box center [360, 224] width 483 height 31
click at [119, 205] on input "c. Document the vulnerability, gather evidence, and report to the appropriate s…" at bounding box center [119, 200] width 0 height 10
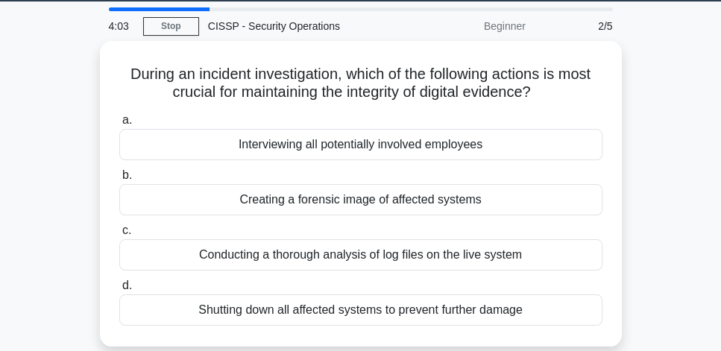
scroll to position [43, 0]
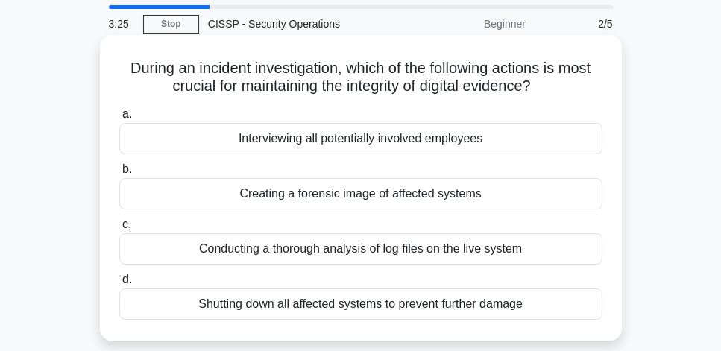
click at [542, 198] on div "Creating a forensic image of affected systems" at bounding box center [360, 193] width 483 height 31
click at [119, 175] on input "b. Creating a forensic image of affected systems" at bounding box center [119, 170] width 0 height 10
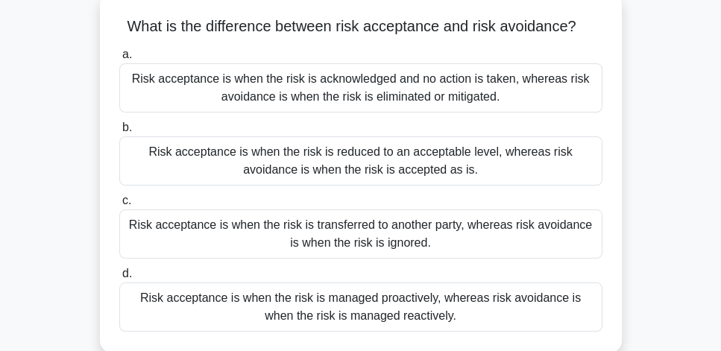
scroll to position [91, 0]
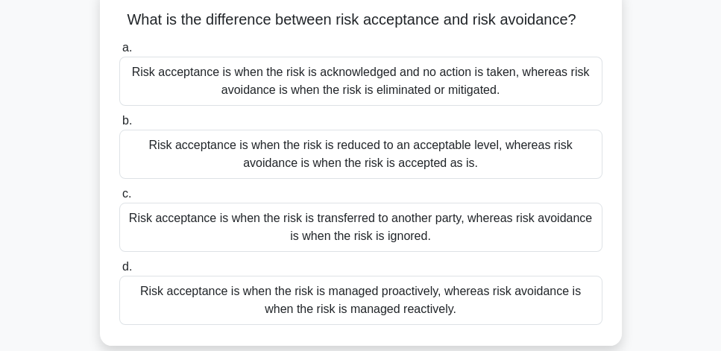
click at [543, 169] on div "Risk acceptance is when the risk is reduced to an acceptable level, whereas ris…" at bounding box center [360, 154] width 483 height 49
click at [119, 126] on input "b. Risk acceptance is when the risk is reduced to an acceptable level, whereas …" at bounding box center [119, 121] width 0 height 10
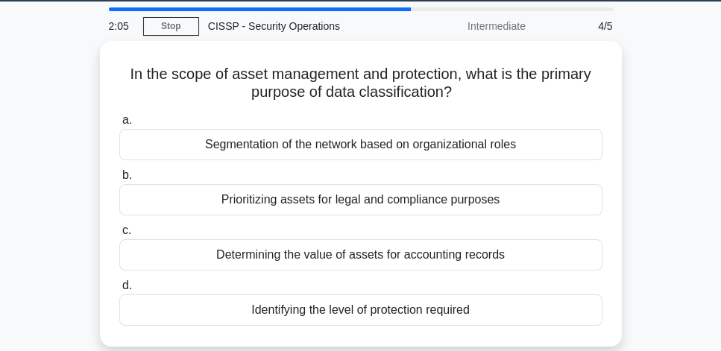
scroll to position [43, 0]
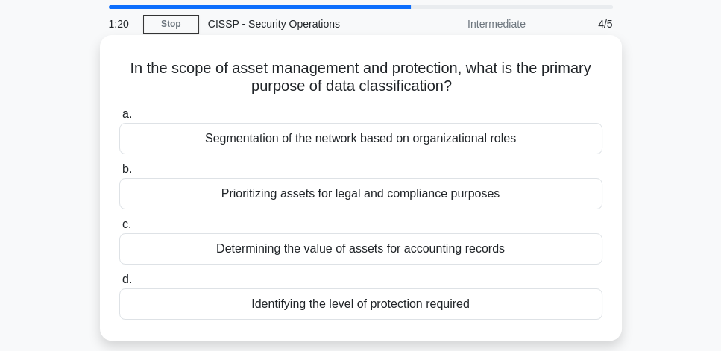
click at [510, 308] on div "Identifying the level of protection required" at bounding box center [360, 304] width 483 height 31
click at [119, 285] on input "d. Identifying the level of protection required" at bounding box center [119, 280] width 0 height 10
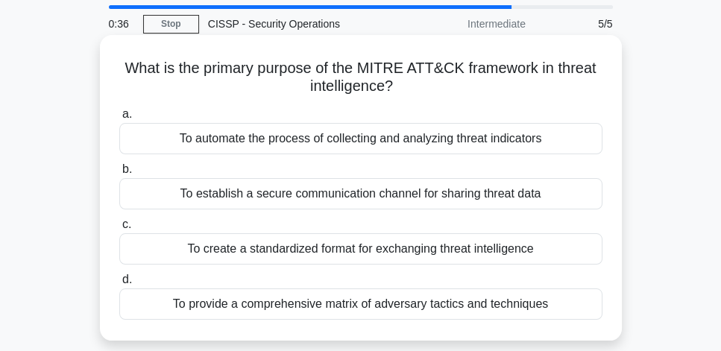
click at [423, 314] on div "To provide a comprehensive matrix of adversary tactics and techniques" at bounding box center [360, 304] width 483 height 31
click at [119, 285] on input "d. To provide a comprehensive matrix of adversary tactics and techniques" at bounding box center [119, 280] width 0 height 10
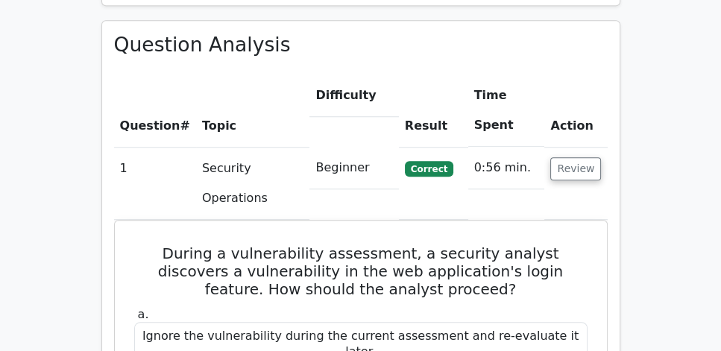
scroll to position [1065, 0]
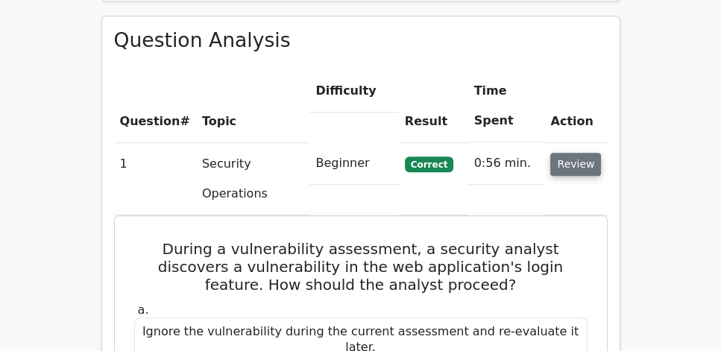
click at [578, 153] on button "Review" at bounding box center [576, 164] width 51 height 23
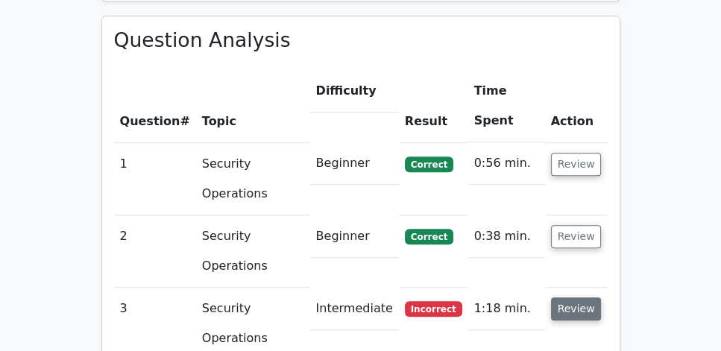
click at [568, 298] on button "Review" at bounding box center [576, 309] width 51 height 23
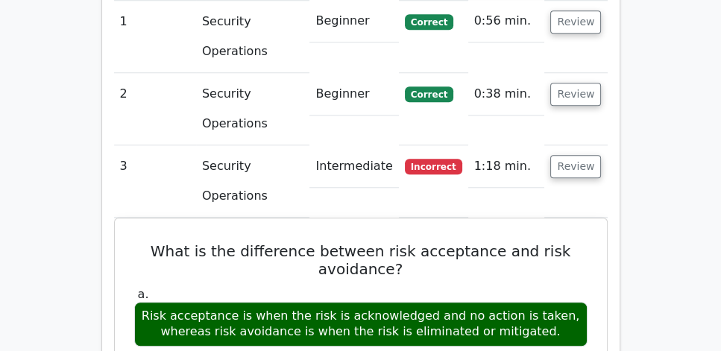
scroll to position [1236, 0]
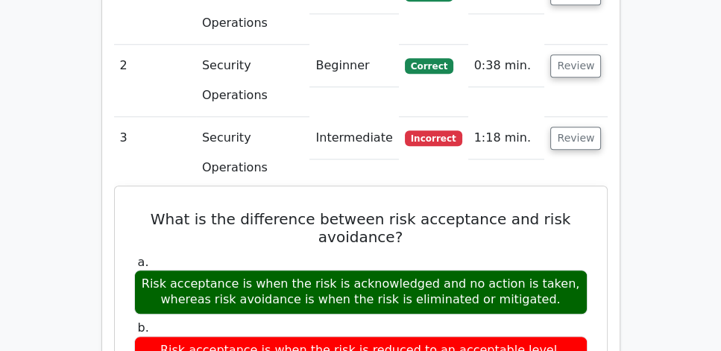
click at [395, 270] on div "Risk acceptance is when the risk is acknowledged and no action is taken, wherea…" at bounding box center [361, 292] width 454 height 45
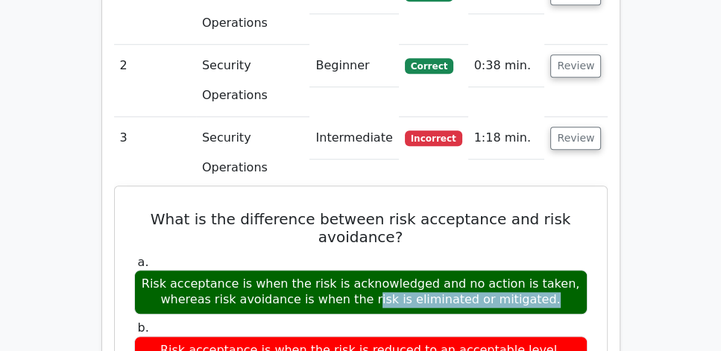
click at [395, 270] on div "Risk acceptance is when the risk is acknowledged and no action is taken, wherea…" at bounding box center [361, 292] width 454 height 45
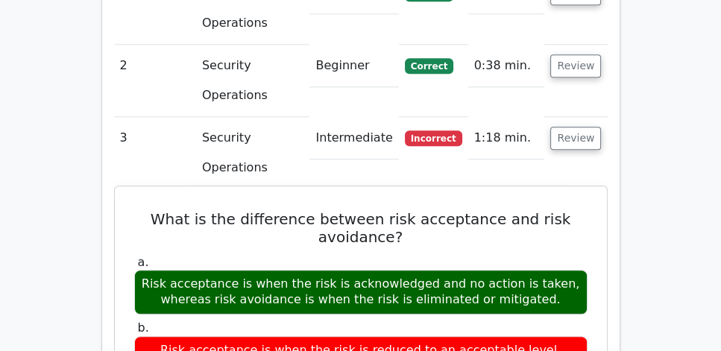
click at [184, 210] on h5 "What is the difference between risk acceptance and risk avoidance?" at bounding box center [361, 228] width 457 height 36
drag, startPoint x: 163, startPoint y: 178, endPoint x: 549, endPoint y: 263, distance: 395.0
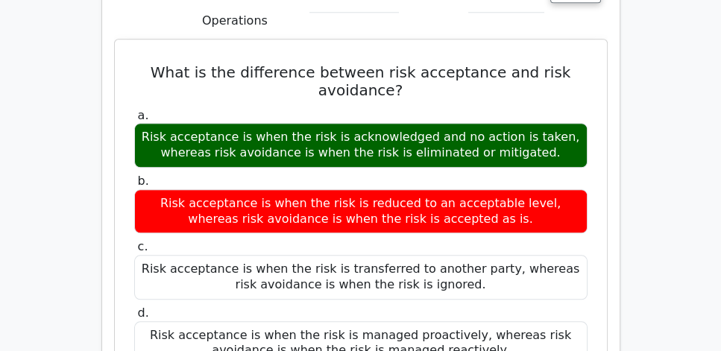
scroll to position [1406, 0]
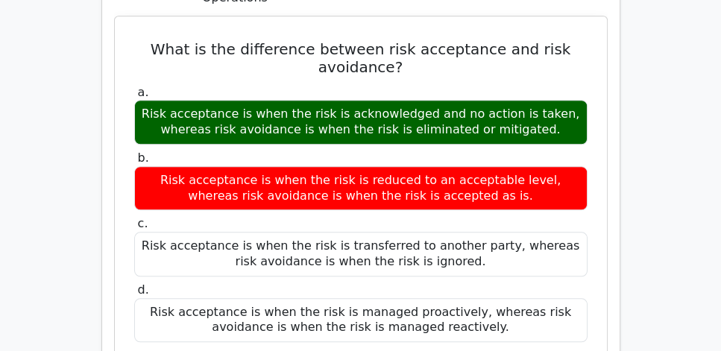
click at [531, 298] on div "Risk acceptance is when the risk is managed proactively, whereas risk avoidance…" at bounding box center [361, 320] width 454 height 45
copy div "What is the difference between risk acceptance and risk avoidance? a. Risk acce…"
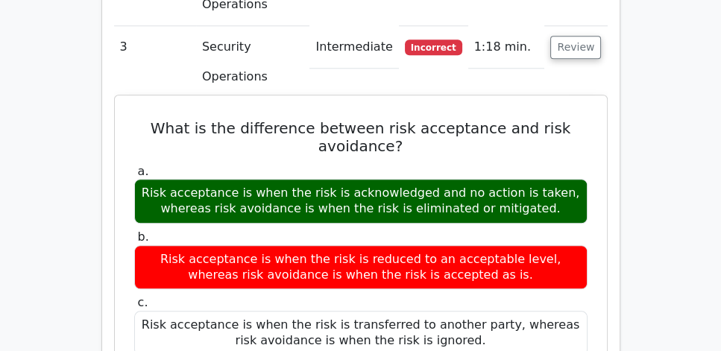
scroll to position [1321, 0]
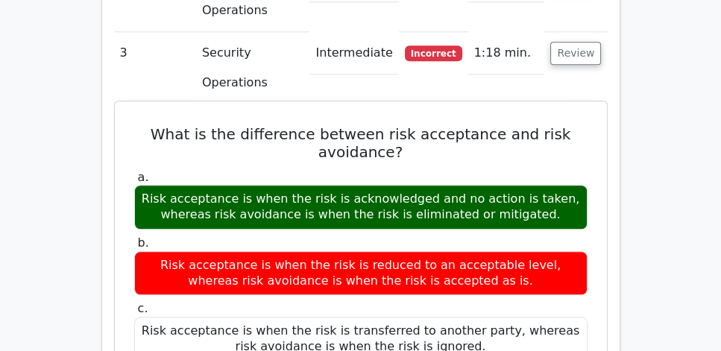
click at [299, 125] on h5 "What is the difference between risk acceptance and risk avoidance?" at bounding box center [361, 143] width 457 height 36
drag, startPoint x: 161, startPoint y: 92, endPoint x: 560, endPoint y: 181, distance: 409.1
copy div "What is the difference between risk acceptance and risk avoidance? a. Risk acce…"
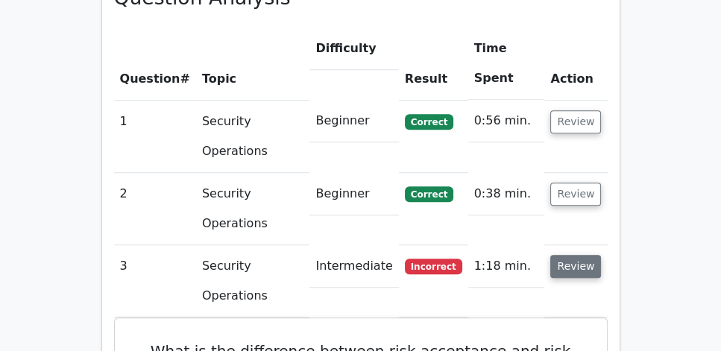
click at [577, 255] on button "Review" at bounding box center [576, 266] width 51 height 23
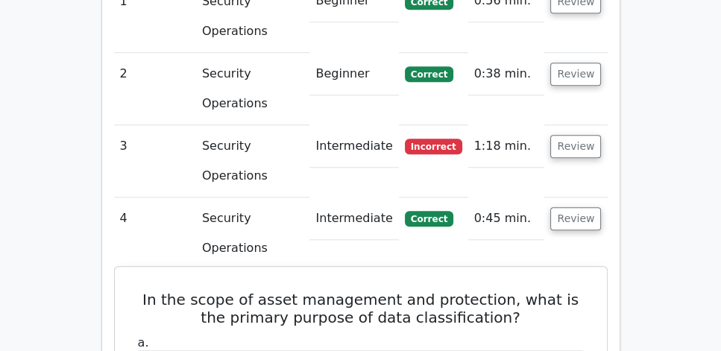
scroll to position [1224, 0]
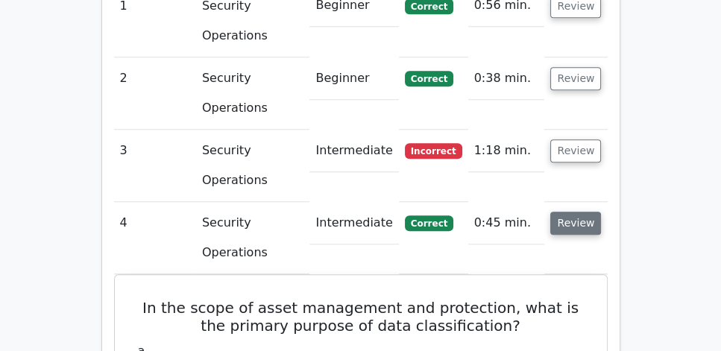
click at [565, 212] on button "Review" at bounding box center [576, 223] width 51 height 23
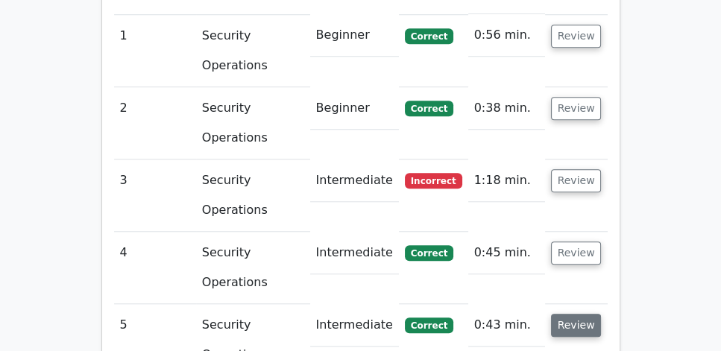
click at [577, 314] on button "Review" at bounding box center [576, 325] width 51 height 23
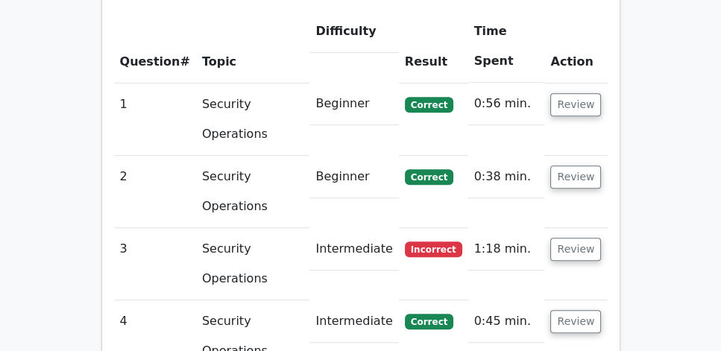
scroll to position [1125, 0]
click at [574, 93] on button "Review" at bounding box center [576, 104] width 51 height 23
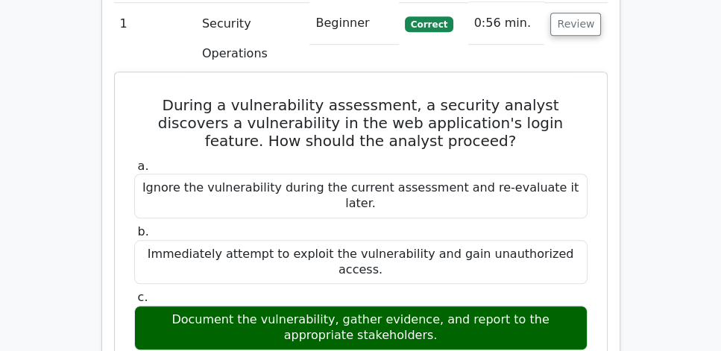
scroll to position [1210, 0]
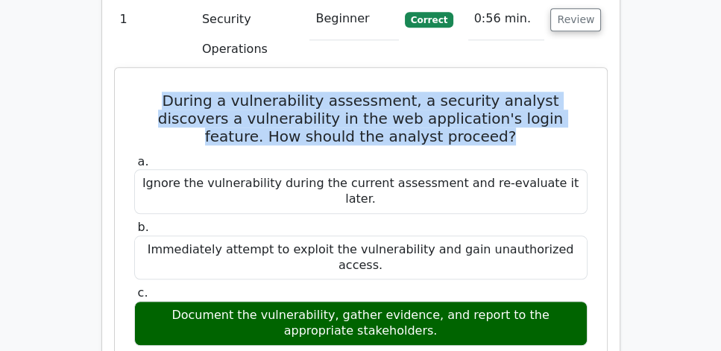
drag, startPoint x: 131, startPoint y: 61, endPoint x: 458, endPoint y: 91, distance: 328.9
click at [458, 91] on div "During a vulnerability assessment, a security analyst discovers a vulnerability…" at bounding box center [361, 330] width 480 height 512
click at [445, 101] on h5 "During a vulnerability assessment, a security analyst discovers a vulnerability…" at bounding box center [361, 119] width 457 height 54
drag, startPoint x: 457, startPoint y: 98, endPoint x: 126, endPoint y: 57, distance: 333.8
click at [126, 74] on div "During a vulnerability assessment, a security analyst discovers a vulnerability…" at bounding box center [361, 330] width 480 height 512
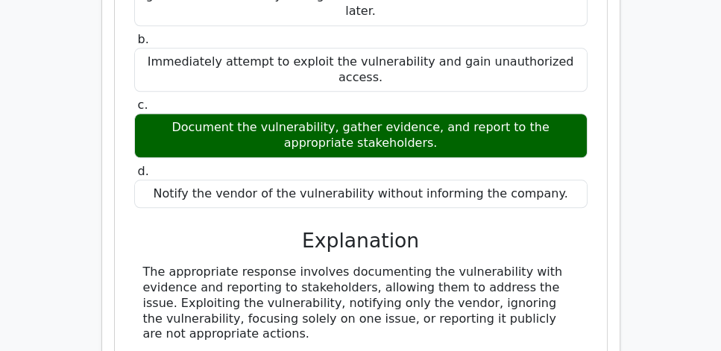
scroll to position [1424, 0]
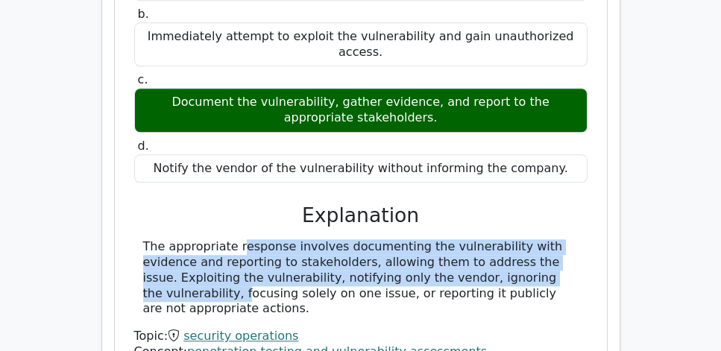
drag, startPoint x: 140, startPoint y: 209, endPoint x: 574, endPoint y: 239, distance: 435.3
click at [574, 239] on div "The appropriate response involves documenting the vulnerability with evidence a…" at bounding box center [361, 278] width 454 height 78
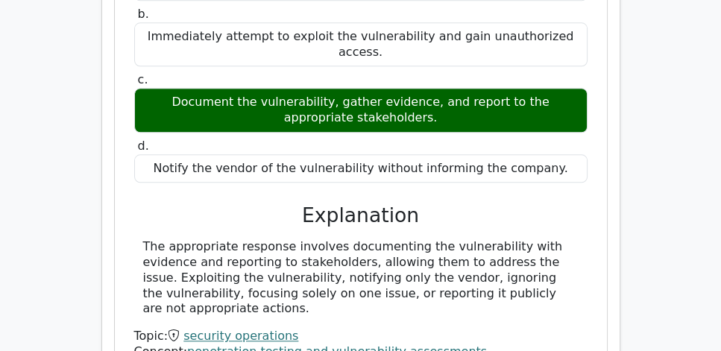
click at [522, 266] on div "The appropriate response involves documenting the vulnerability with evidence a…" at bounding box center [361, 278] width 436 height 78
drag, startPoint x: 301, startPoint y: 269, endPoint x: 140, endPoint y: 203, distance: 175.0
click at [140, 239] on div "The appropriate response involves documenting the vulnerability with evidence a…" at bounding box center [361, 278] width 454 height 78
drag, startPoint x: 140, startPoint y: 203, endPoint x: 324, endPoint y: 263, distance: 193.7
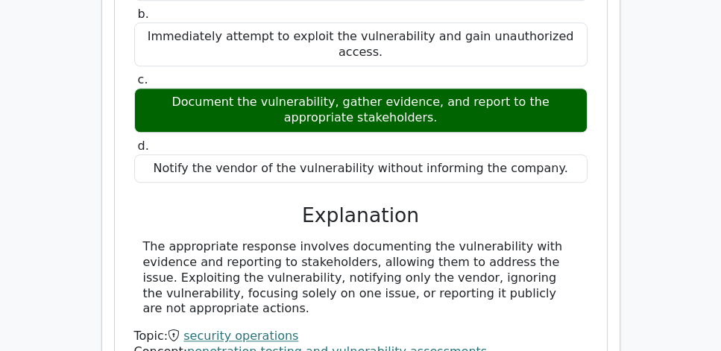
click at [324, 263] on div "The appropriate response involves documenting the vulnerability with evidence a…" at bounding box center [361, 278] width 454 height 78
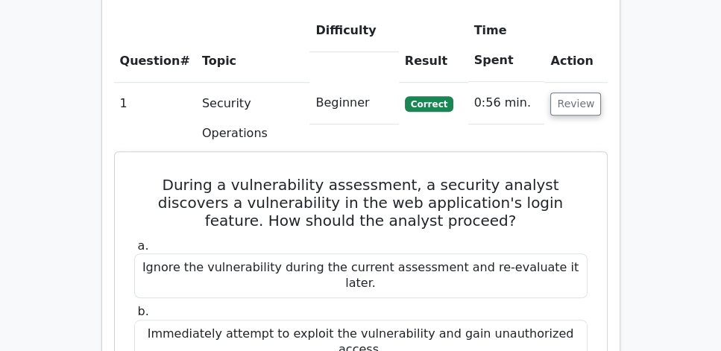
scroll to position [1125, 0]
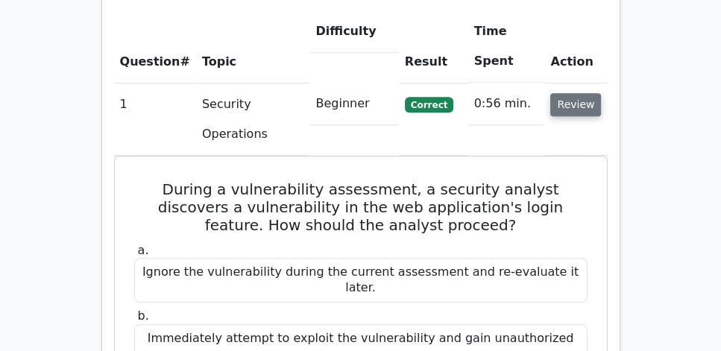
click at [579, 93] on button "Review" at bounding box center [576, 104] width 51 height 23
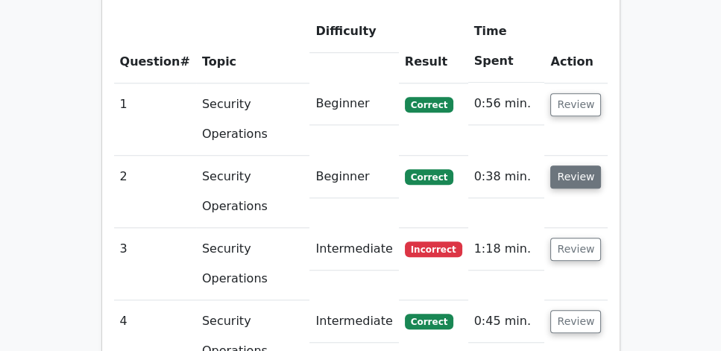
click at [576, 166] on button "Review" at bounding box center [576, 177] width 51 height 23
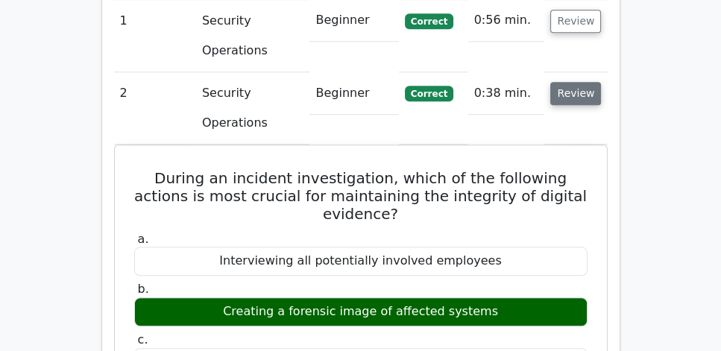
scroll to position [1253, 0]
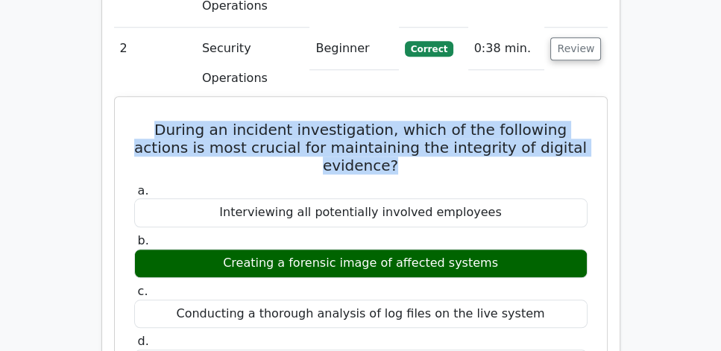
drag, startPoint x: 122, startPoint y: 90, endPoint x: 589, endPoint y: 113, distance: 468.4
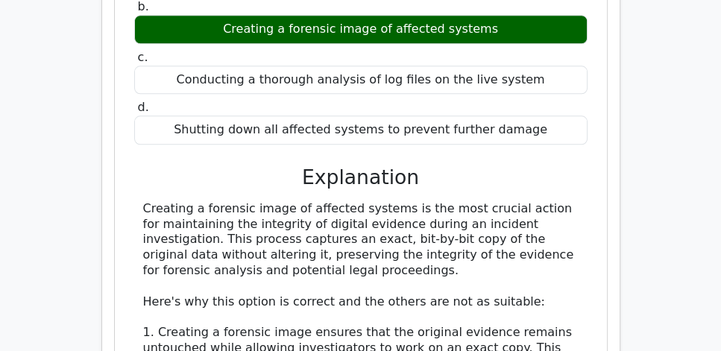
scroll to position [1509, 0]
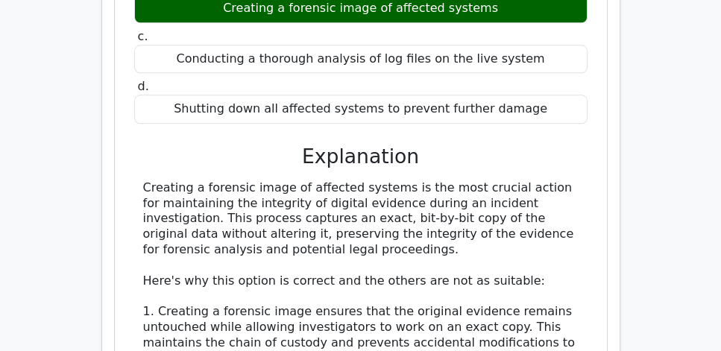
drag, startPoint x: 136, startPoint y: 133, endPoint x: 531, endPoint y: 196, distance: 400.5
drag, startPoint x: 383, startPoint y: 191, endPoint x: 136, endPoint y: 166, distance: 249.0
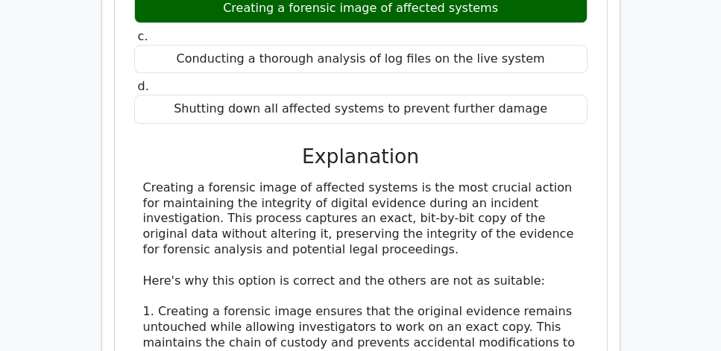
drag, startPoint x: 136, startPoint y: 166, endPoint x: 387, endPoint y: 198, distance: 253.6
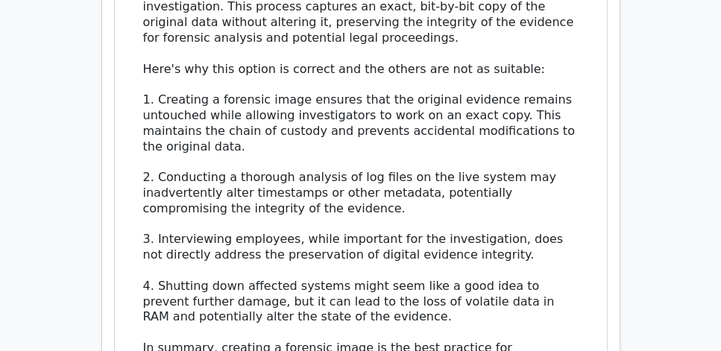
scroll to position [1722, 0]
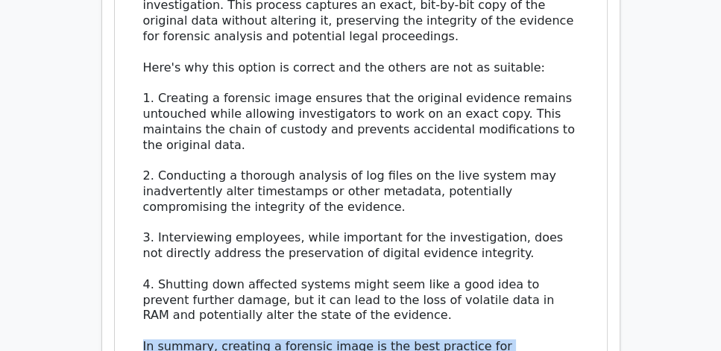
drag, startPoint x: 444, startPoint y: 320, endPoint x: 131, endPoint y: 291, distance: 314.0
click at [131, 291] on div "During an incident investigation, which of the following actions is most crucia…" at bounding box center [361, 37] width 480 height 807
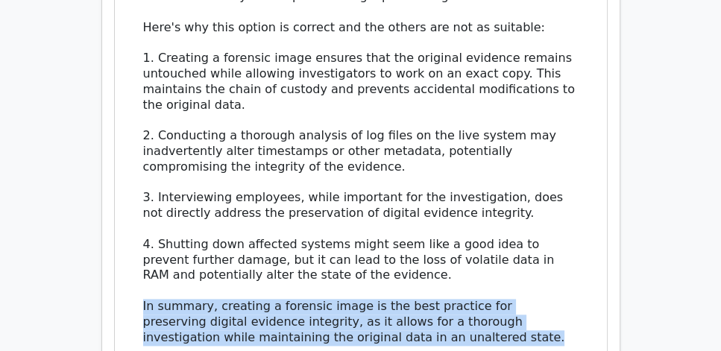
scroll to position [1765, 0]
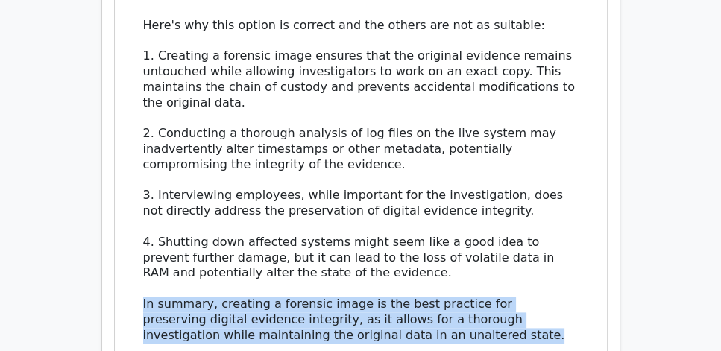
click at [142, 248] on div "Creating a forensic image of affected systems is the most crucial action for ma…" at bounding box center [361, 134] width 454 height 419
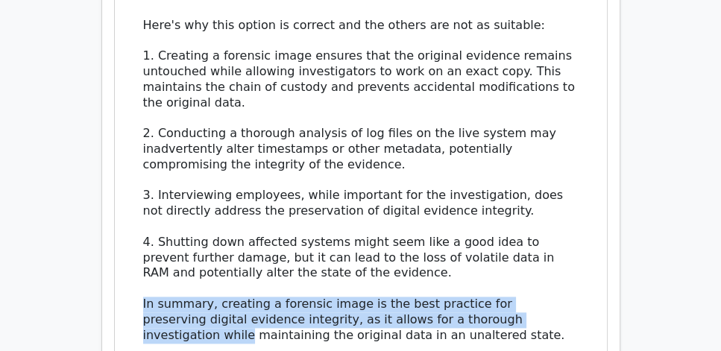
drag, startPoint x: 135, startPoint y: 242, endPoint x: 553, endPoint y: 269, distance: 418.7
click at [553, 269] on div "Creating a forensic image of affected systems is the most crucial action for ma…" at bounding box center [361, 134] width 454 height 419
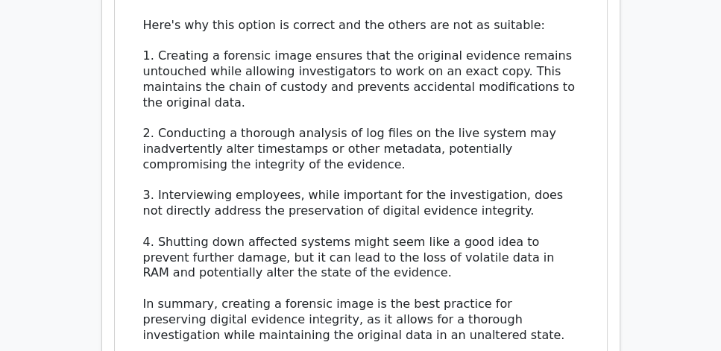
click at [519, 276] on div "Creating a forensic image of affected systems is the most crucial action for ma…" at bounding box center [361, 134] width 436 height 419
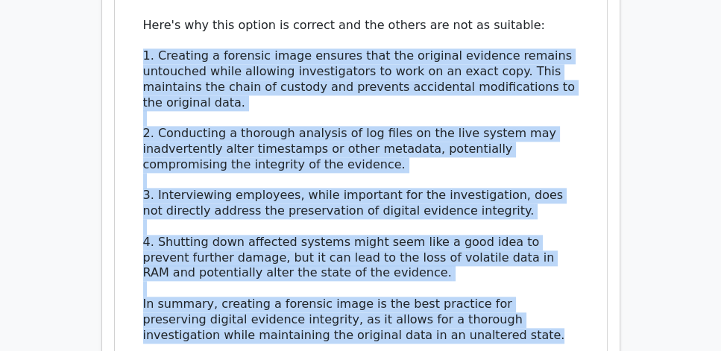
drag, startPoint x: 495, startPoint y: 276, endPoint x: 138, endPoint y: 2, distance: 450.2
click at [138, 2] on div "Creating a forensic image of affected systems is the most crucial action for ma…" at bounding box center [361, 134] width 454 height 419
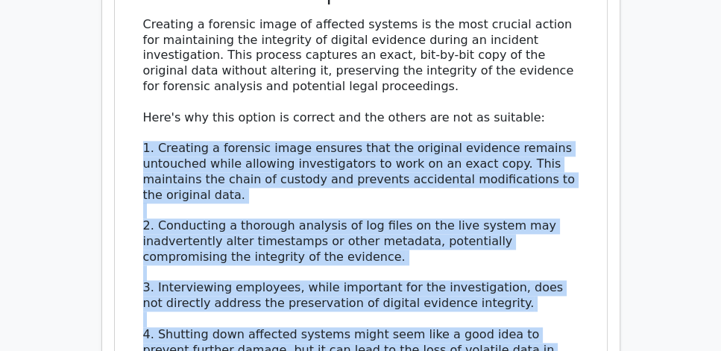
scroll to position [1637, 0]
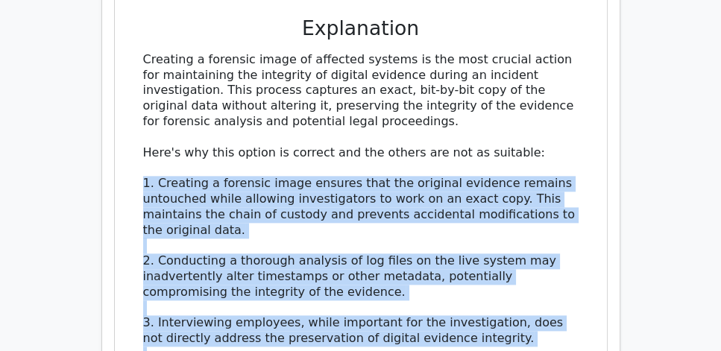
click at [136, 166] on div "Creating a forensic image of affected systems is the most crucial action for ma…" at bounding box center [361, 261] width 454 height 419
drag, startPoint x: 140, startPoint y: 123, endPoint x: 525, endPoint y: 292, distance: 420.3
click at [525, 292] on div "Creating a forensic image of affected systems is the most crucial action for ma…" at bounding box center [361, 261] width 454 height 419
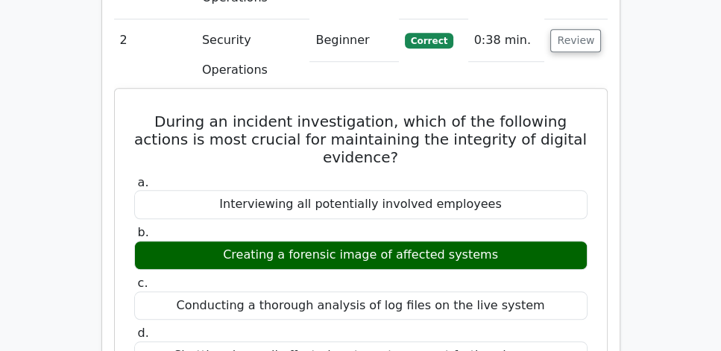
scroll to position [1168, 0]
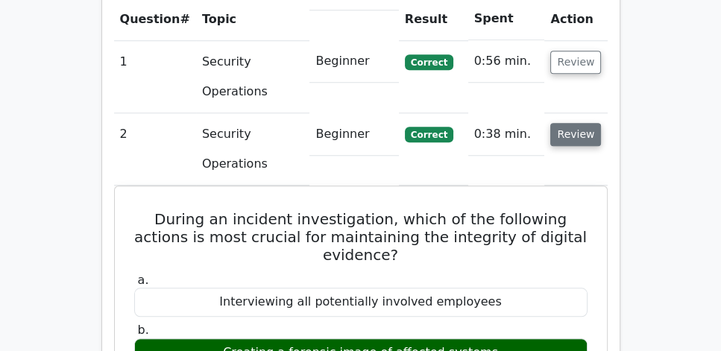
click at [573, 123] on button "Review" at bounding box center [576, 134] width 51 height 23
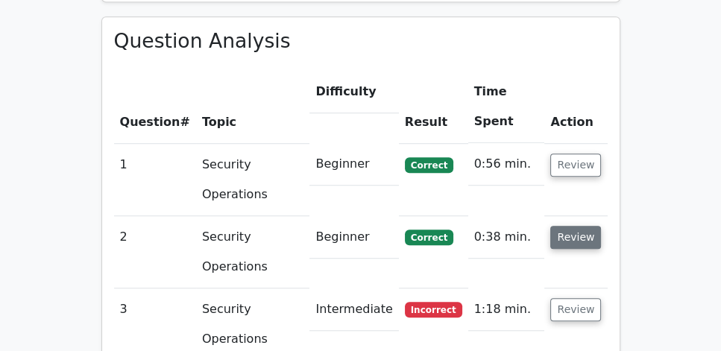
scroll to position [1040, 0]
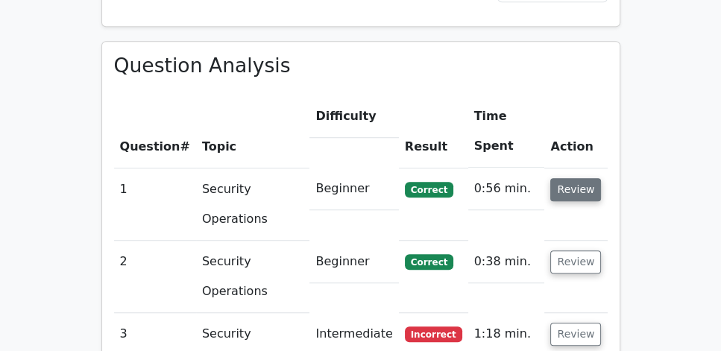
click at [570, 178] on button "Review" at bounding box center [576, 189] width 51 height 23
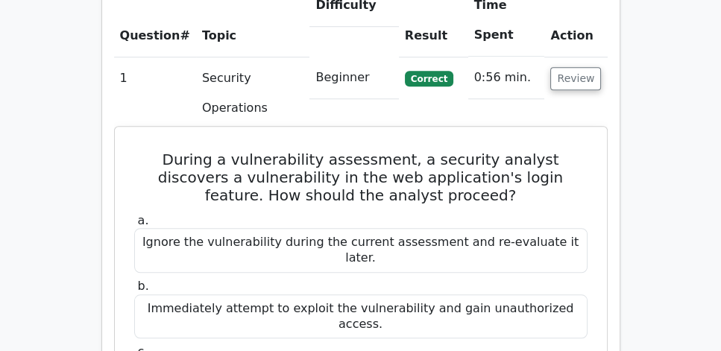
scroll to position [1168, 0]
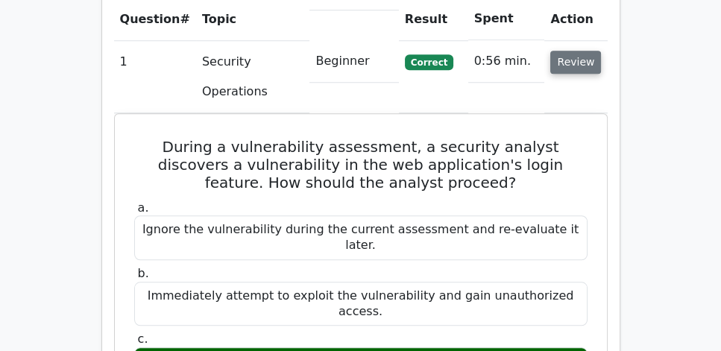
click at [569, 51] on button "Review" at bounding box center [576, 62] width 51 height 23
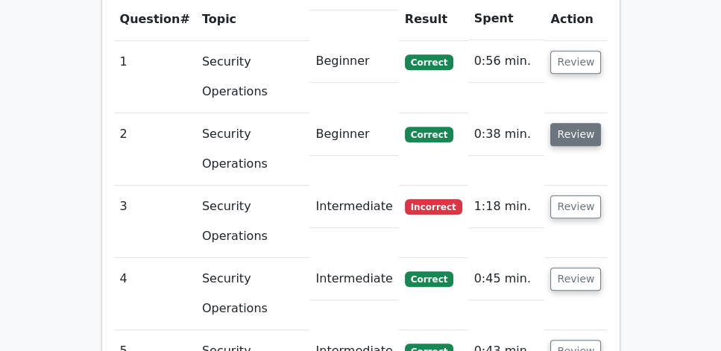
click at [570, 123] on button "Review" at bounding box center [576, 134] width 51 height 23
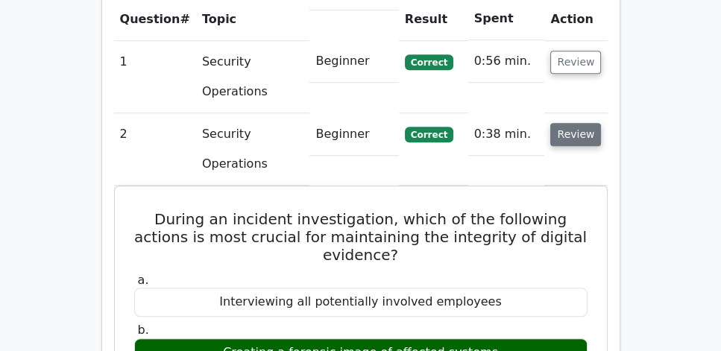
click at [570, 123] on button "Review" at bounding box center [576, 134] width 51 height 23
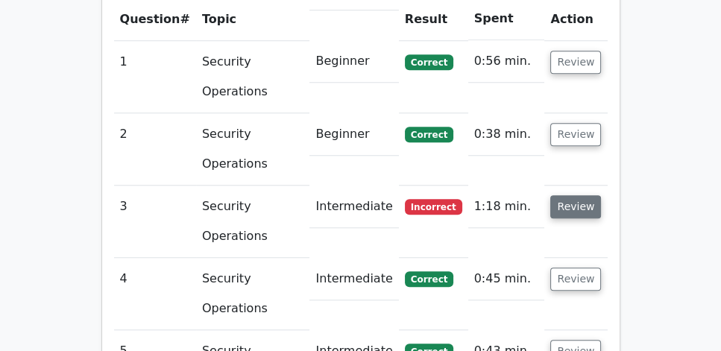
click at [569, 195] on button "Review" at bounding box center [576, 206] width 51 height 23
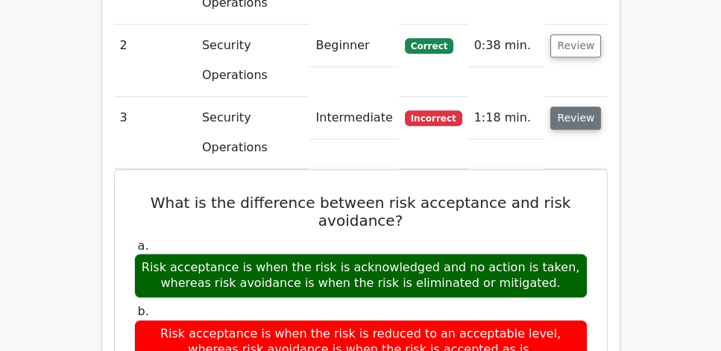
scroll to position [1210, 0]
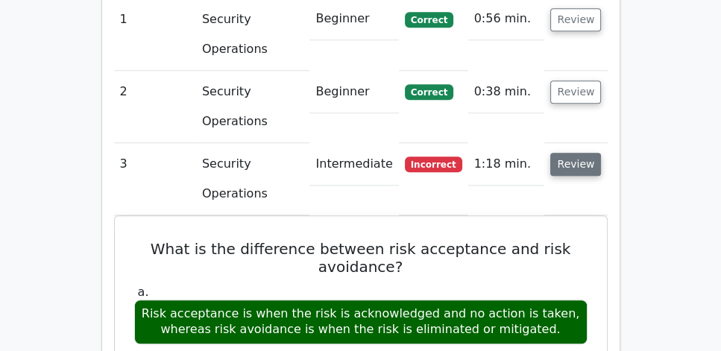
click at [572, 153] on button "Review" at bounding box center [576, 164] width 51 height 23
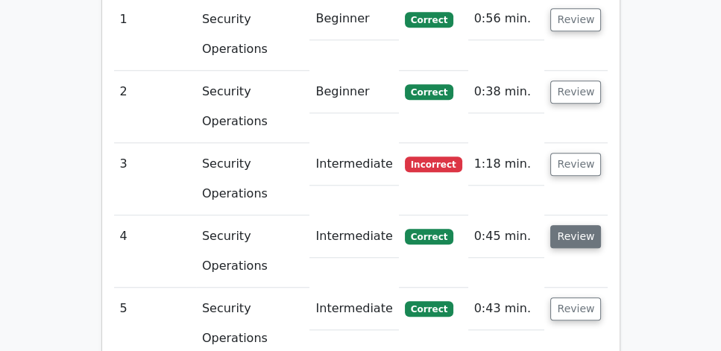
click at [569, 225] on button "Review" at bounding box center [576, 236] width 51 height 23
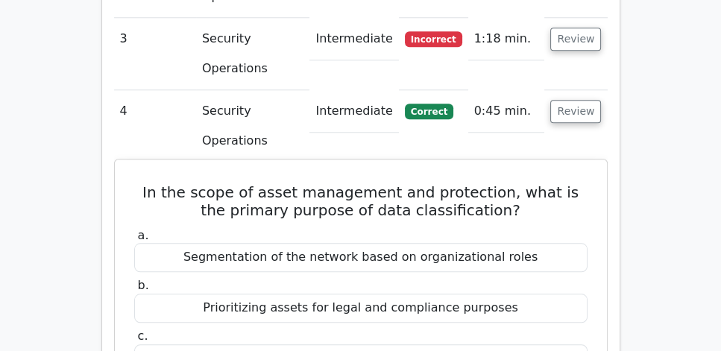
scroll to position [1381, 0]
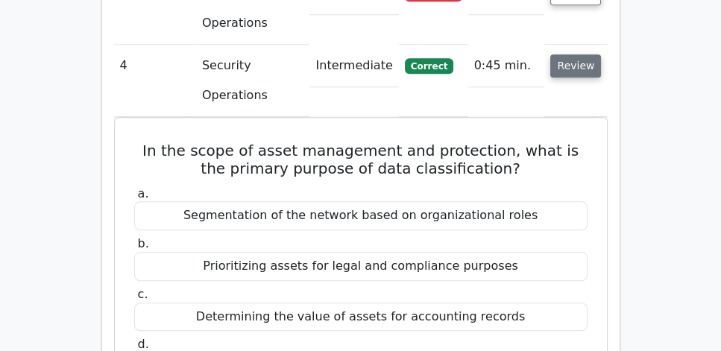
click at [574, 54] on button "Review" at bounding box center [576, 65] width 51 height 23
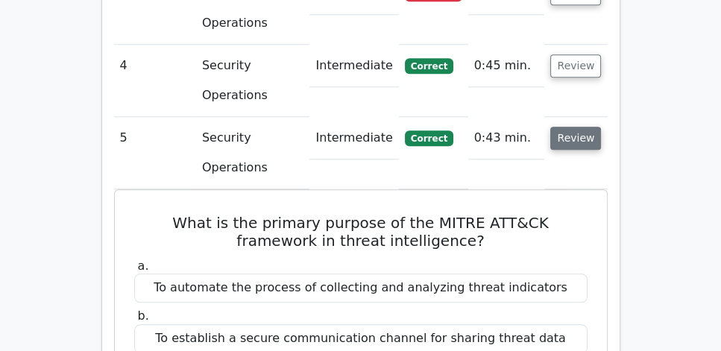
click at [564, 127] on button "Review" at bounding box center [576, 138] width 51 height 23
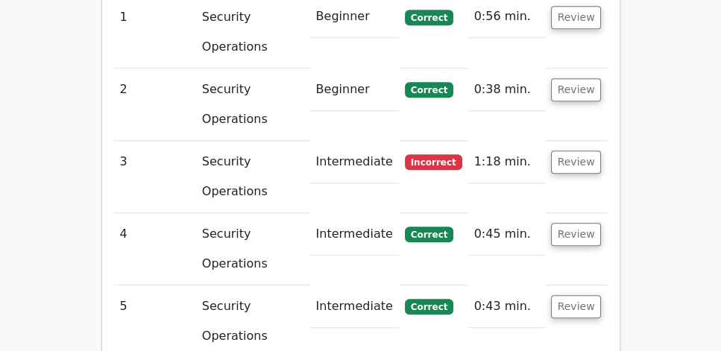
scroll to position [1206, 0]
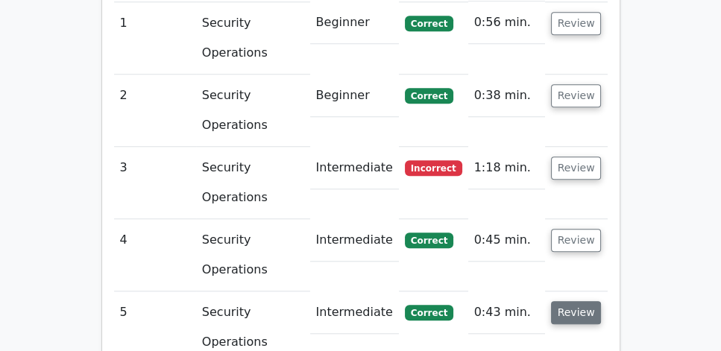
click at [581, 301] on button "Review" at bounding box center [576, 312] width 51 height 23
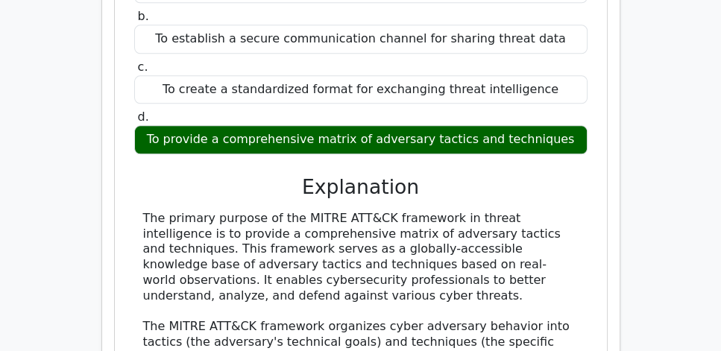
scroll to position [1676, 0]
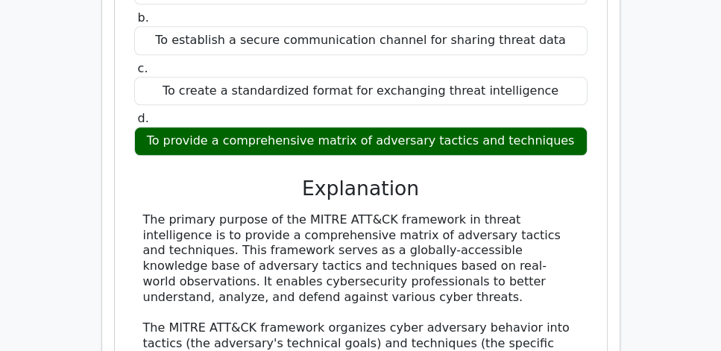
drag, startPoint x: 141, startPoint y: 178, endPoint x: 424, endPoint y: 263, distance: 295.1
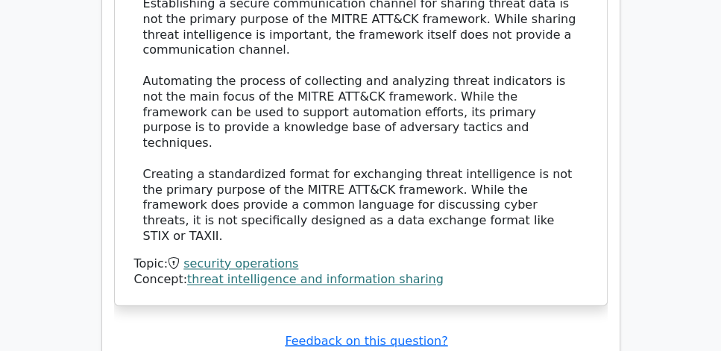
scroll to position [2187, 0]
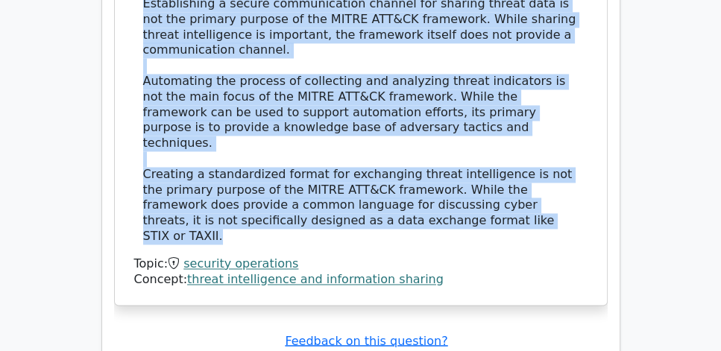
copy div "The primary purpose of the MITRE ATT&CK framework in threat intelligence is to …"
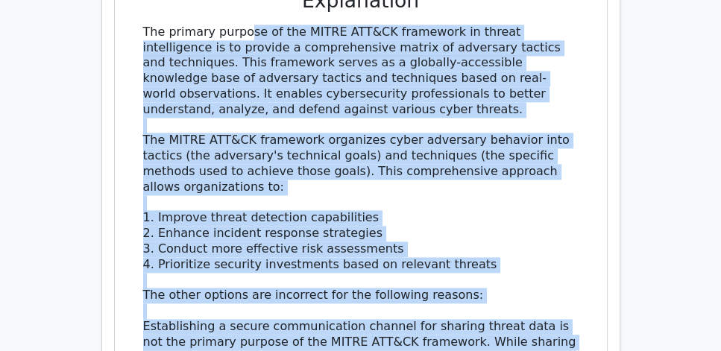
scroll to position [1846, 0]
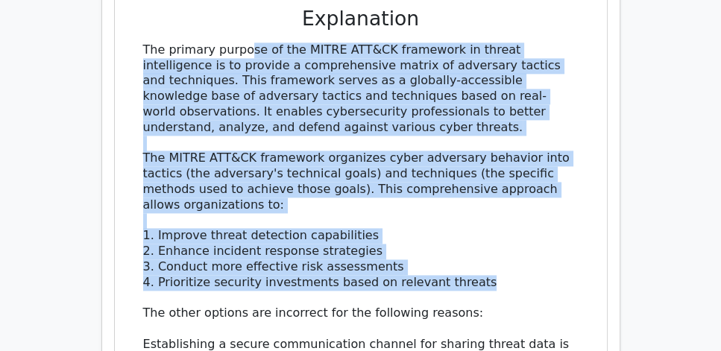
click at [483, 240] on div "The primary purpose of the MITRE ATT&CK framework in threat intelligence is to …" at bounding box center [361, 314] width 436 height 543
copy div "The primary purpose of the MITRE ATT&CK framework in threat intelligence is to …"
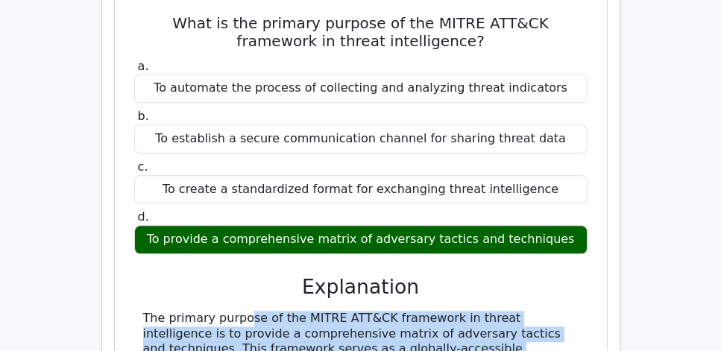
scroll to position [1547, 0]
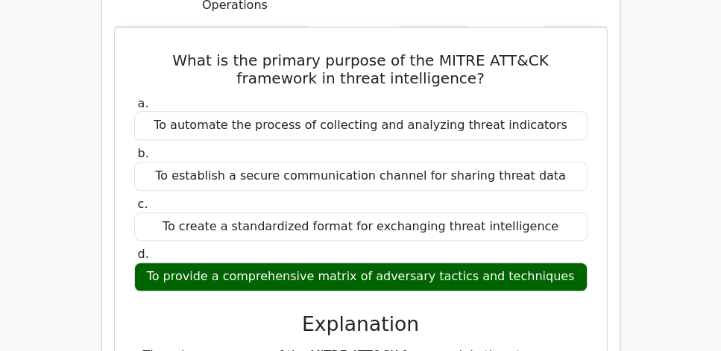
click at [52, 93] on main "Go Premium CISSP Preparation Package (2025) 5693 Superior-grade CISSP practice …" at bounding box center [360, 52] width 721 height 3115
drag, startPoint x: 54, startPoint y: 131, endPoint x: 90, endPoint y: 73, distance: 67.3
click at [54, 131] on main "Go Premium CISSP Preparation Package (2025) 5693 Superior-grade CISSP practice …" at bounding box center [360, 52] width 721 height 3115
click at [59, 147] on main "Go Premium CISSP Preparation Package (2025) 5693 Superior-grade CISSP practice …" at bounding box center [360, 52] width 721 height 3115
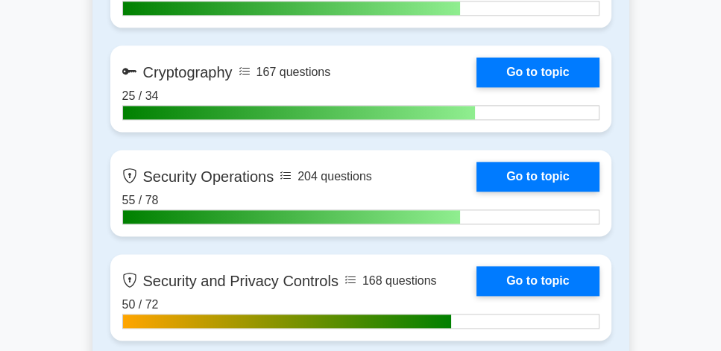
scroll to position [1791, 0]
